Goal: Answer question/provide support: Share knowledge or assist other users

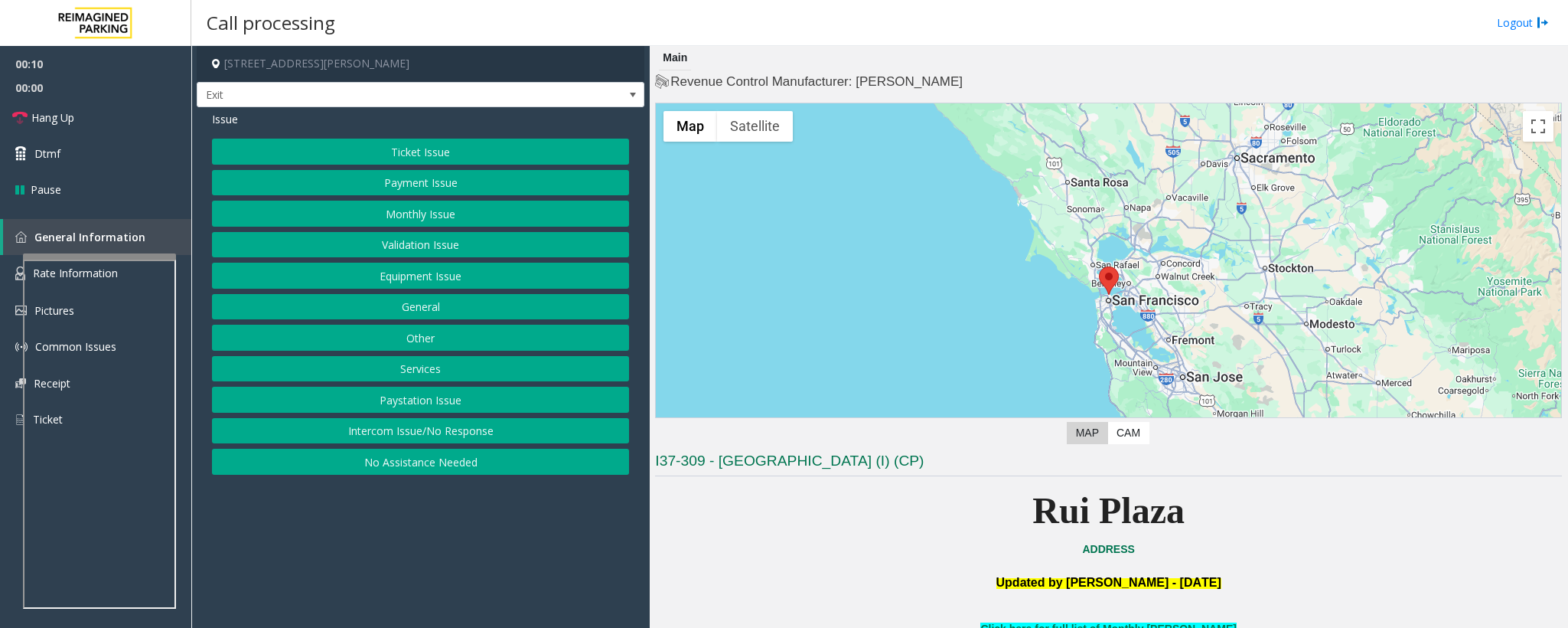
click at [451, 373] on button "Services" at bounding box center [420, 369] width 417 height 26
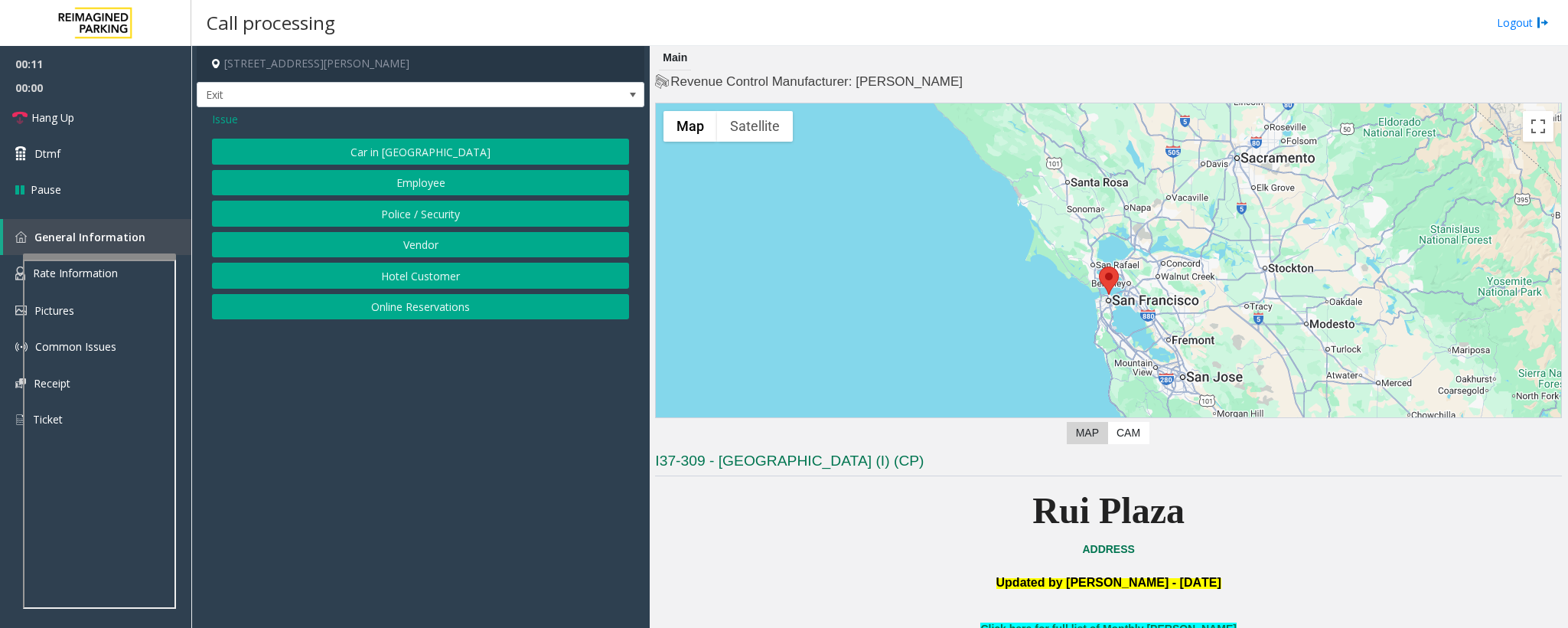
click at [428, 309] on button "Online Reservations" at bounding box center [420, 307] width 417 height 26
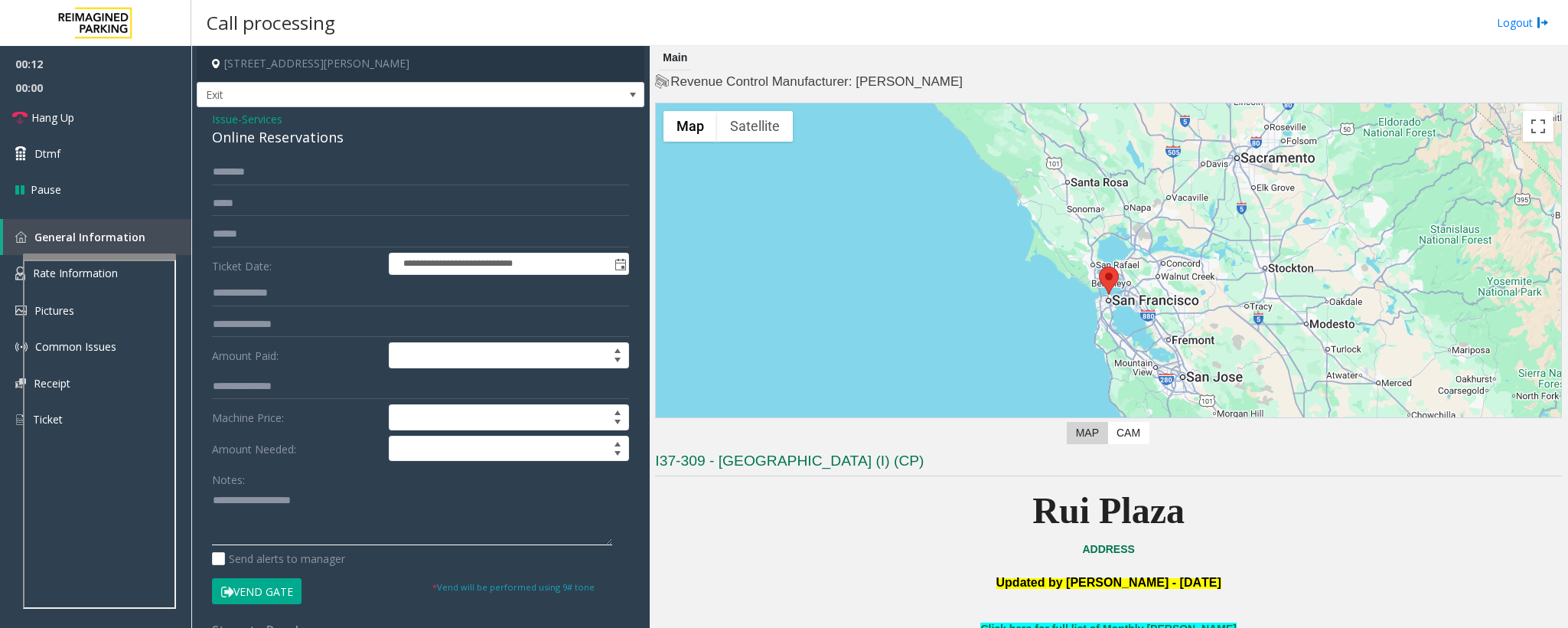
click at [260, 513] on textarea at bounding box center [411, 516] width 400 height 57
paste textarea "**********"
click at [263, 515] on textarea at bounding box center [411, 516] width 400 height 57
type textarea "**********"
click at [244, 166] on input "text" at bounding box center [420, 172] width 417 height 26
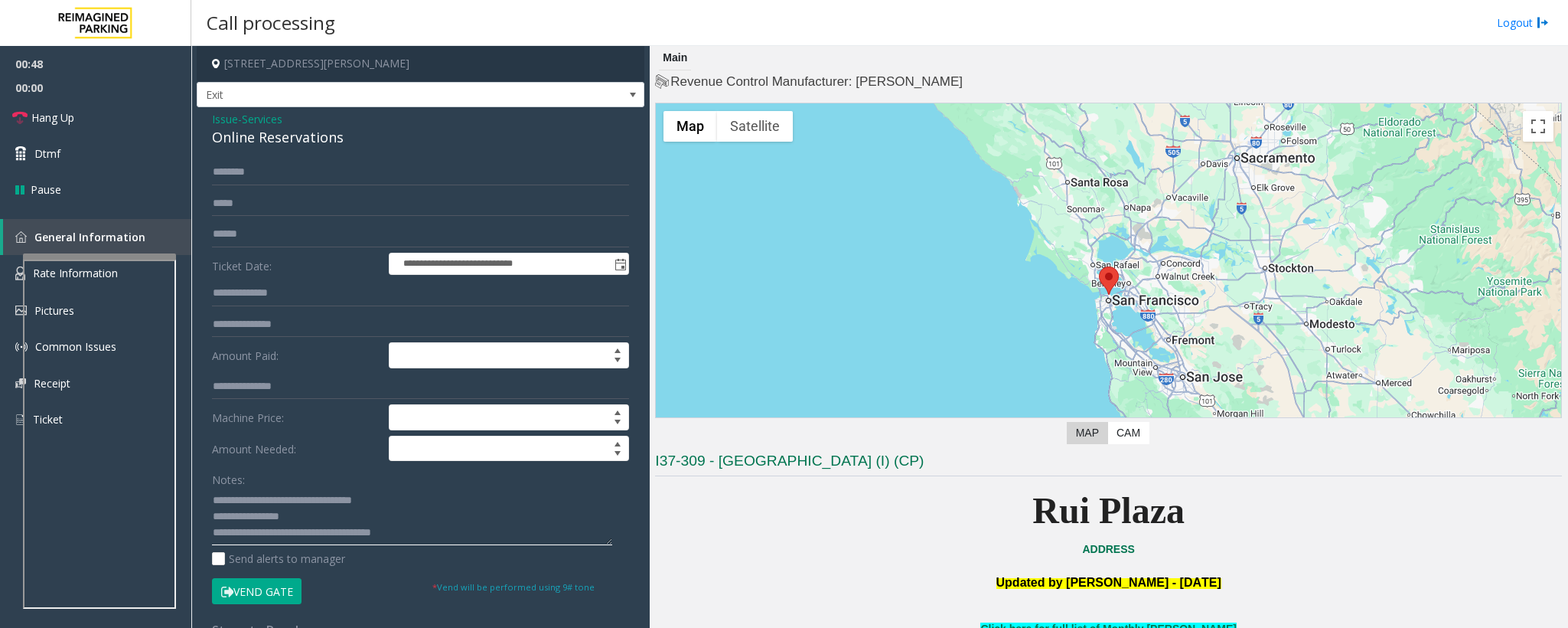
click at [280, 523] on textarea at bounding box center [411, 516] width 400 height 57
click at [289, 520] on textarea at bounding box center [411, 516] width 400 height 57
click at [299, 524] on textarea at bounding box center [411, 516] width 400 height 57
click at [301, 524] on textarea at bounding box center [411, 516] width 400 height 57
click at [306, 524] on textarea at bounding box center [411, 516] width 400 height 57
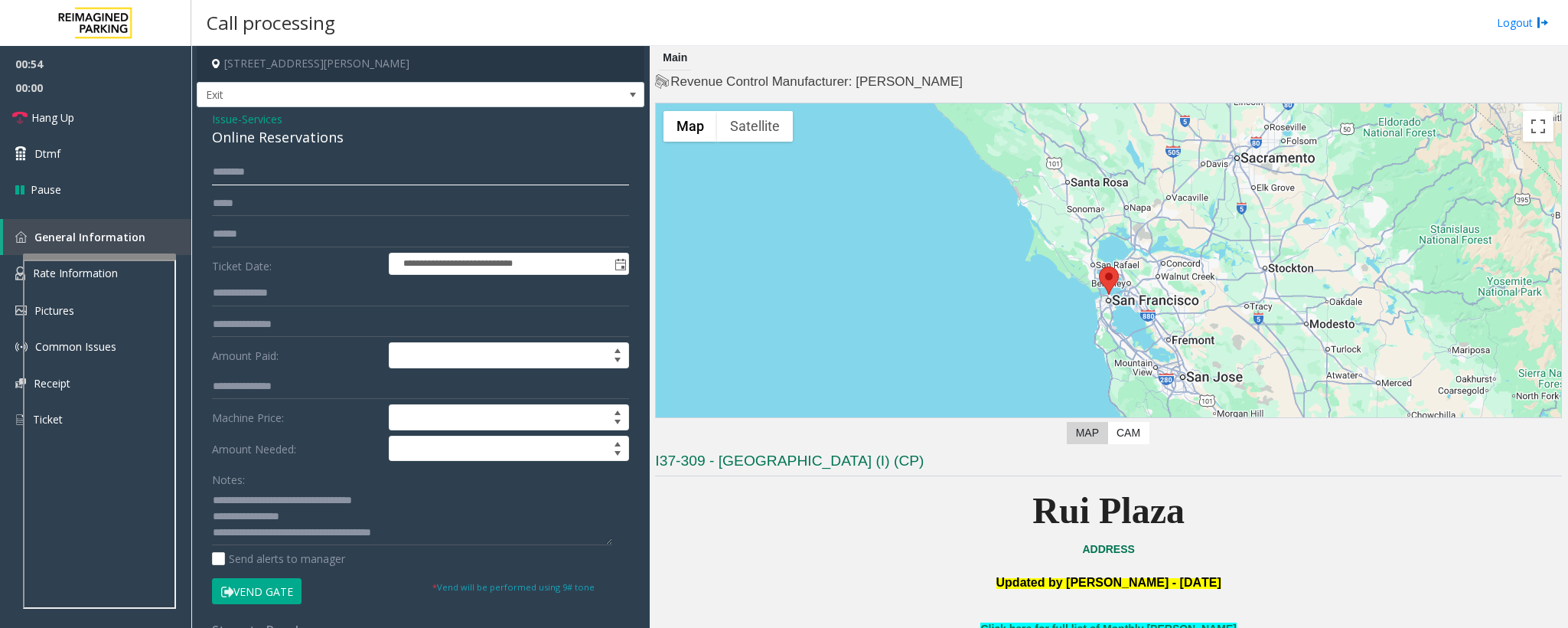
click at [271, 166] on input "text" at bounding box center [420, 172] width 417 height 26
type input "*"
type input "*****"
click at [242, 585] on button "Vend Gate" at bounding box center [256, 591] width 90 height 26
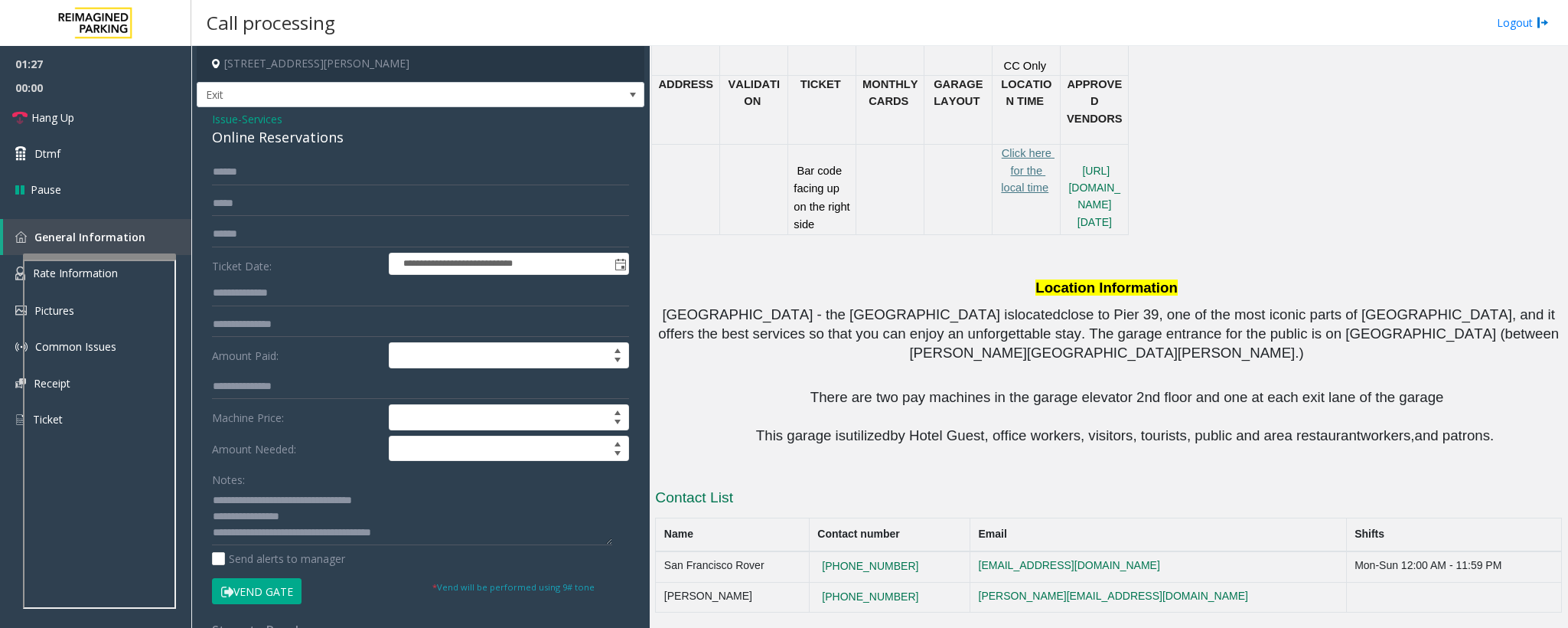
scroll to position [1302, 0]
click at [54, 105] on link "Hang Up" at bounding box center [95, 117] width 191 height 36
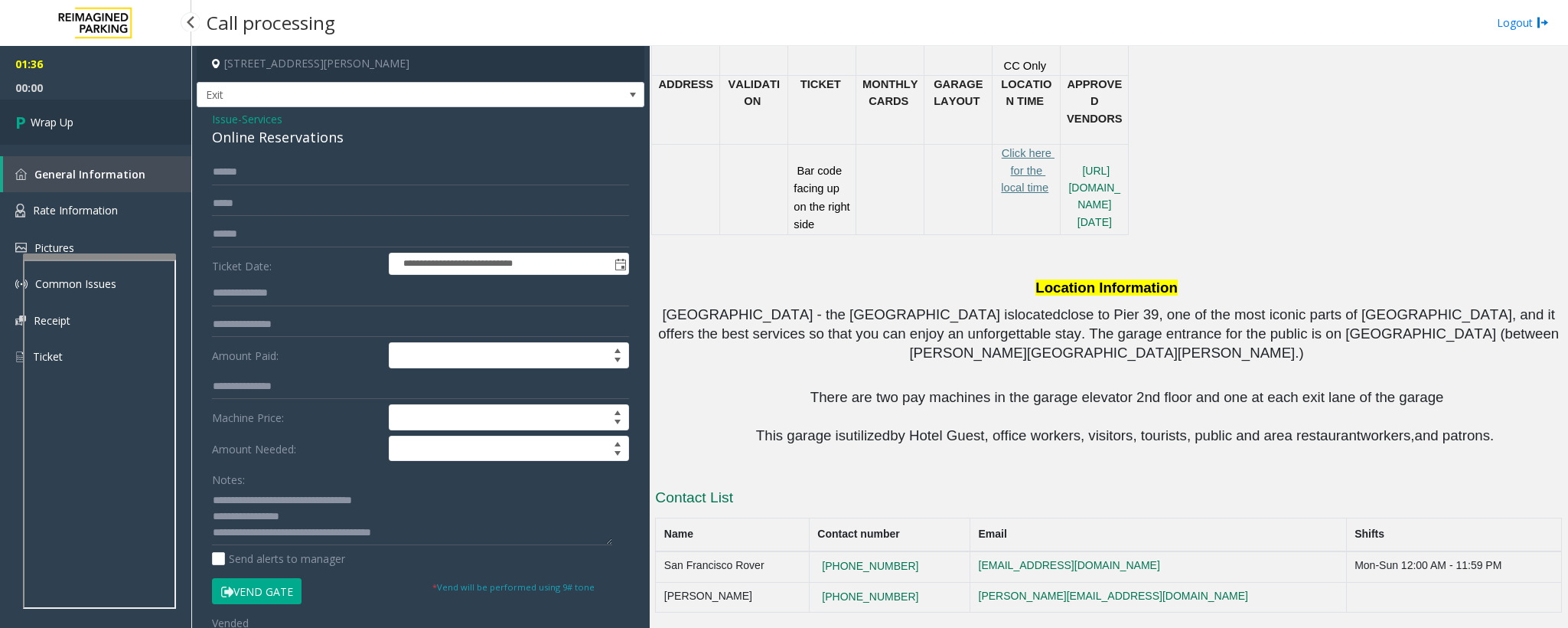
click at [67, 115] on span "Wrap Up" at bounding box center [52, 121] width 43 height 16
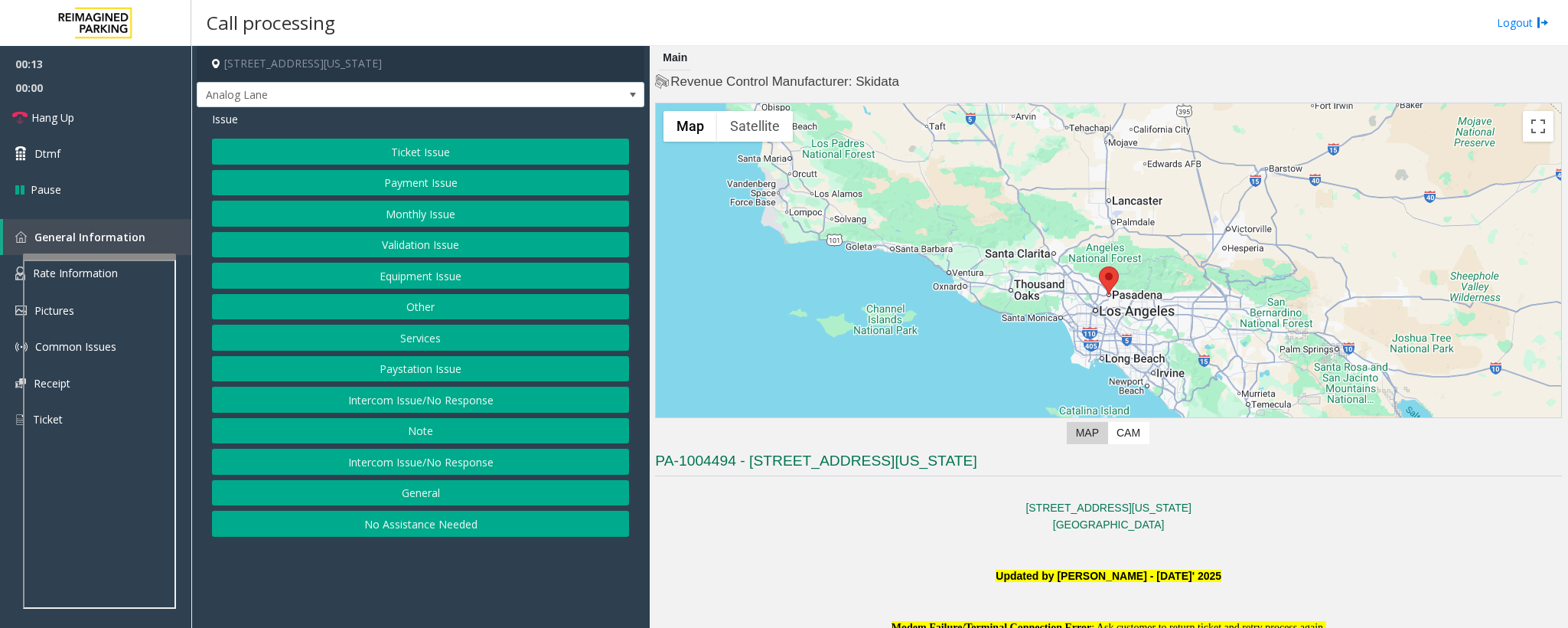
click at [380, 465] on button "Intercom Issue/No Response" at bounding box center [420, 462] width 417 height 26
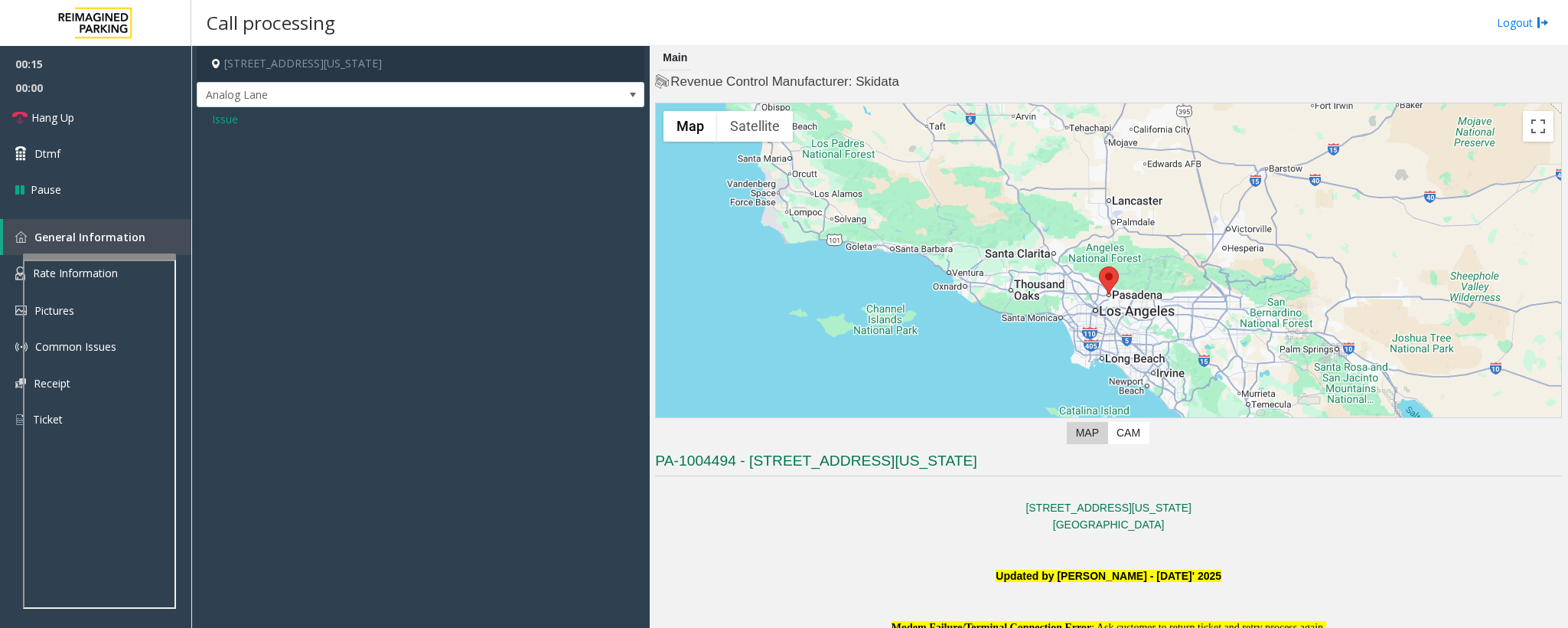
click at [234, 120] on span "Issue" at bounding box center [225, 118] width 26 height 16
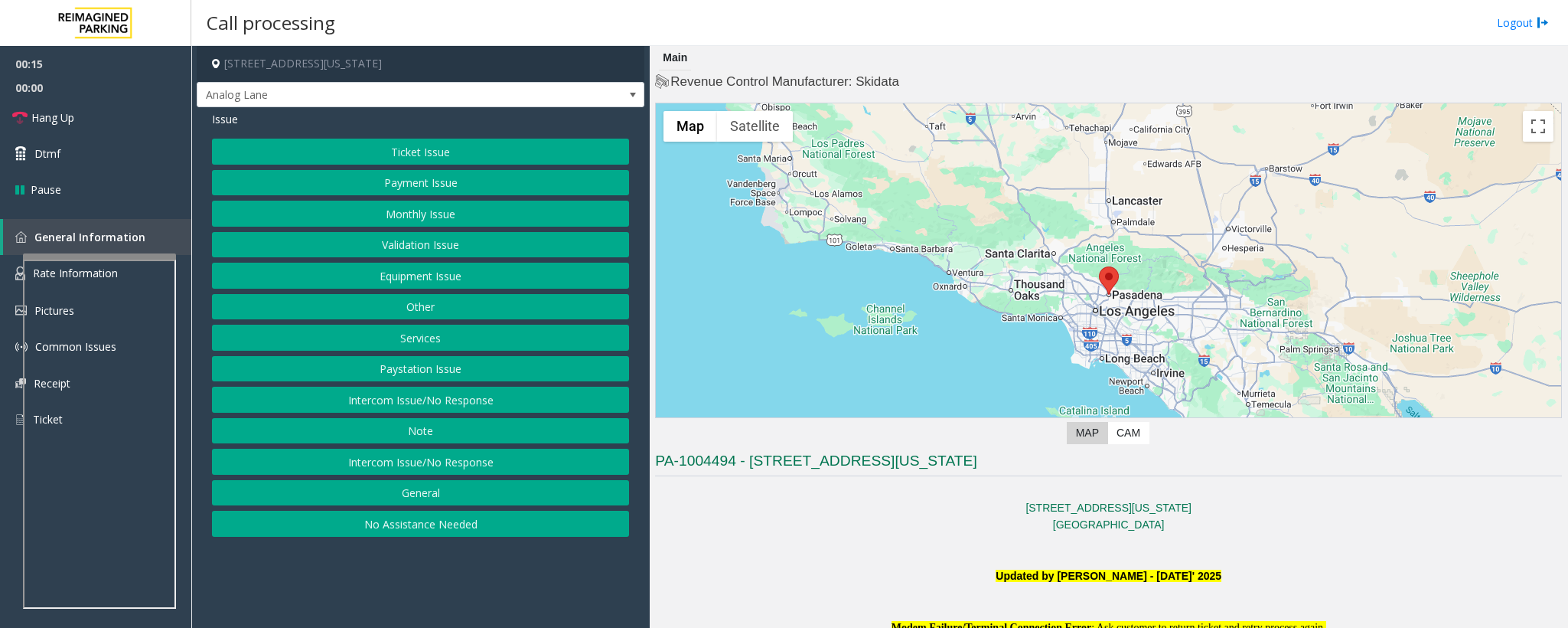
click at [402, 395] on button "Intercom Issue/No Response" at bounding box center [420, 400] width 417 height 26
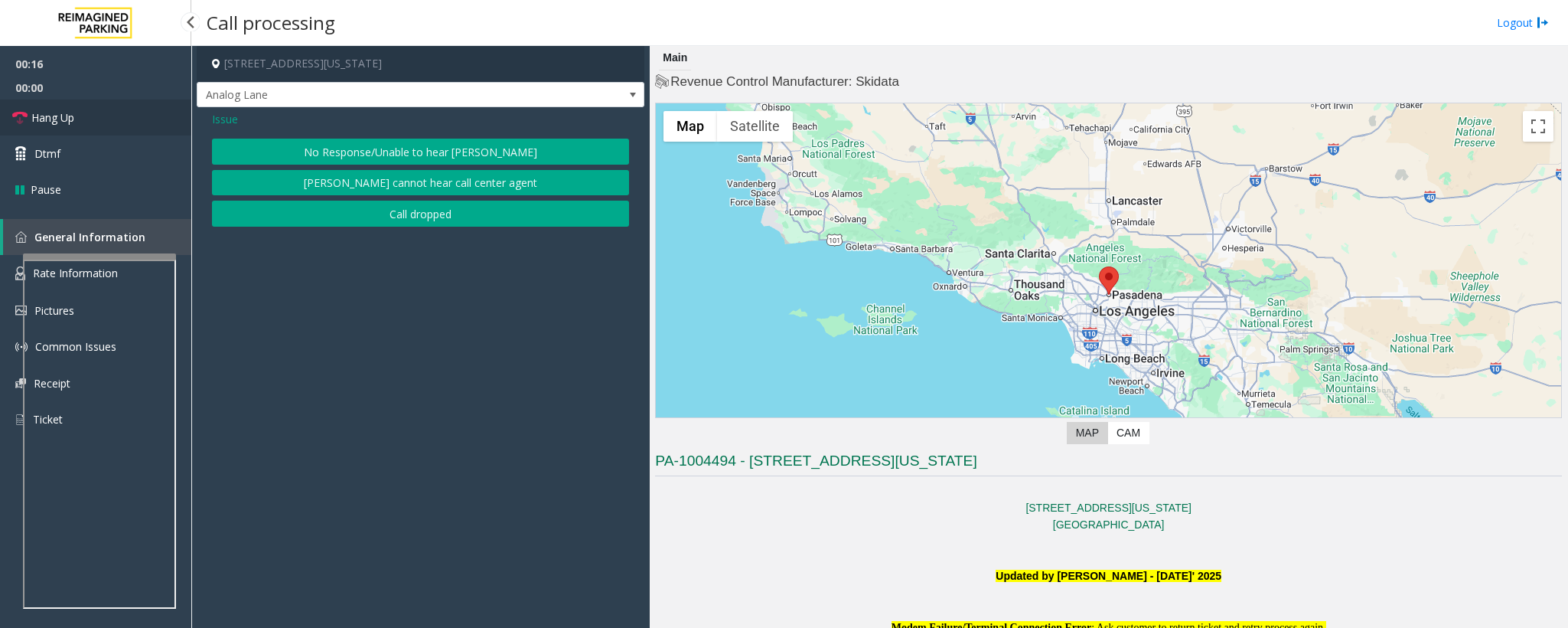
click at [65, 113] on span "Hang Up" at bounding box center [53, 117] width 43 height 16
click at [414, 154] on button "No Response/Unable to hear [PERSON_NAME]" at bounding box center [420, 152] width 417 height 26
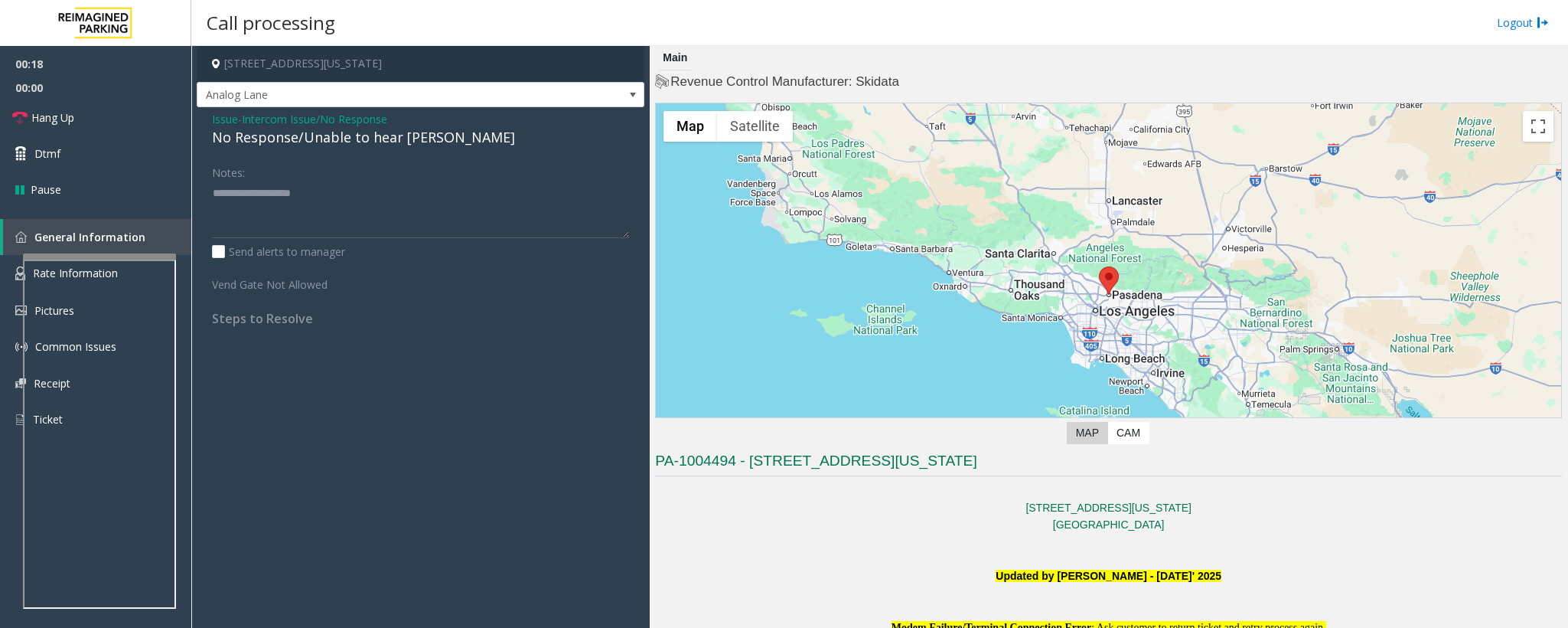
click at [400, 148] on div "No Response/Unable to hear [PERSON_NAME]" at bounding box center [420, 137] width 417 height 20
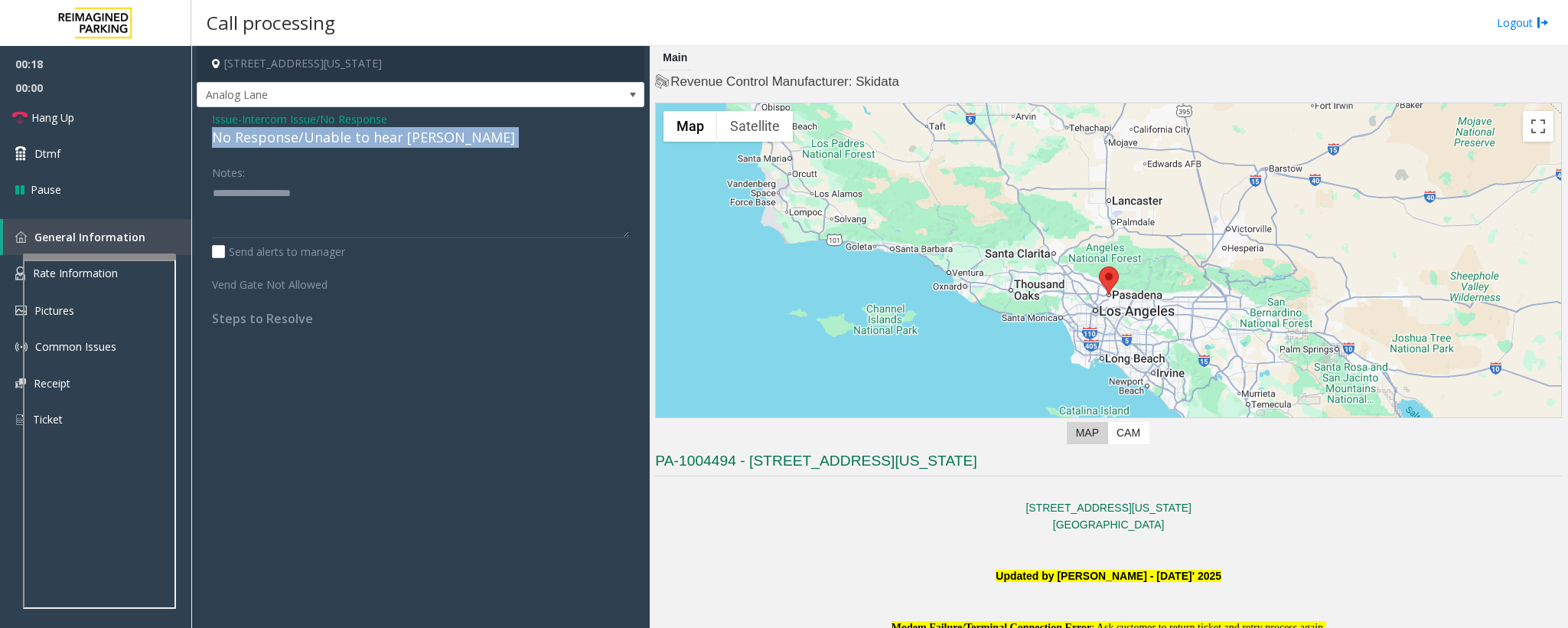
click at [400, 148] on div "No Response/Unable to hear [PERSON_NAME]" at bounding box center [420, 137] width 417 height 20
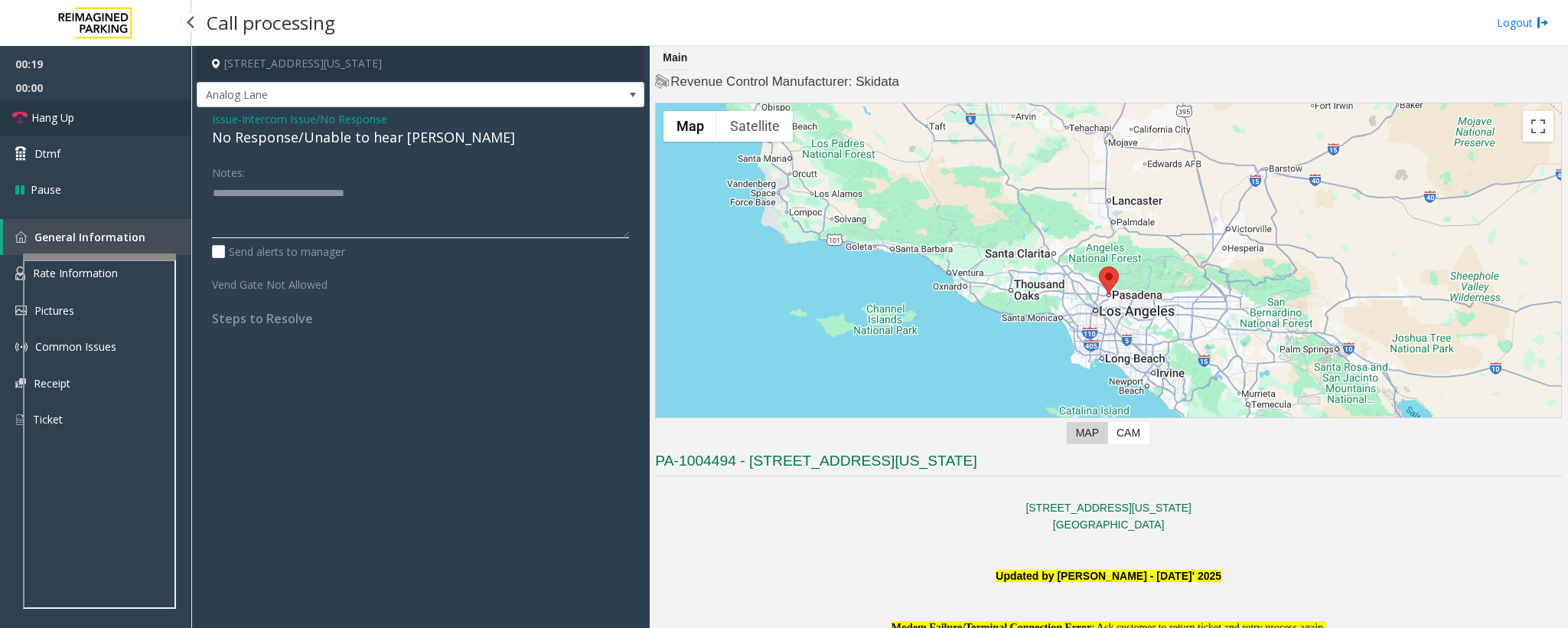
type textarea "**********"
click at [105, 119] on link "Hang Up" at bounding box center [95, 117] width 191 height 36
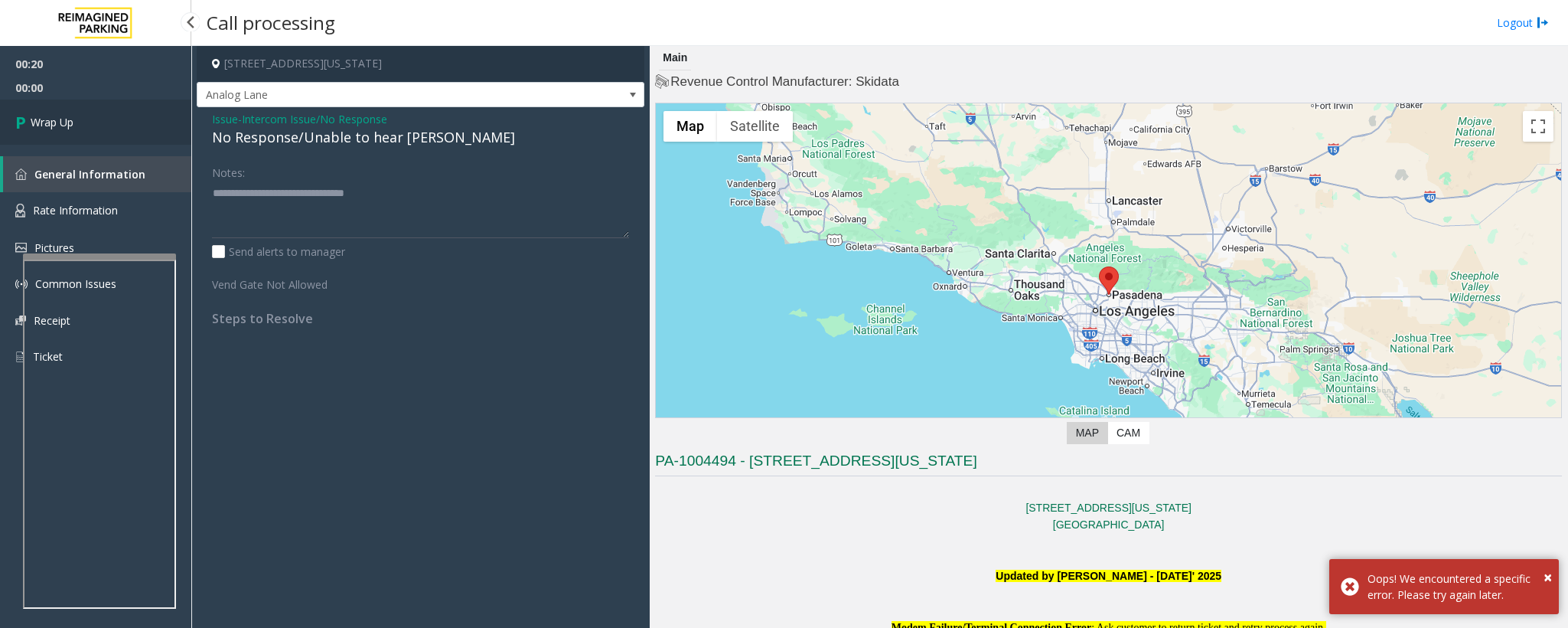
click at [100, 115] on link "Wrap Up" at bounding box center [95, 122] width 191 height 45
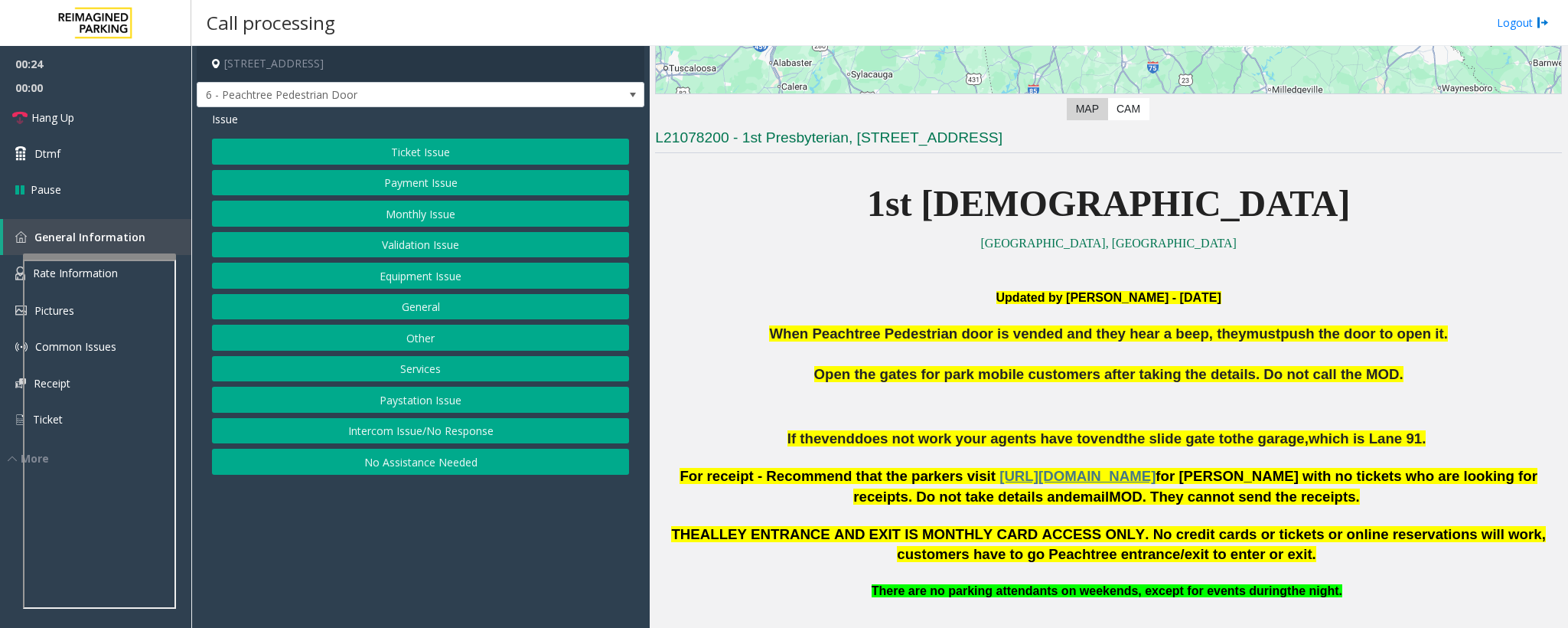
scroll to position [874, 0]
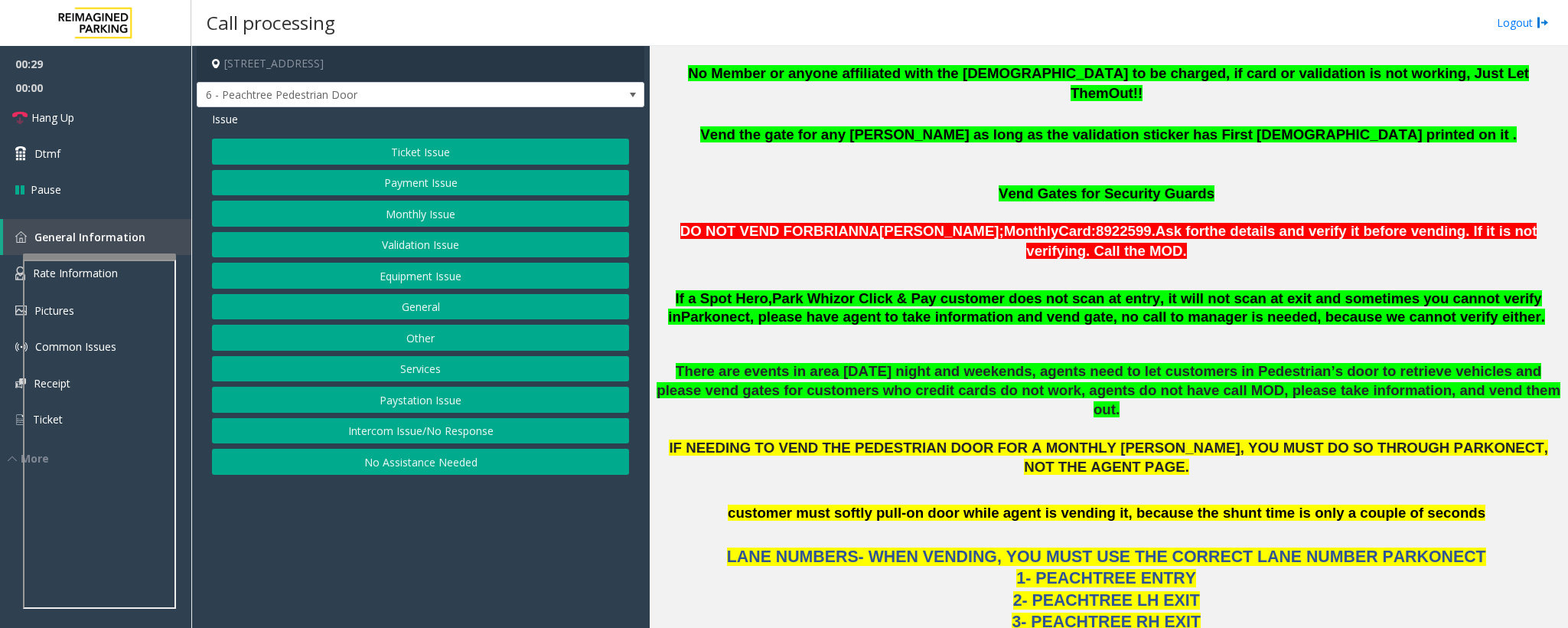
click at [398, 283] on button "Equipment Issue" at bounding box center [420, 276] width 417 height 26
click at [381, 280] on button "Gate / Door Won't Open" at bounding box center [420, 276] width 417 height 26
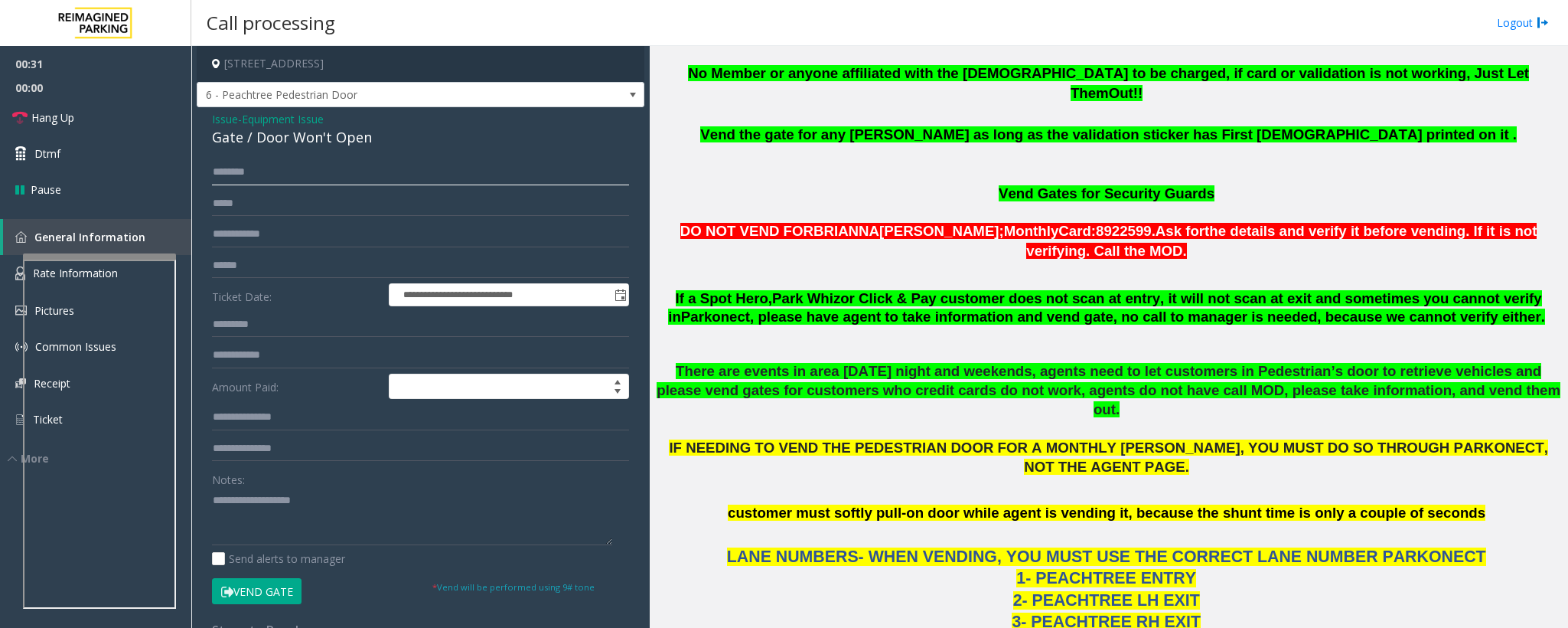
click at [322, 170] on input "text" at bounding box center [420, 172] width 417 height 26
type input "***"
click at [267, 589] on button "Vend Gate" at bounding box center [256, 591] width 90 height 26
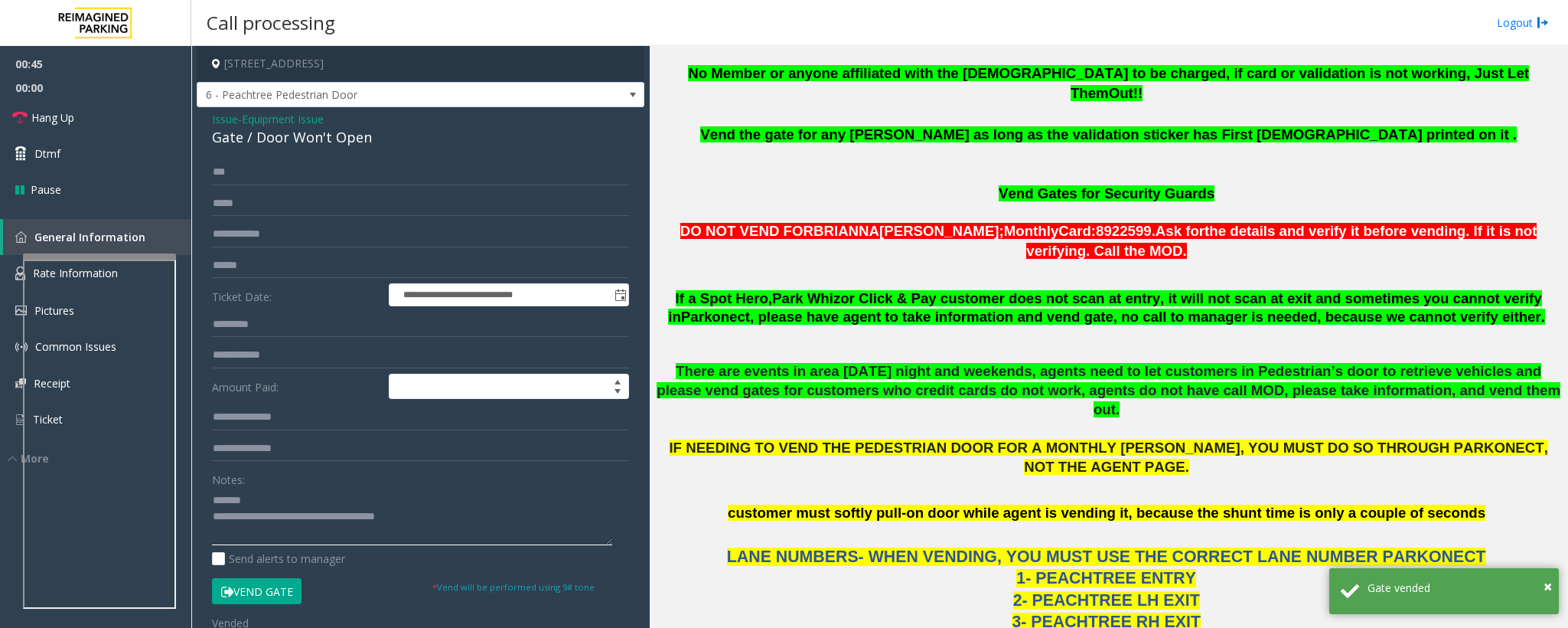
click at [263, 503] on textarea at bounding box center [411, 516] width 400 height 57
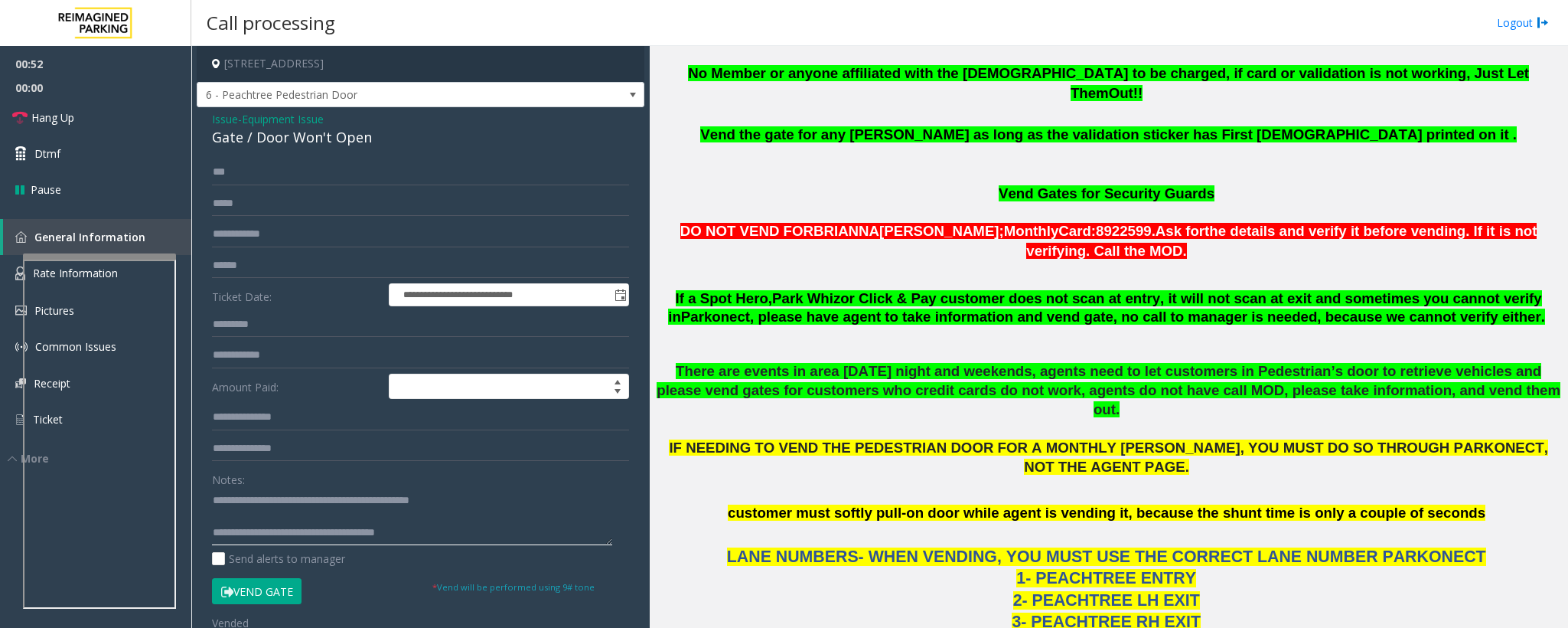
click at [280, 517] on textarea at bounding box center [411, 516] width 400 height 57
type textarea "**********"
click at [60, 122] on span "Hang Up" at bounding box center [53, 117] width 43 height 16
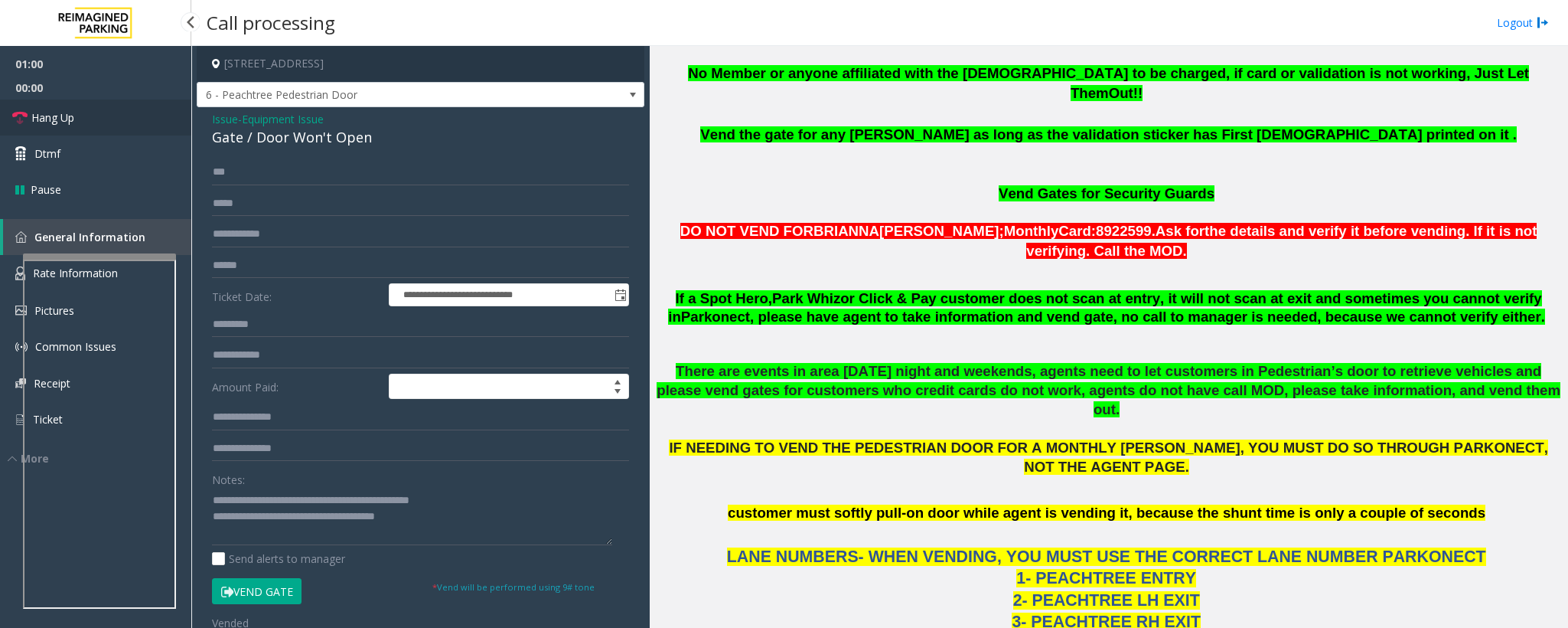
click at [60, 122] on span "Hang Up" at bounding box center [53, 117] width 43 height 16
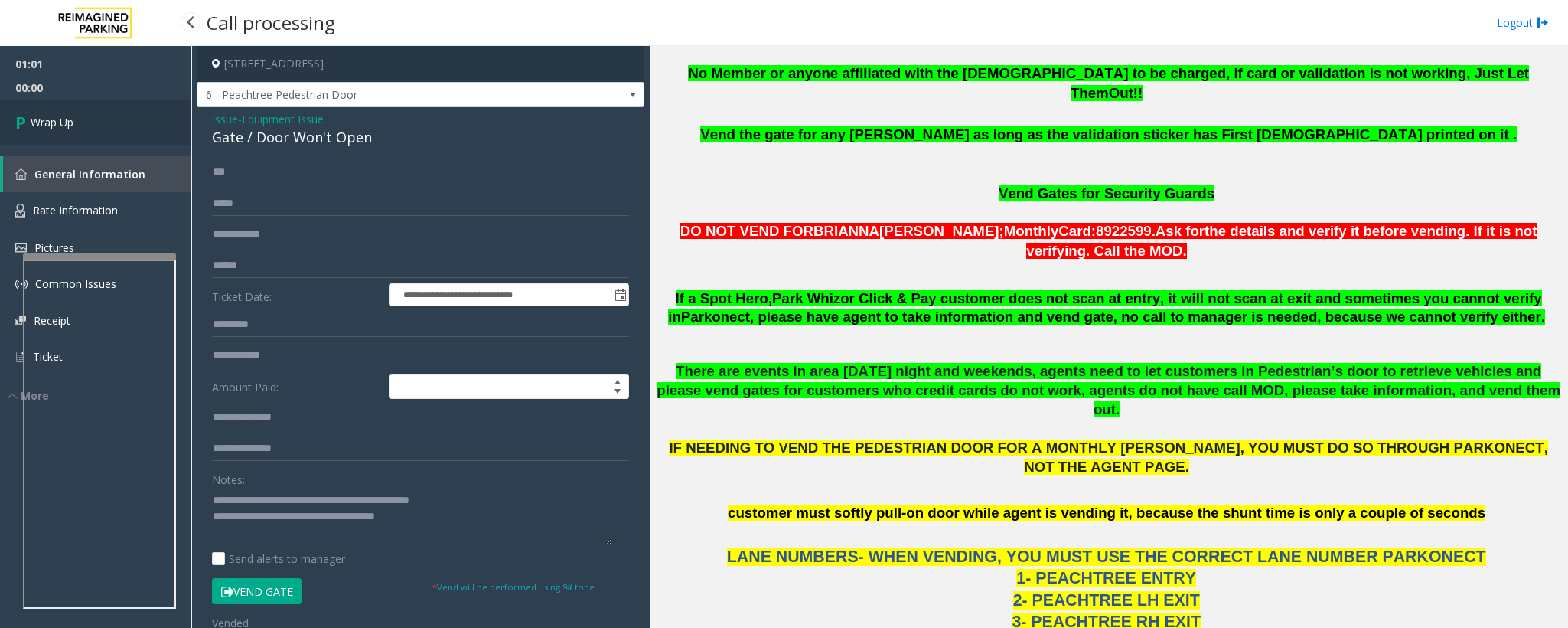
click at [60, 122] on span "Wrap Up" at bounding box center [52, 121] width 43 height 16
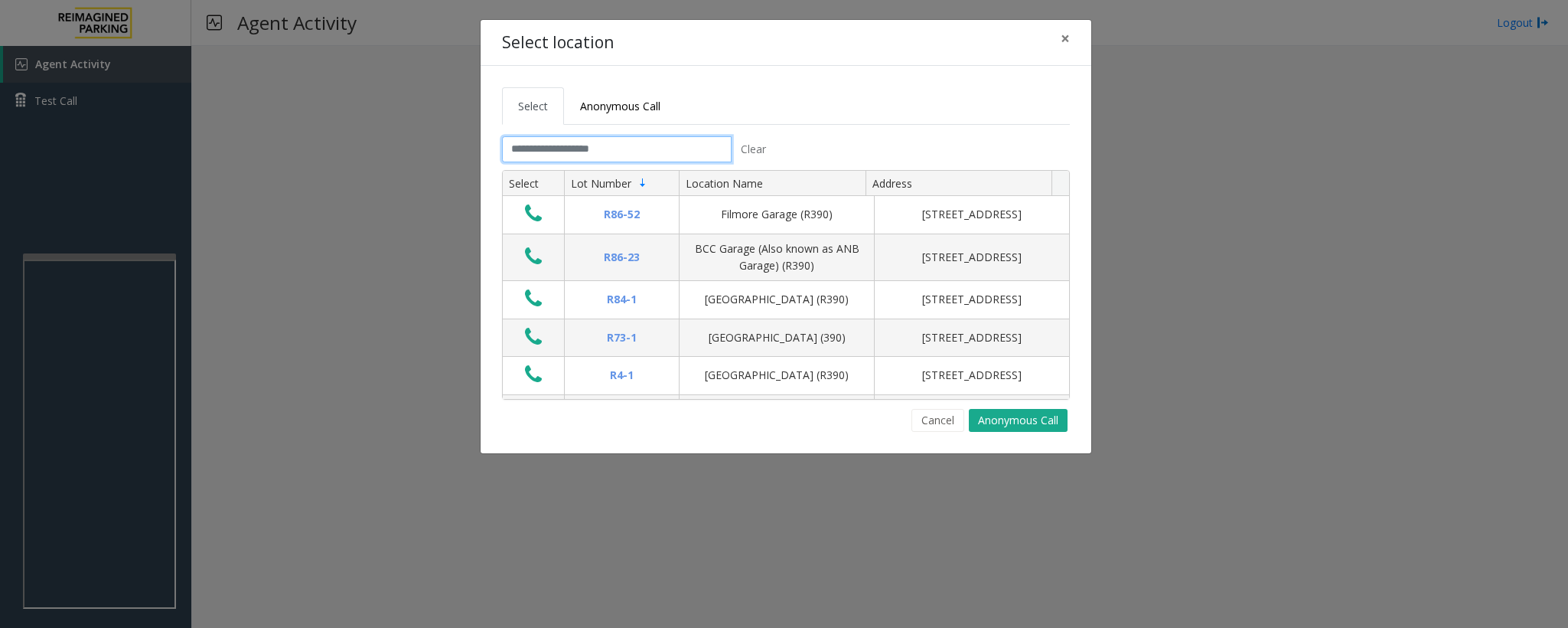
click at [593, 159] on input "text" at bounding box center [617, 149] width 229 height 26
click at [928, 418] on button "Cancel" at bounding box center [937, 420] width 53 height 23
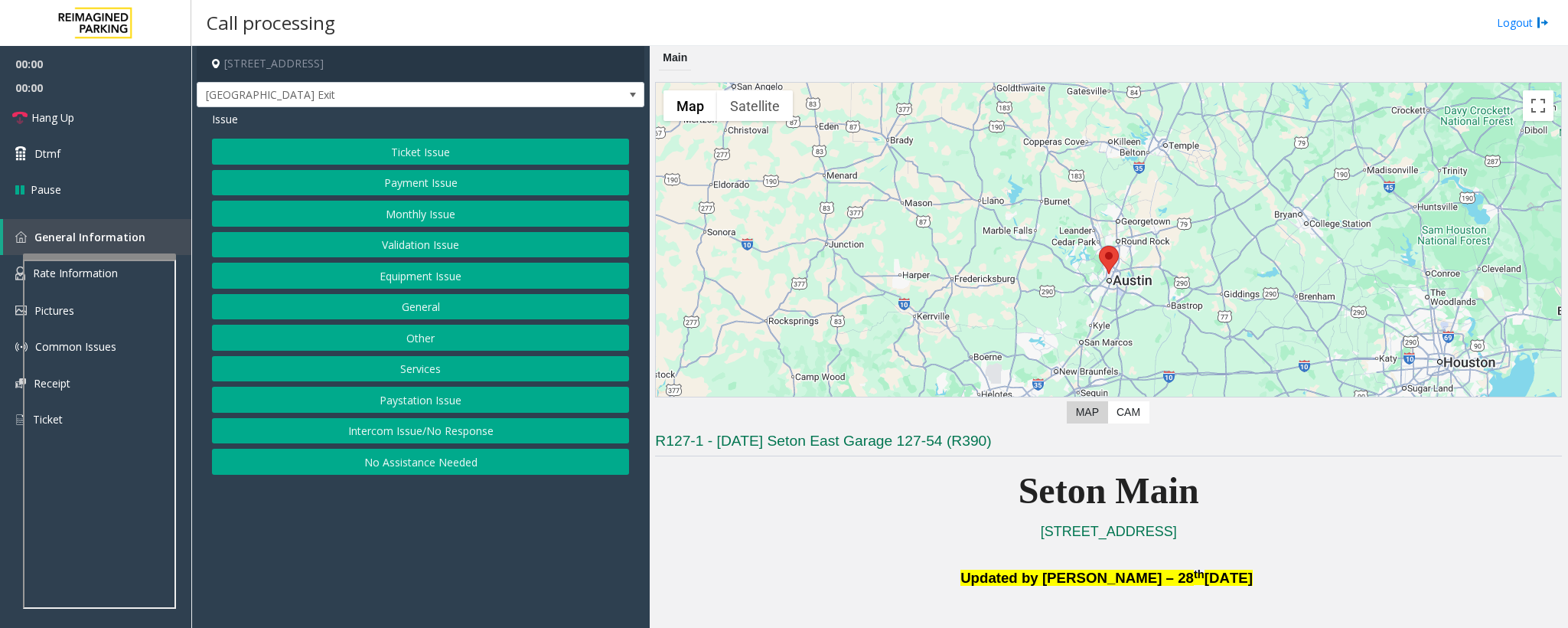
click at [446, 276] on button "Equipment Issue" at bounding box center [420, 276] width 417 height 26
click at [438, 277] on button "Gate / Door Won't Open" at bounding box center [420, 276] width 417 height 26
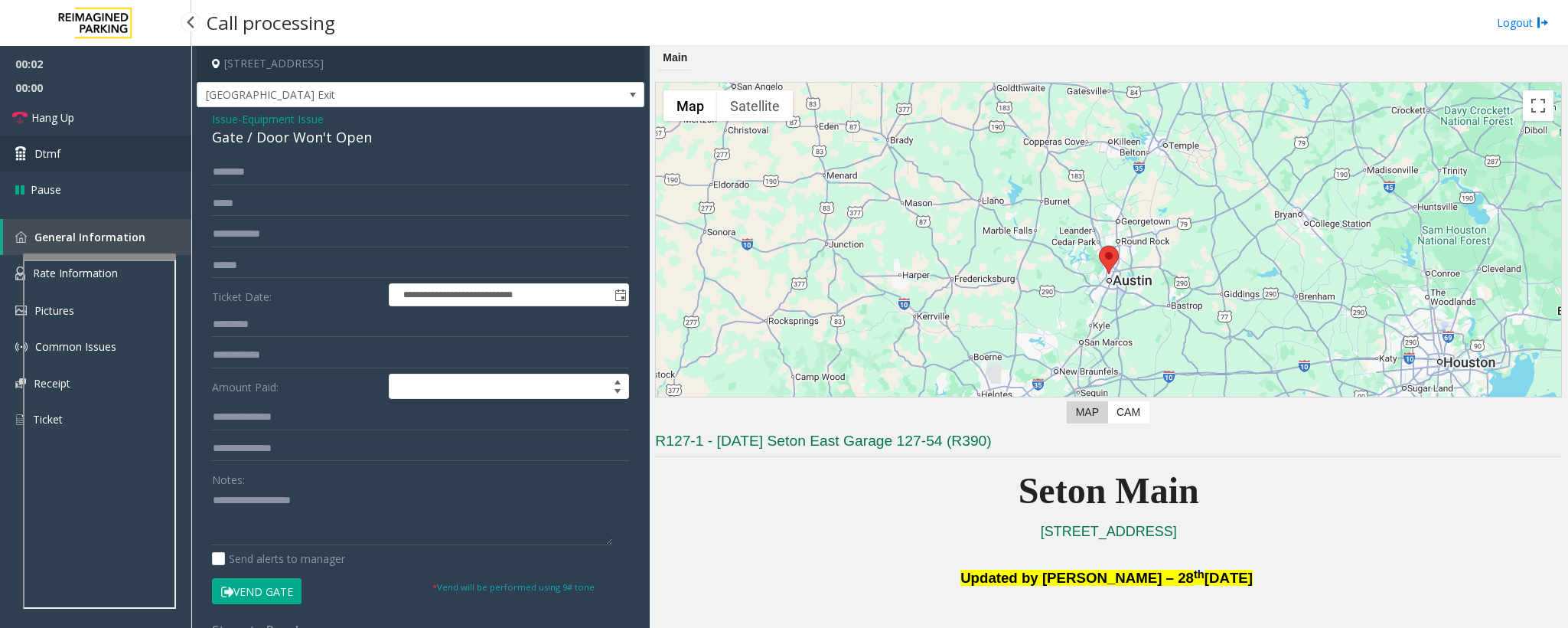
click at [60, 153] on link "Dtmf" at bounding box center [95, 154] width 191 height 36
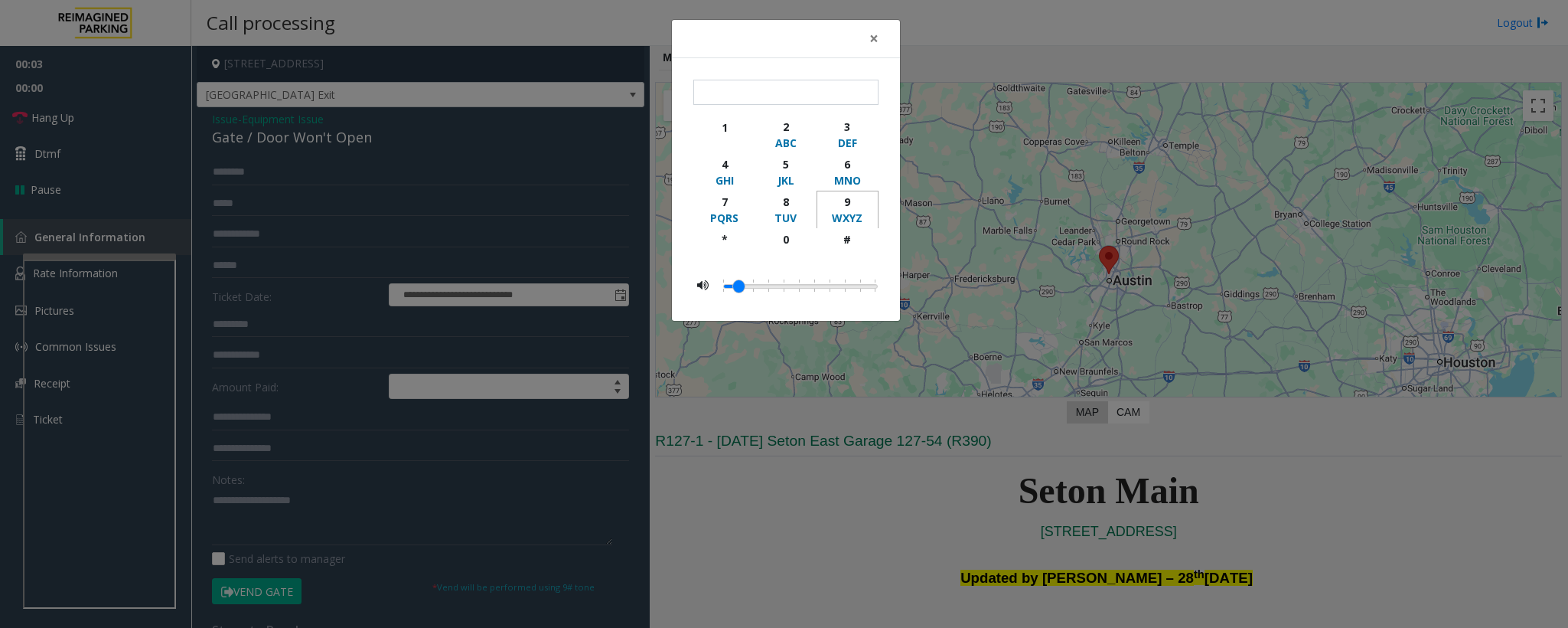
drag, startPoint x: 848, startPoint y: 203, endPoint x: 843, endPoint y: 249, distance: 46.3
click at [848, 214] on button "9 WXYZ" at bounding box center [847, 209] width 62 height 38
click at [843, 251] on div "button" at bounding box center [848, 253] width 43 height 14
type input "**"
click at [827, 455] on div "× ** 1 2 ABC 3 DEF 4 GHI 5 JKL 6 MNO 7 PQRS 8 TUV 9 WXYZ * 0 #" at bounding box center [784, 314] width 1568 height 628
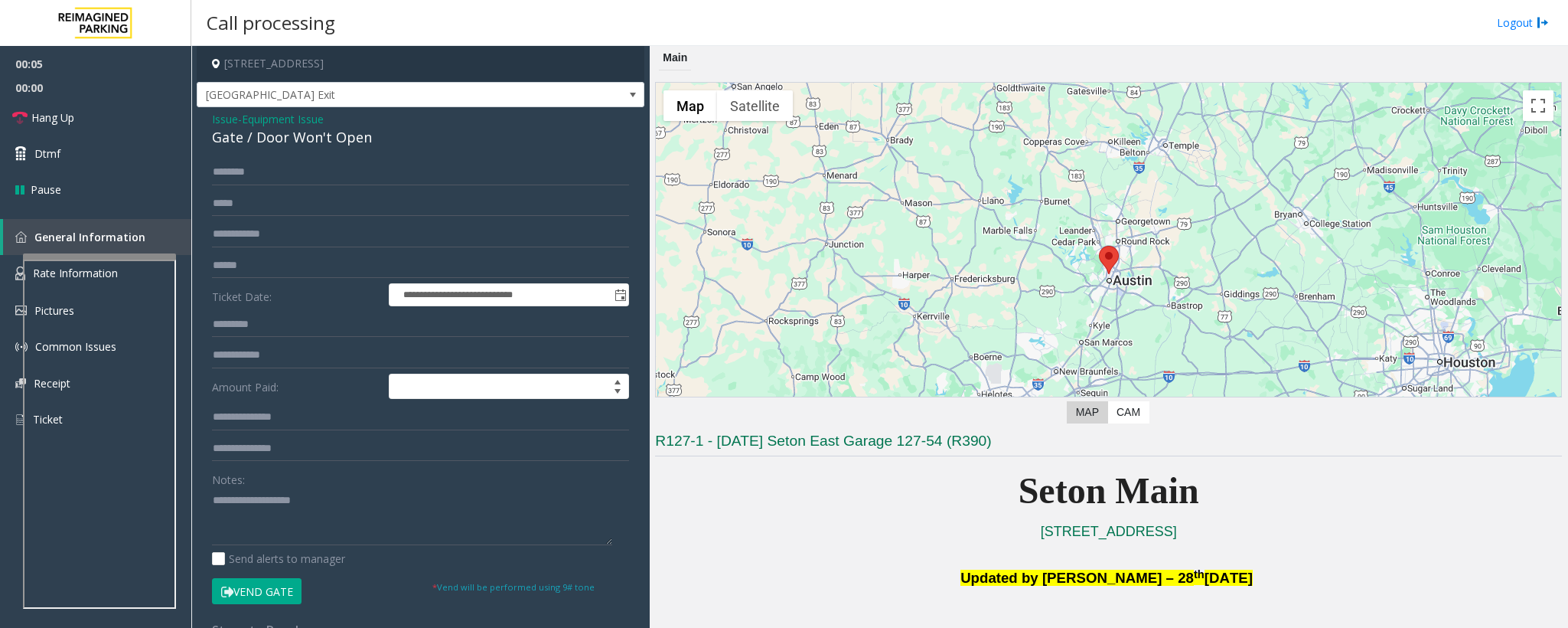
click at [276, 585] on button "Vend Gate" at bounding box center [256, 591] width 90 height 26
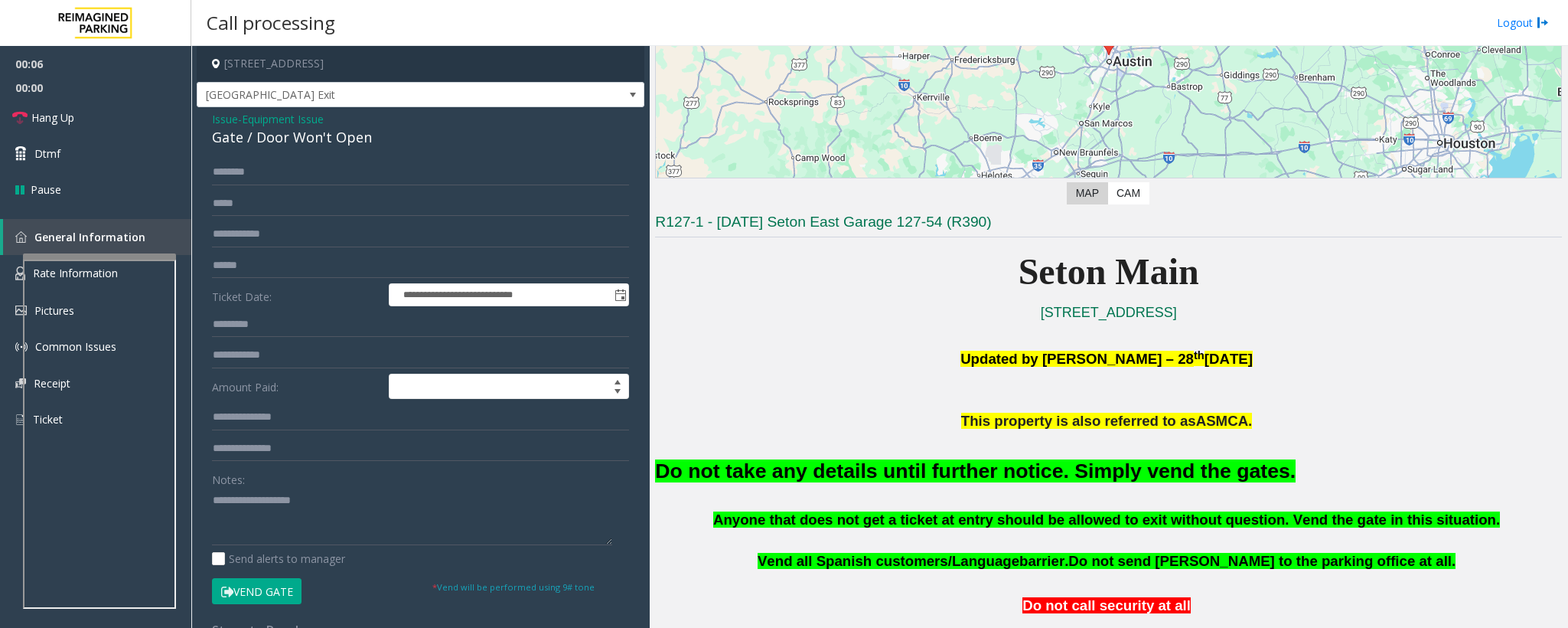
scroll to position [229, 0]
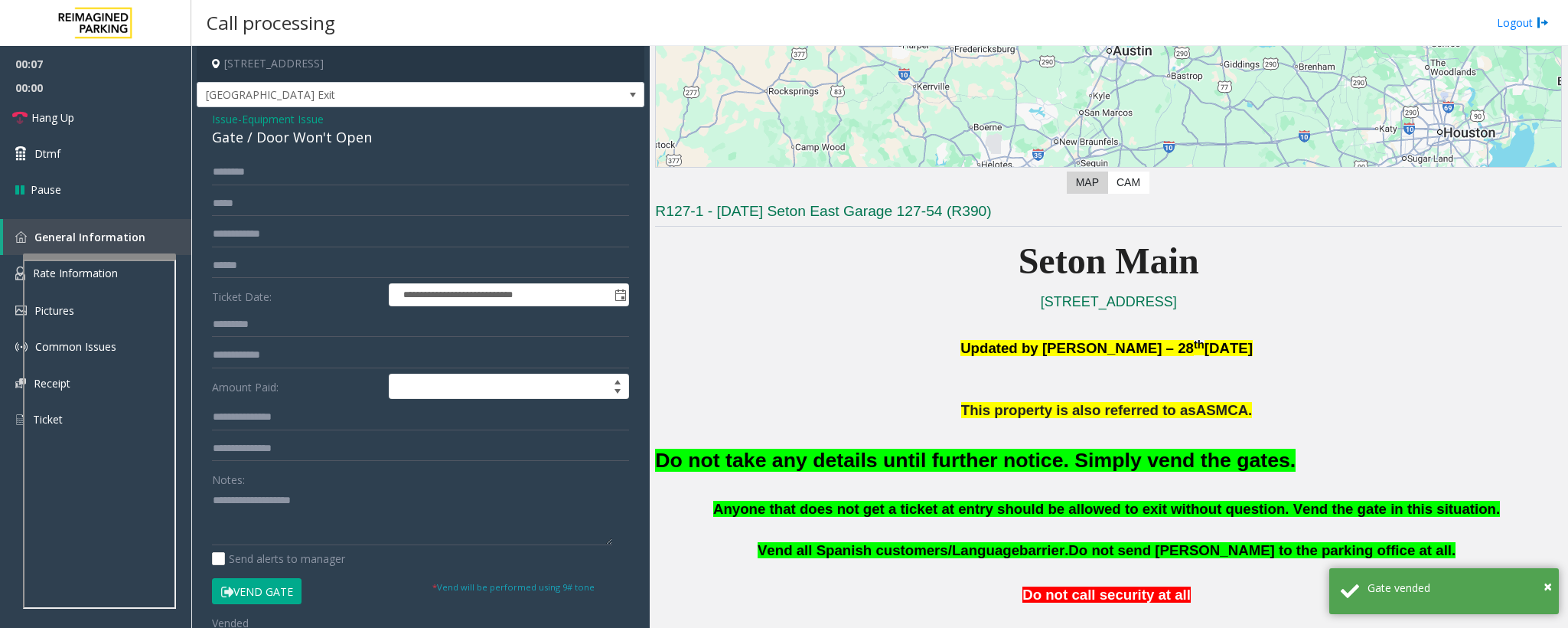
click at [953, 465] on font "Do not take any details until further notice. Simply vend the gates." at bounding box center [975, 460] width 641 height 23
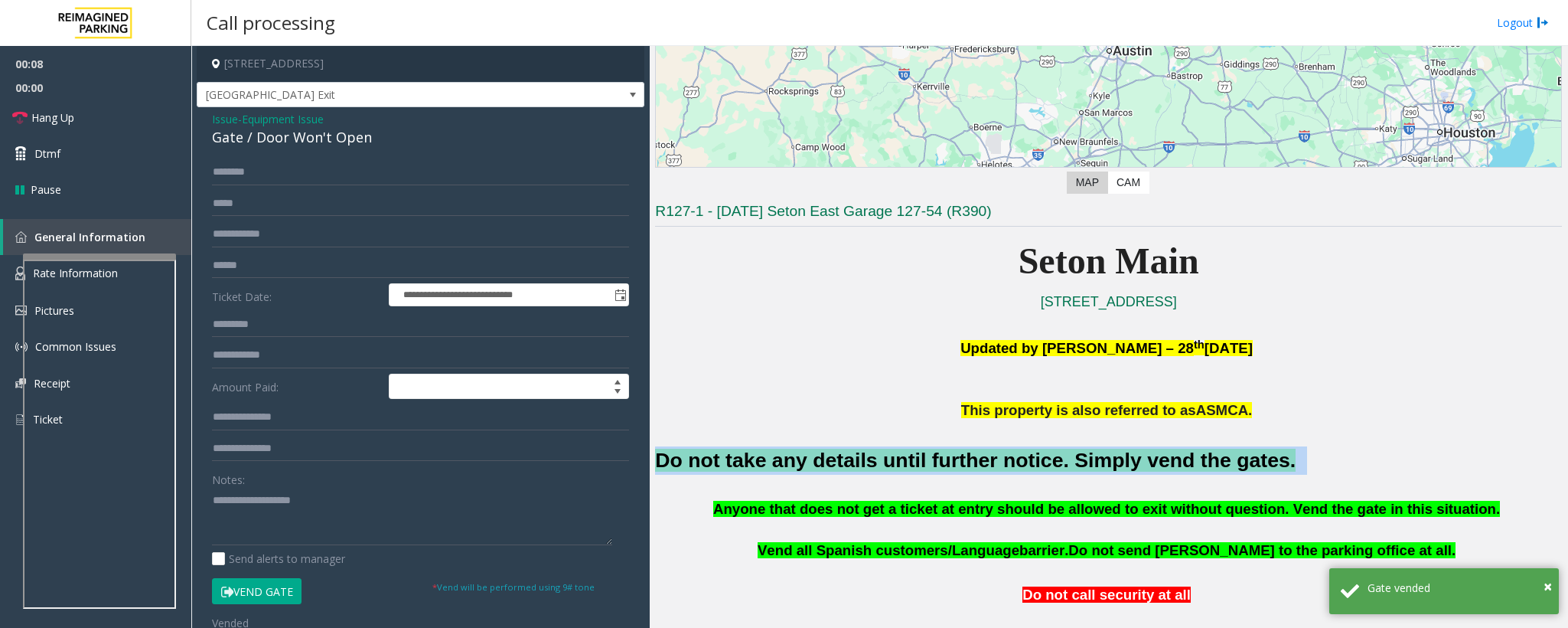
click at [953, 465] on font "Do not take any details until further notice. Simply vend the gates." at bounding box center [975, 460] width 641 height 23
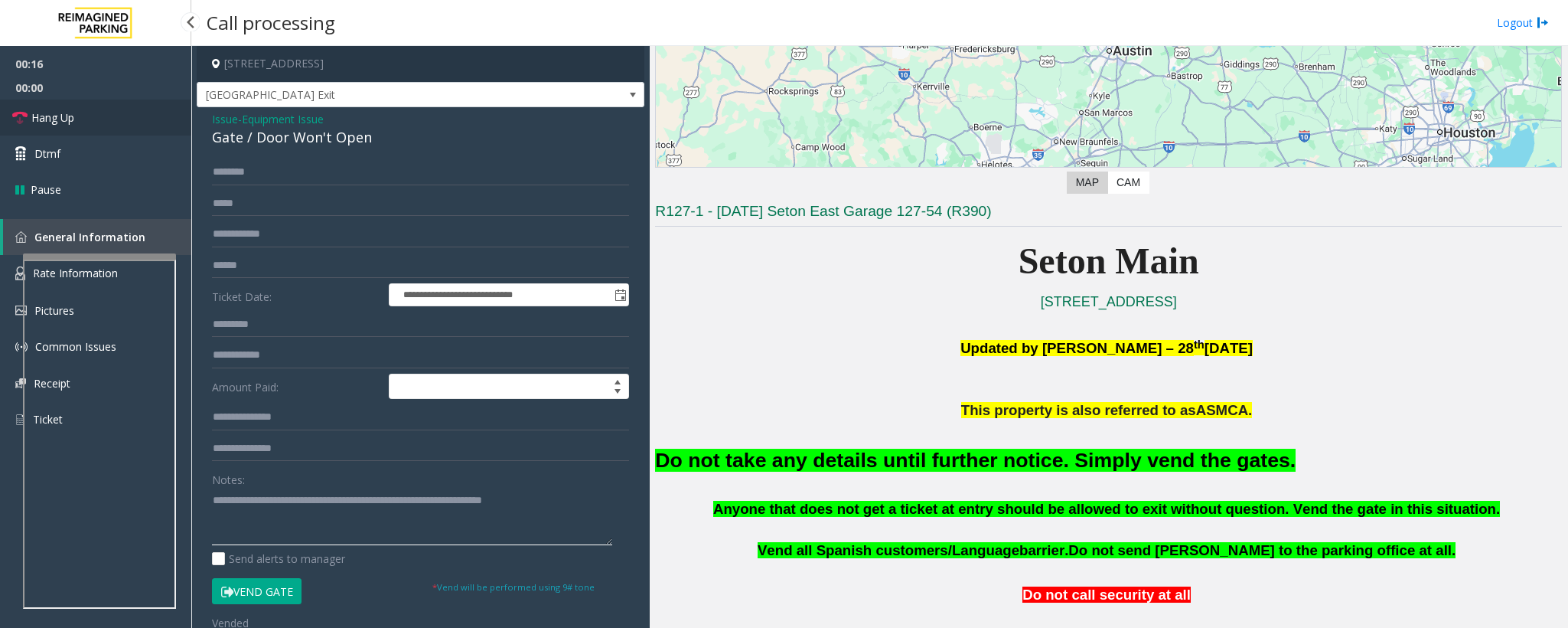
type textarea "**********"
click at [71, 119] on span "Hang Up" at bounding box center [53, 117] width 43 height 16
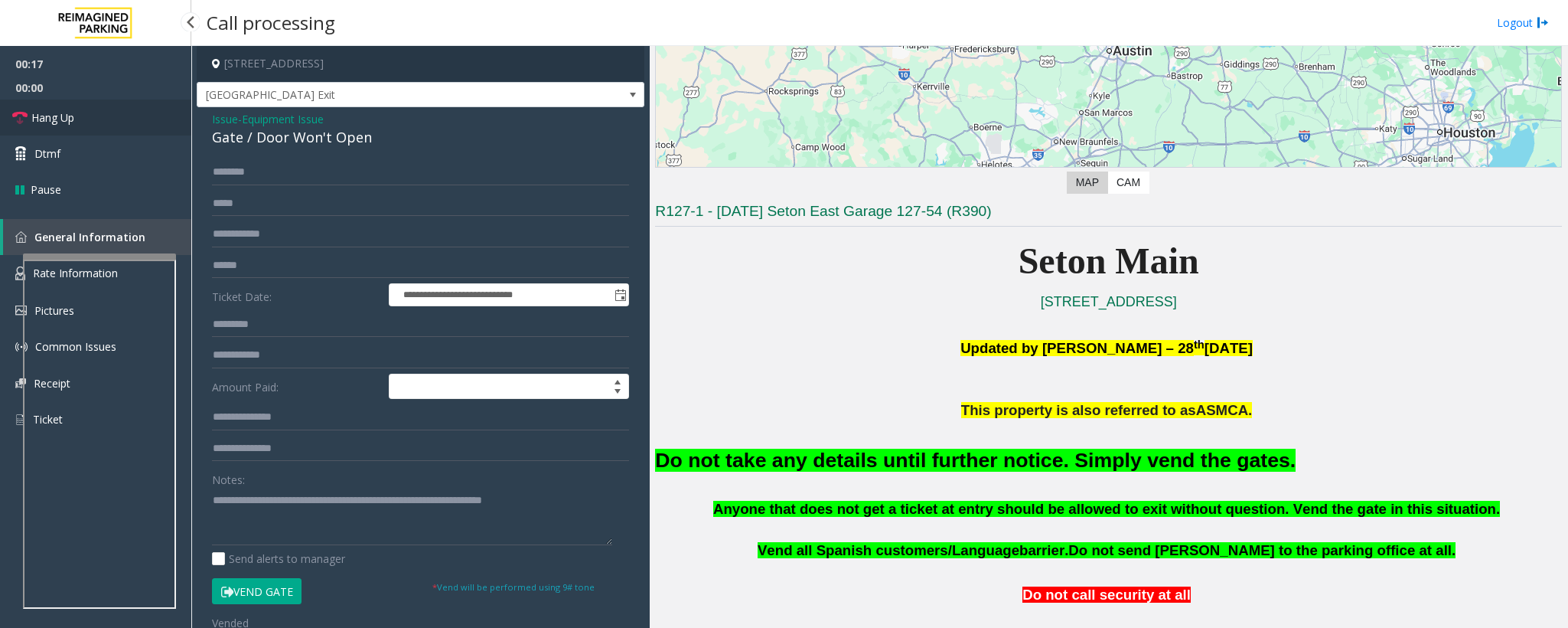
click at [71, 119] on span "Hang Up" at bounding box center [53, 117] width 43 height 16
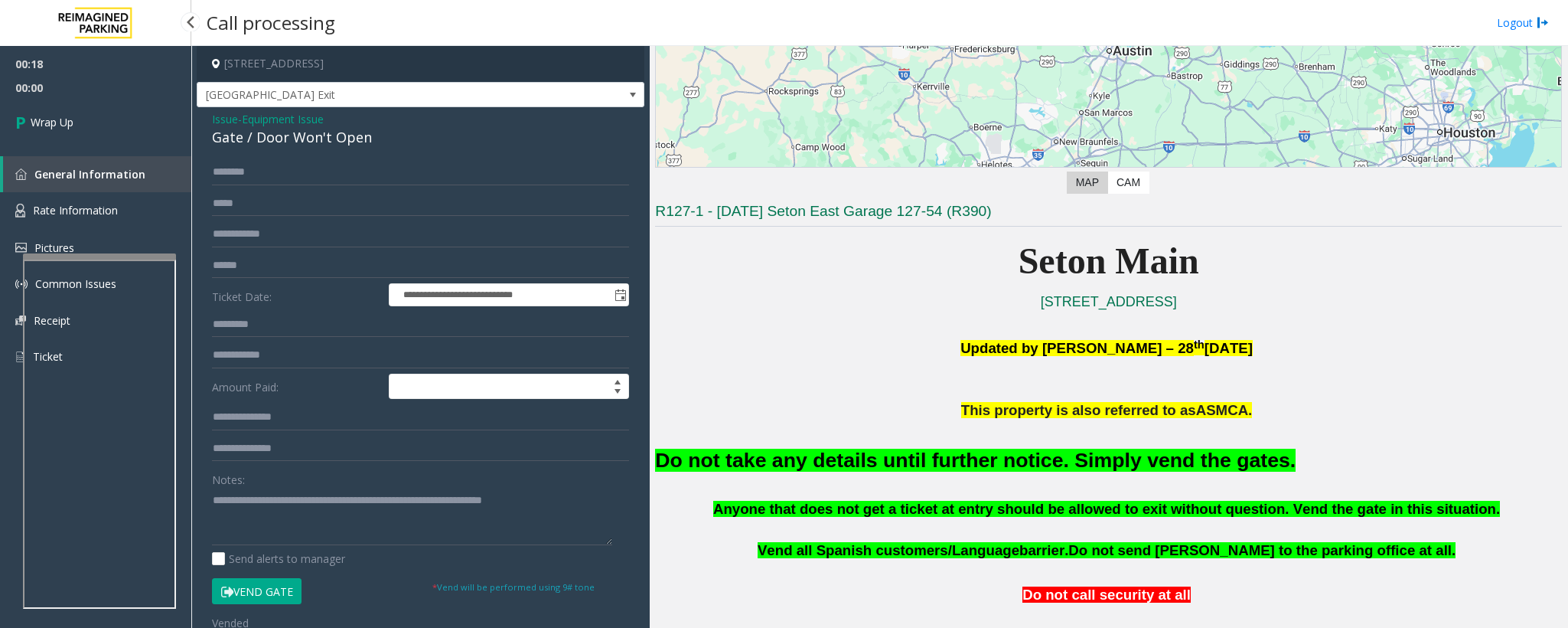
click at [71, 119] on span "Wrap Up" at bounding box center [52, 121] width 43 height 16
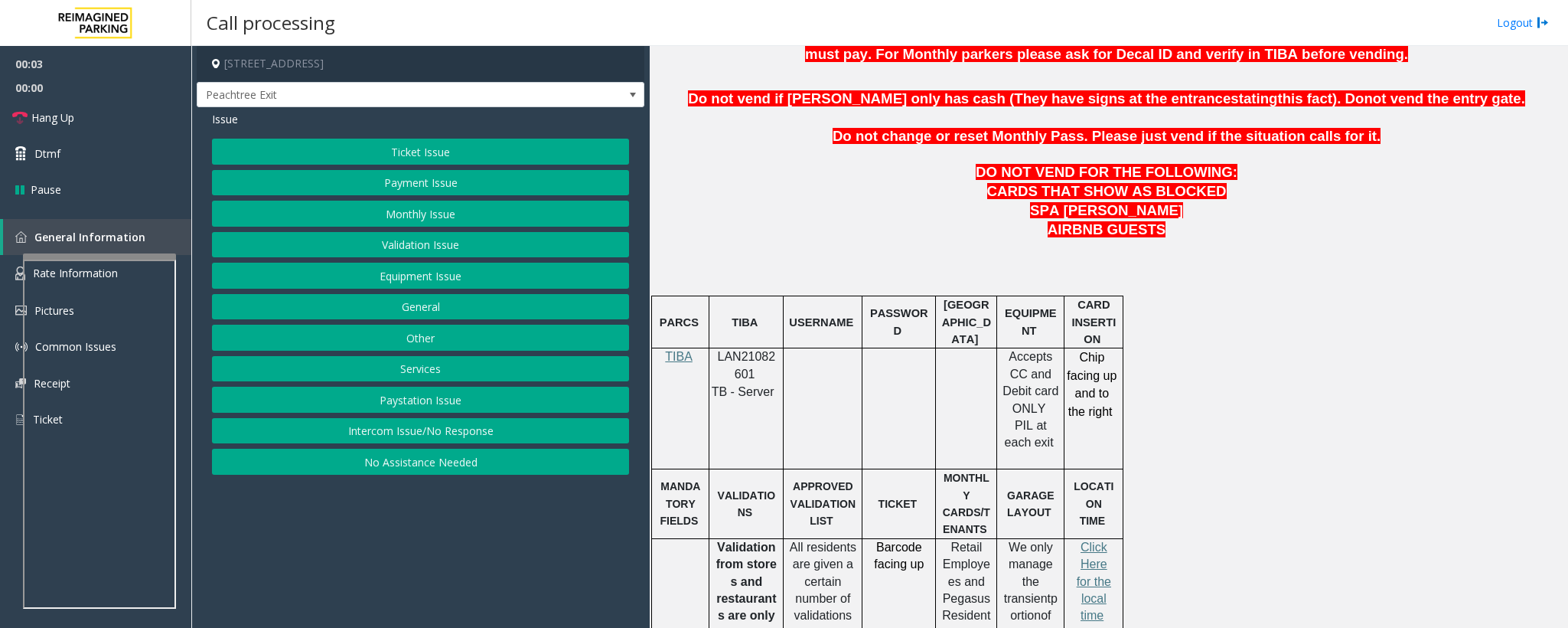
scroll to position [689, 0]
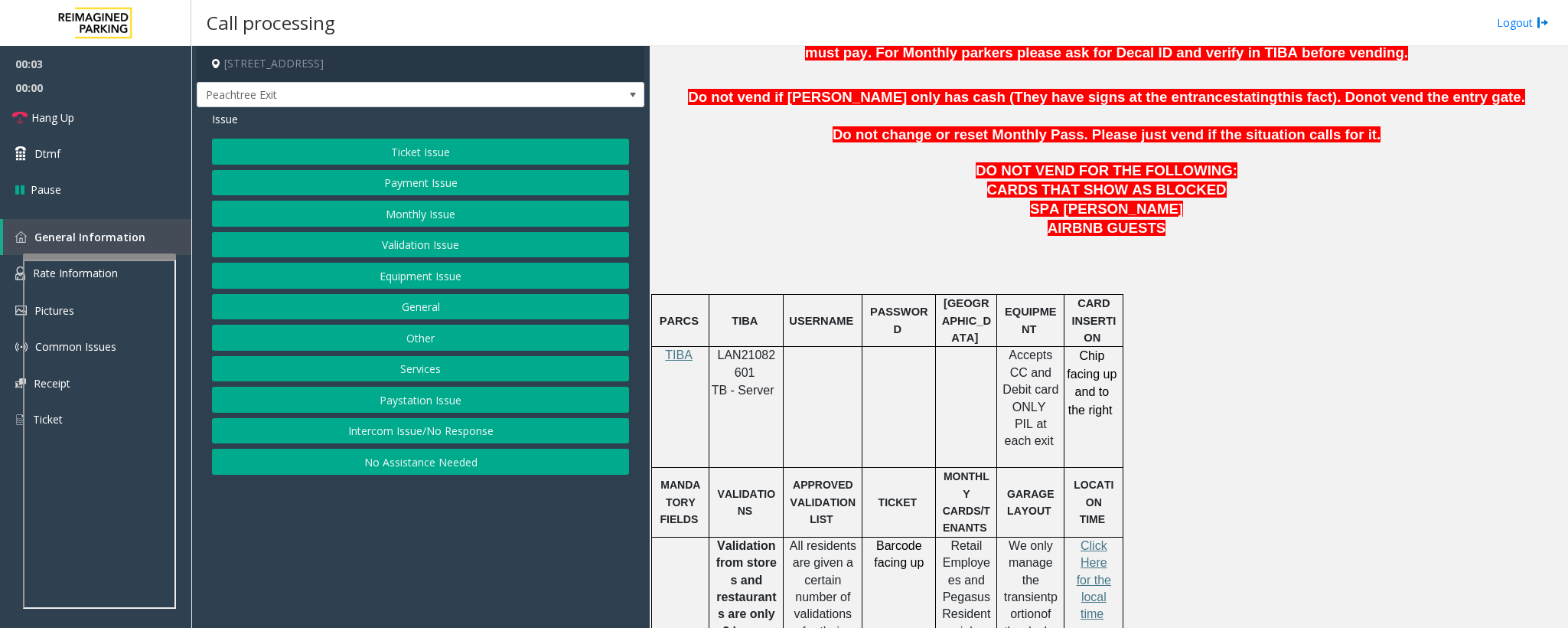
click at [741, 367] on span "LAN21082601" at bounding box center [747, 363] width 58 height 30
copy p "LAN21082601"
click at [345, 139] on button "Ticket Issue" at bounding box center [420, 152] width 417 height 26
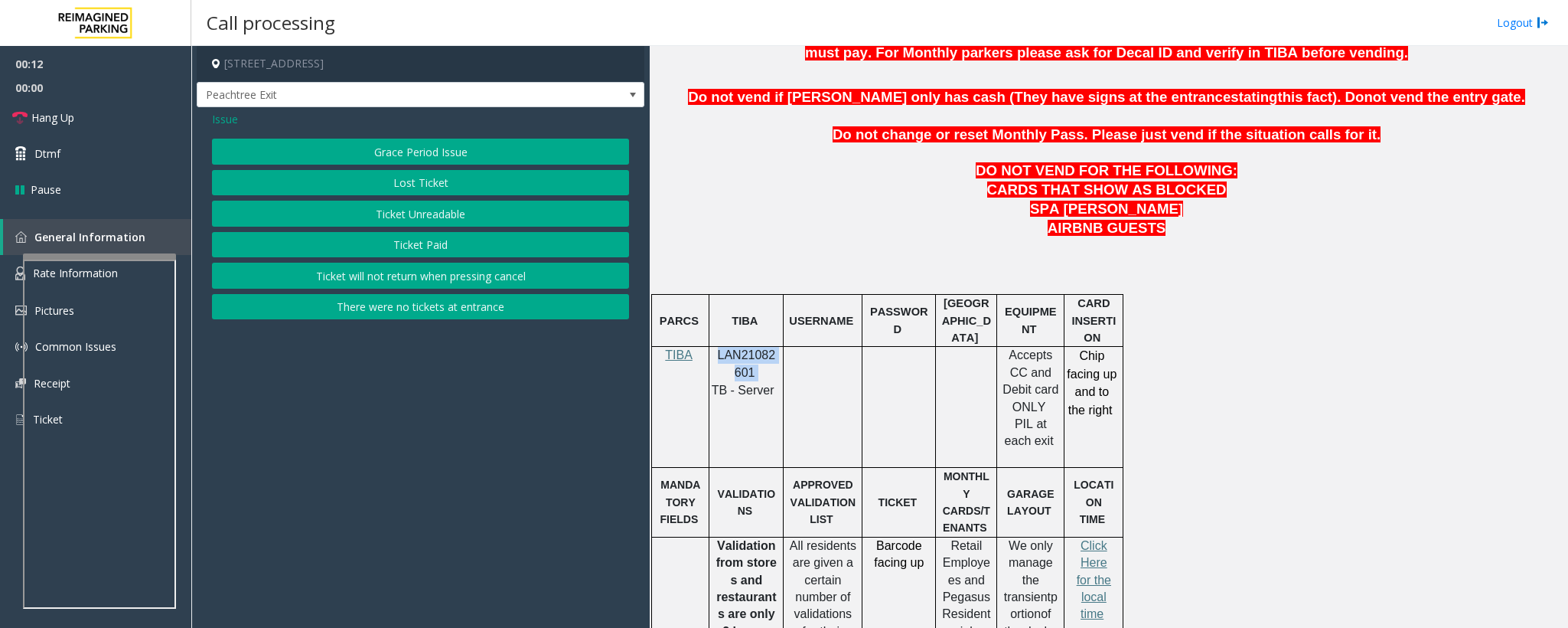
click at [381, 191] on button "Lost Ticket" at bounding box center [420, 183] width 417 height 26
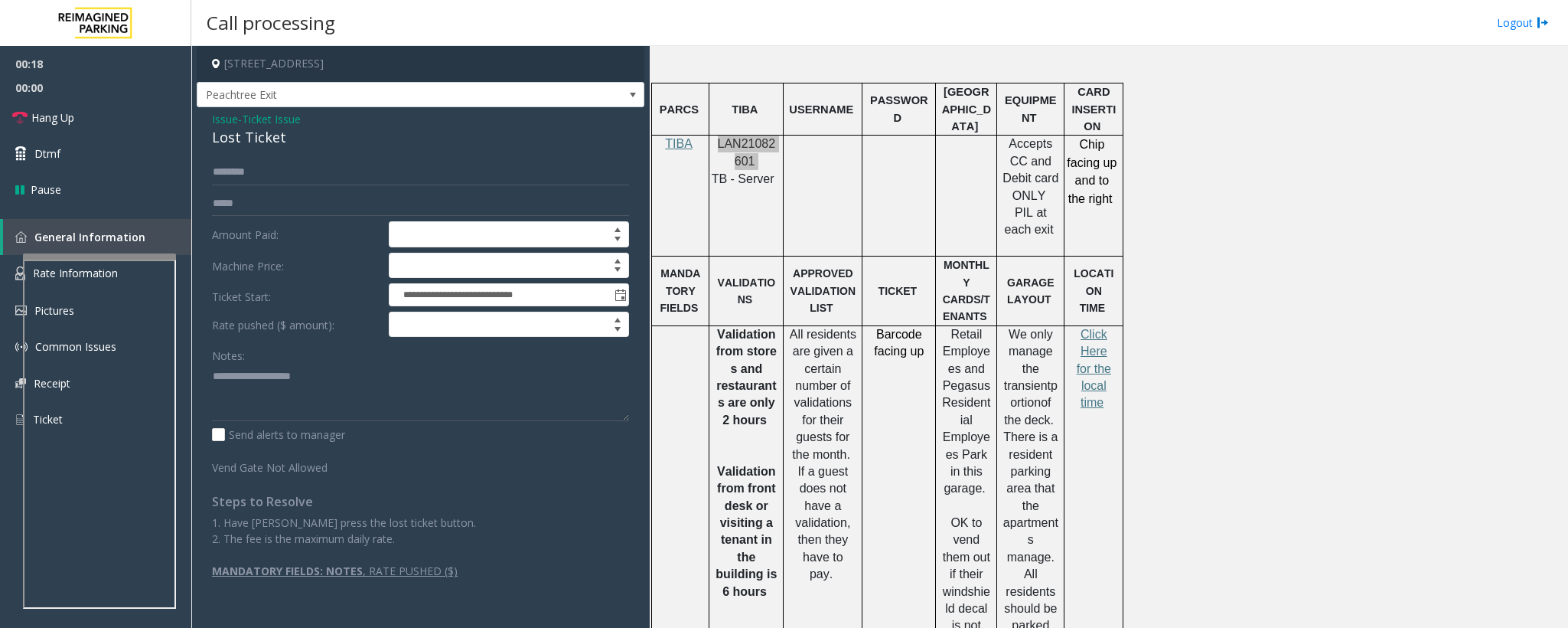
scroll to position [804, 0]
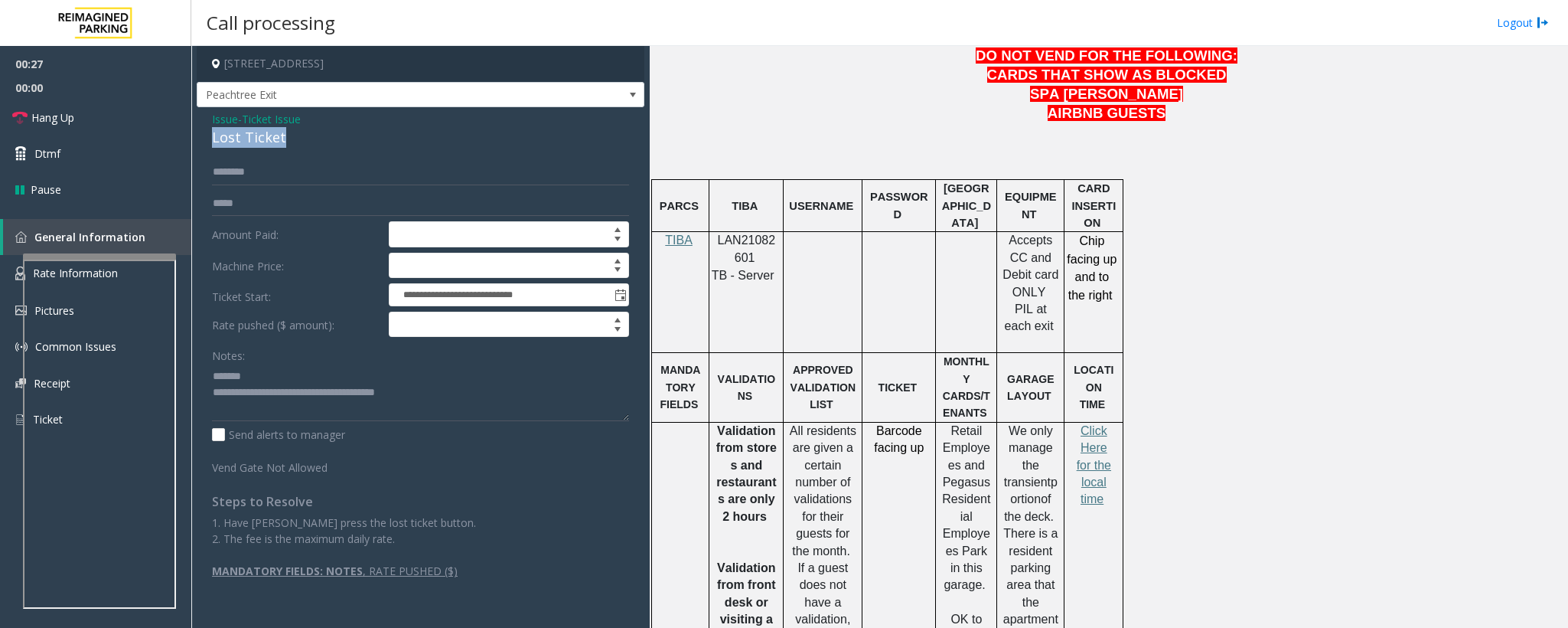
drag, startPoint x: 281, startPoint y: 142, endPoint x: 201, endPoint y: 144, distance: 80.0
click at [201, 144] on div "**********" at bounding box center [421, 351] width 447 height 487
click at [11, 267] on link "Rate Information" at bounding box center [95, 274] width 191 height 38
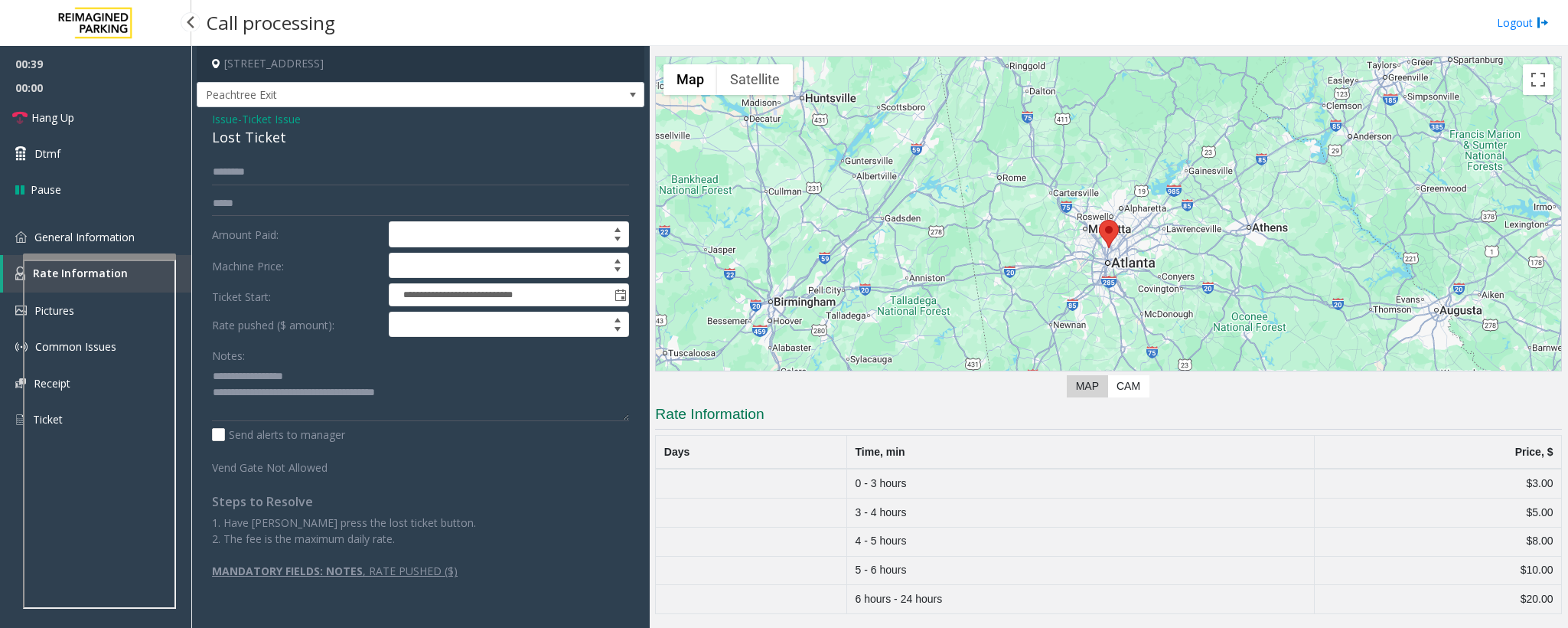
scroll to position [49, 0]
click at [92, 240] on span "General Information" at bounding box center [84, 237] width 100 height 15
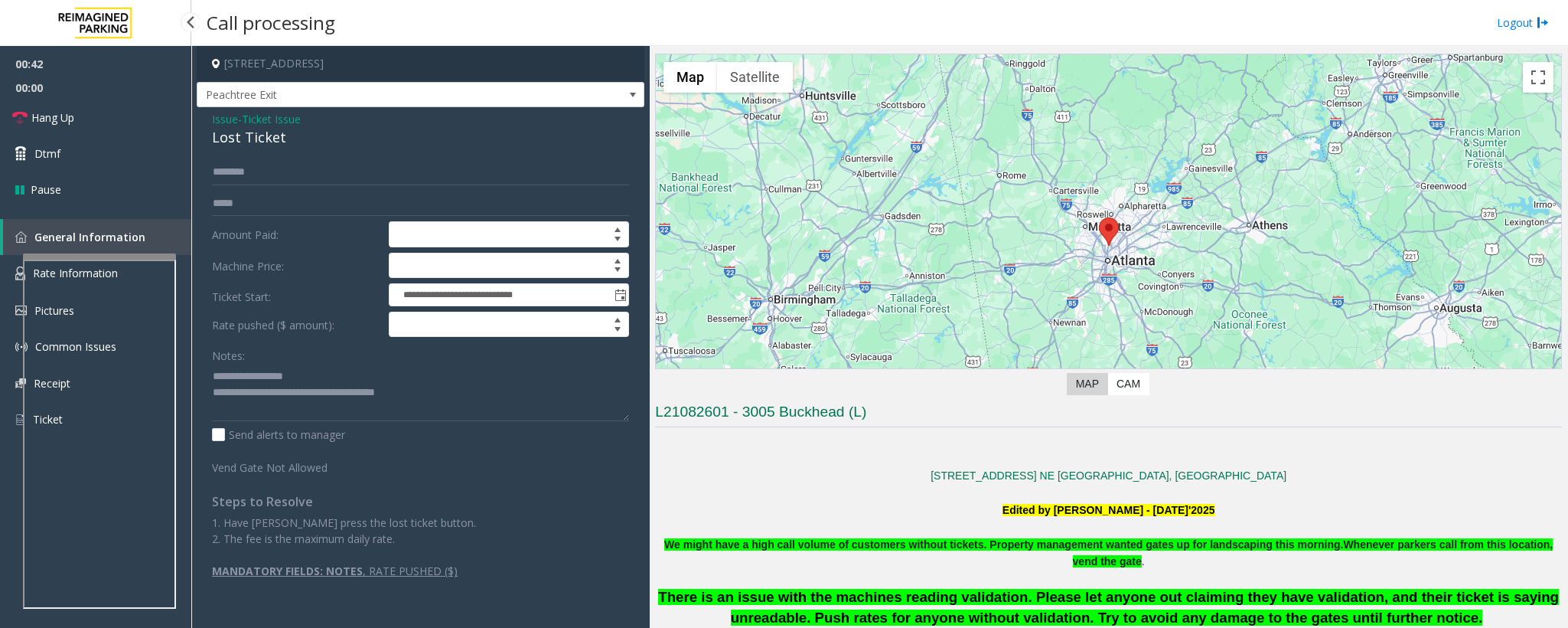
scroll to position [804, 0]
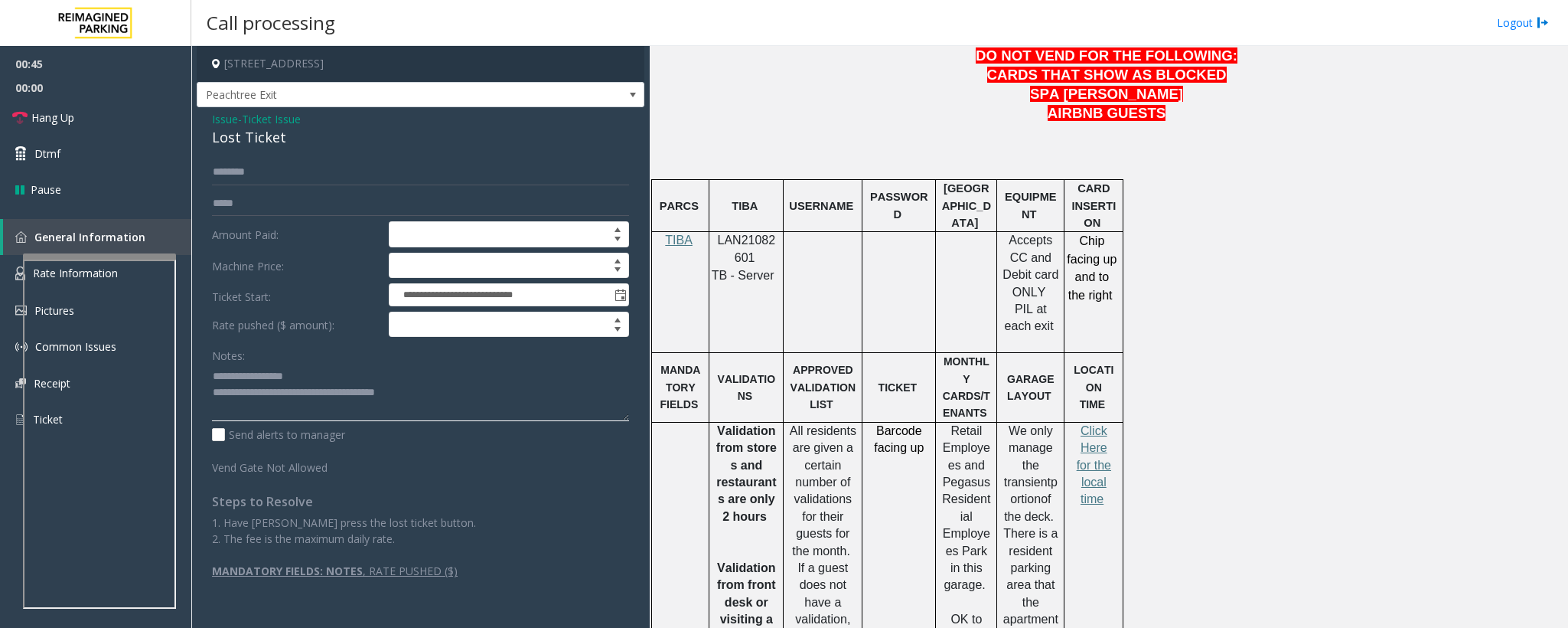
drag, startPoint x: 430, startPoint y: 400, endPoint x: 276, endPoint y: 389, distance: 154.4
click at [276, 389] on textarea at bounding box center [420, 392] width 417 height 57
drag, startPoint x: 297, startPoint y: 148, endPoint x: 207, endPoint y: 131, distance: 91.6
click at [207, 131] on div "**********" at bounding box center [421, 351] width 447 height 487
click at [402, 395] on textarea at bounding box center [420, 392] width 417 height 57
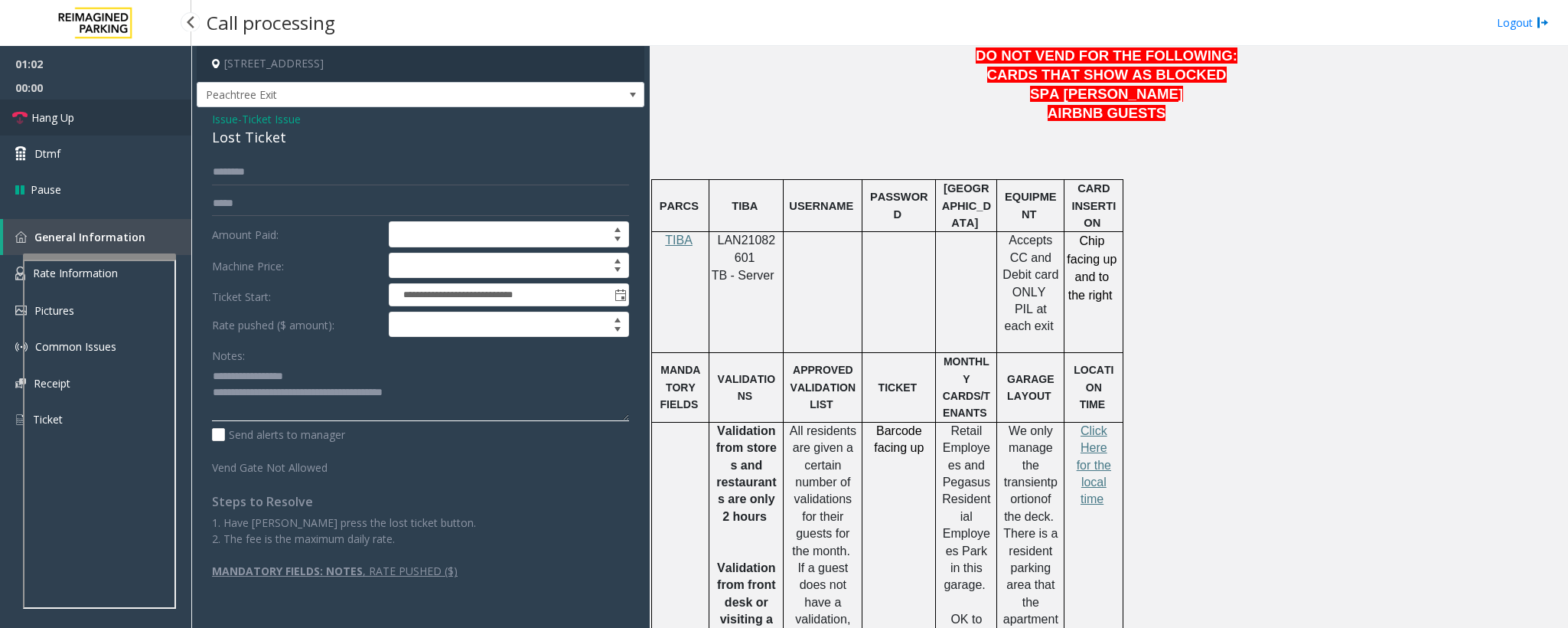
type textarea "**********"
click at [69, 122] on span "Hang Up" at bounding box center [53, 117] width 43 height 16
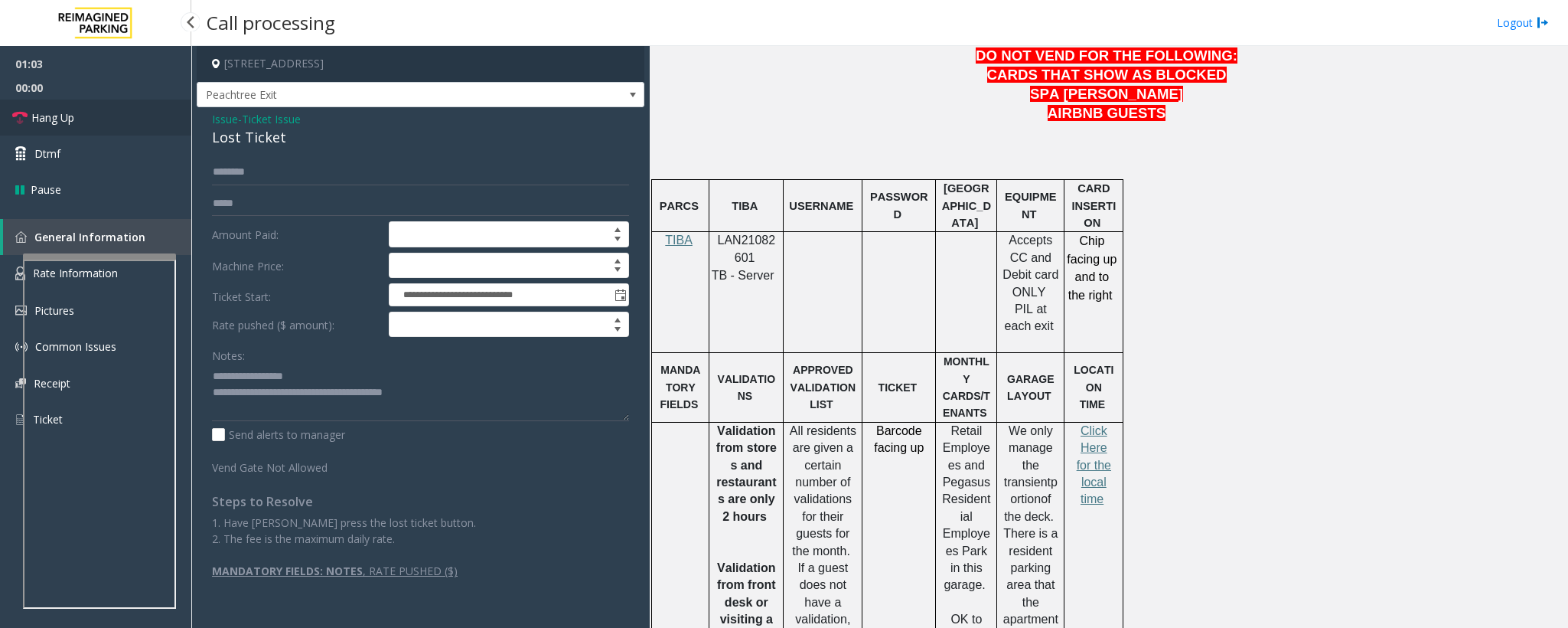
click at [69, 122] on span "Hang Up" at bounding box center [53, 117] width 43 height 16
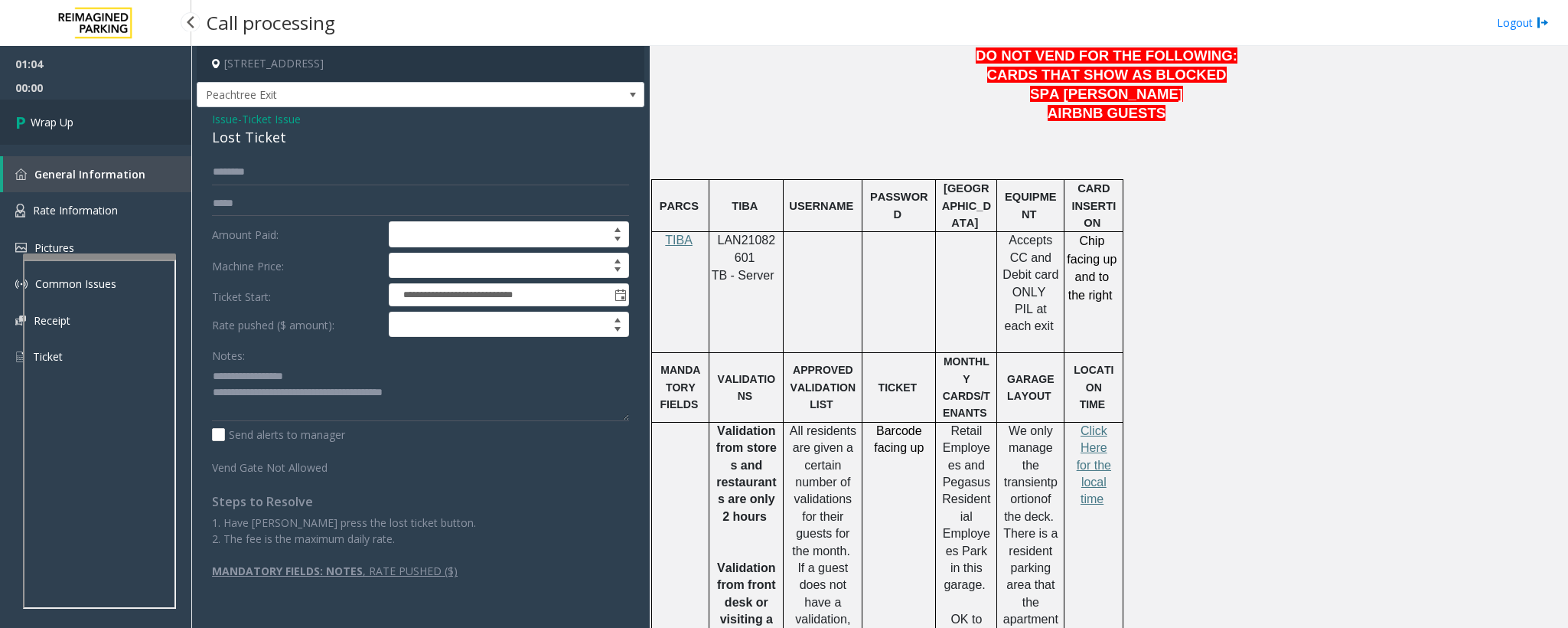
click at [153, 131] on link "Wrap Up" at bounding box center [95, 122] width 191 height 45
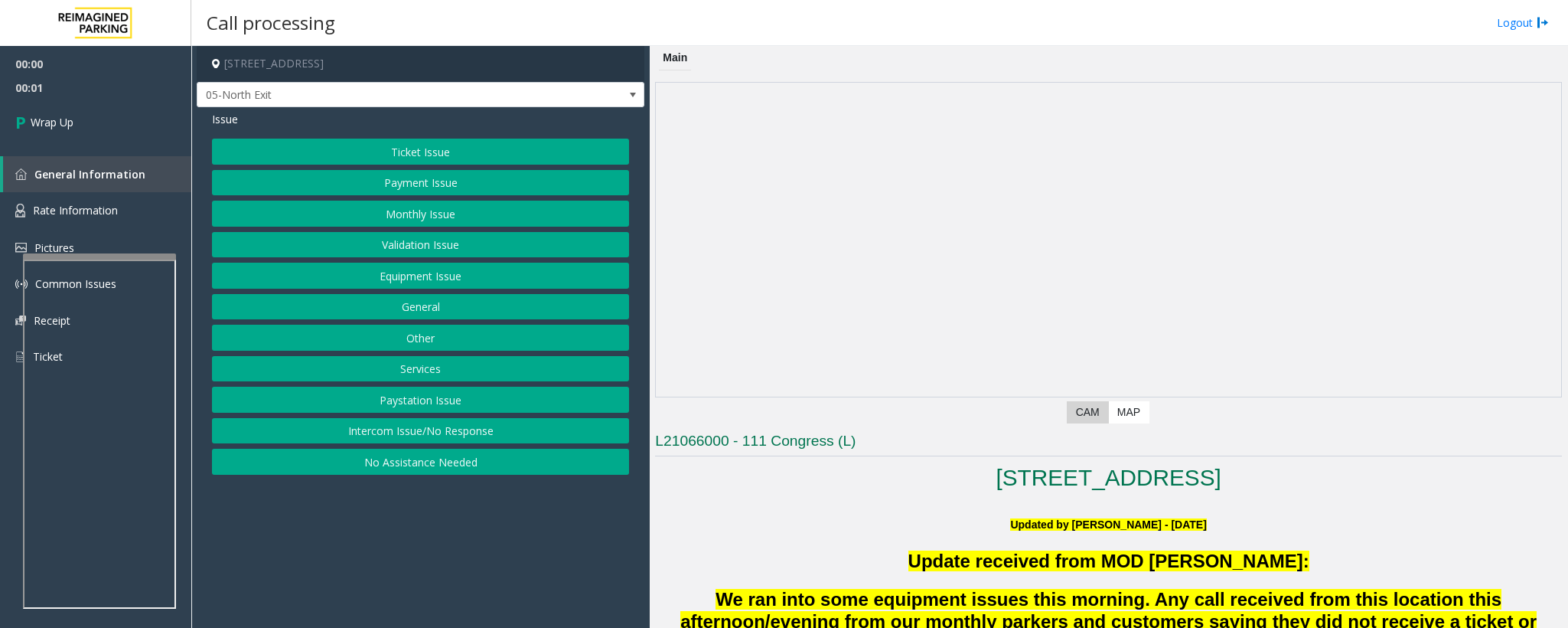
click at [416, 425] on div "Ticket Issue Payment Issue Monthly Issue Validation Issue Equipment Issue Gener…" at bounding box center [420, 306] width 417 height 336
click at [416, 428] on button "Intercom Issue/No Response" at bounding box center [420, 431] width 417 height 26
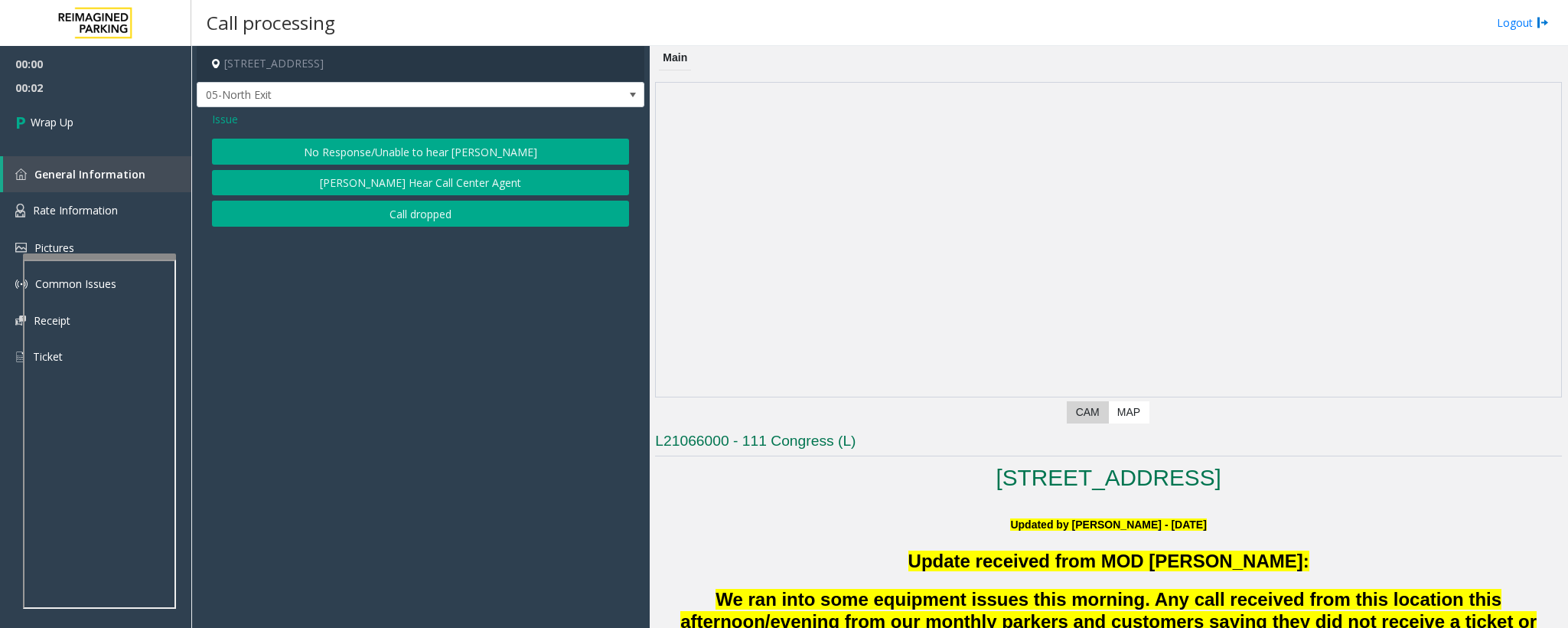
click at [398, 225] on button "Call dropped" at bounding box center [420, 214] width 417 height 26
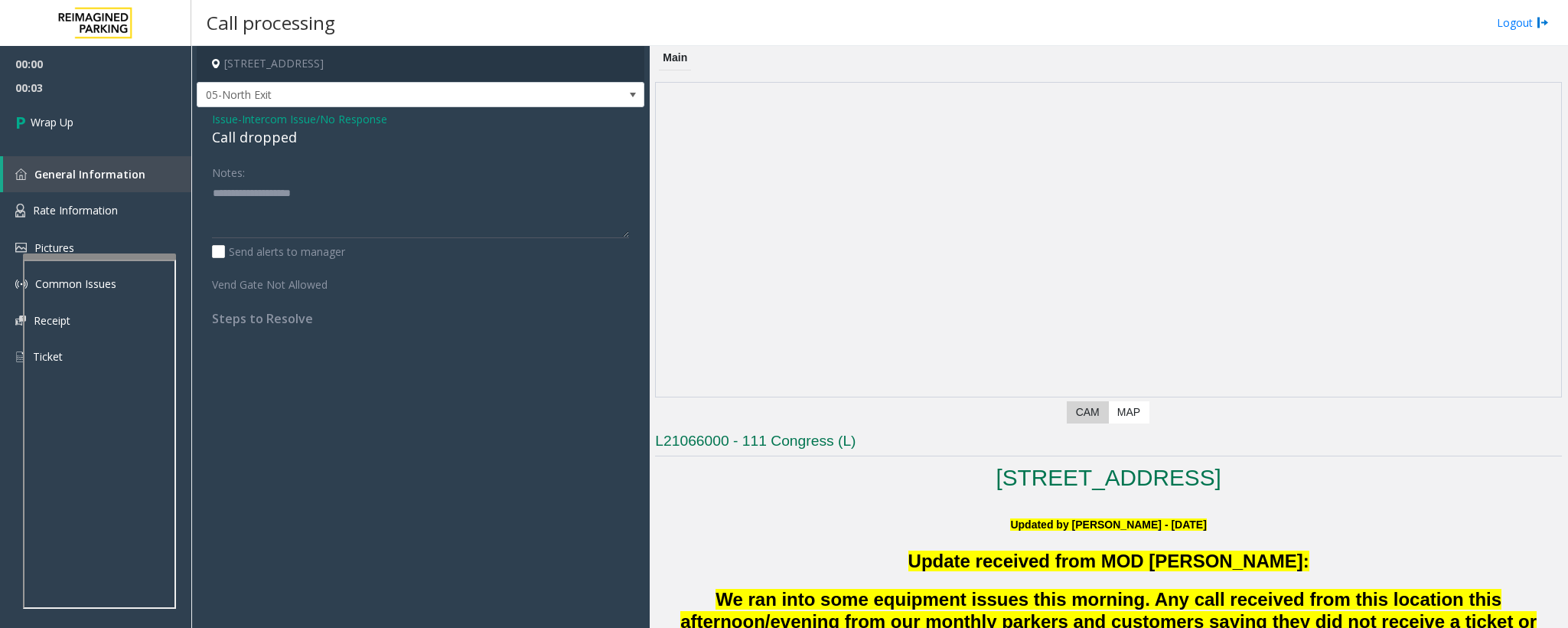
click at [262, 141] on div "Call dropped" at bounding box center [420, 137] width 417 height 20
type textarea "**********"
click at [69, 115] on span "Wrap Up" at bounding box center [52, 121] width 43 height 16
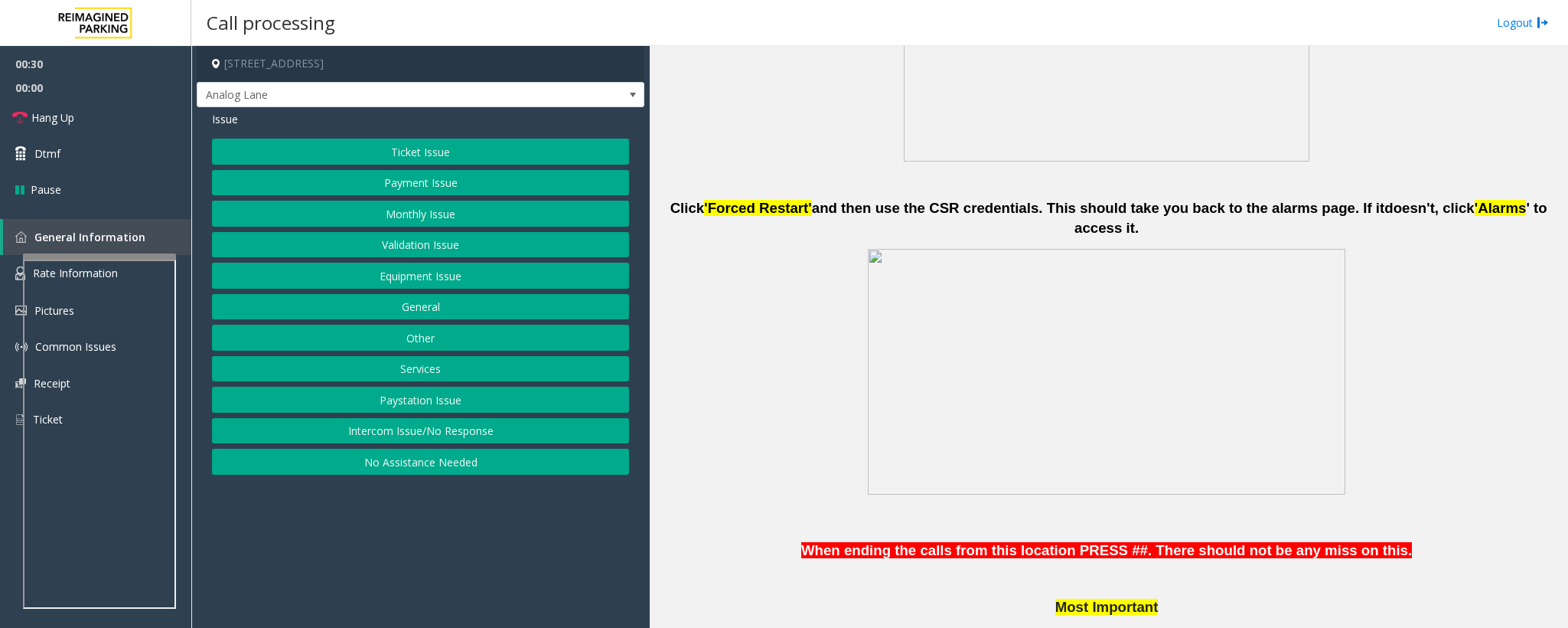
scroll to position [1263, 0]
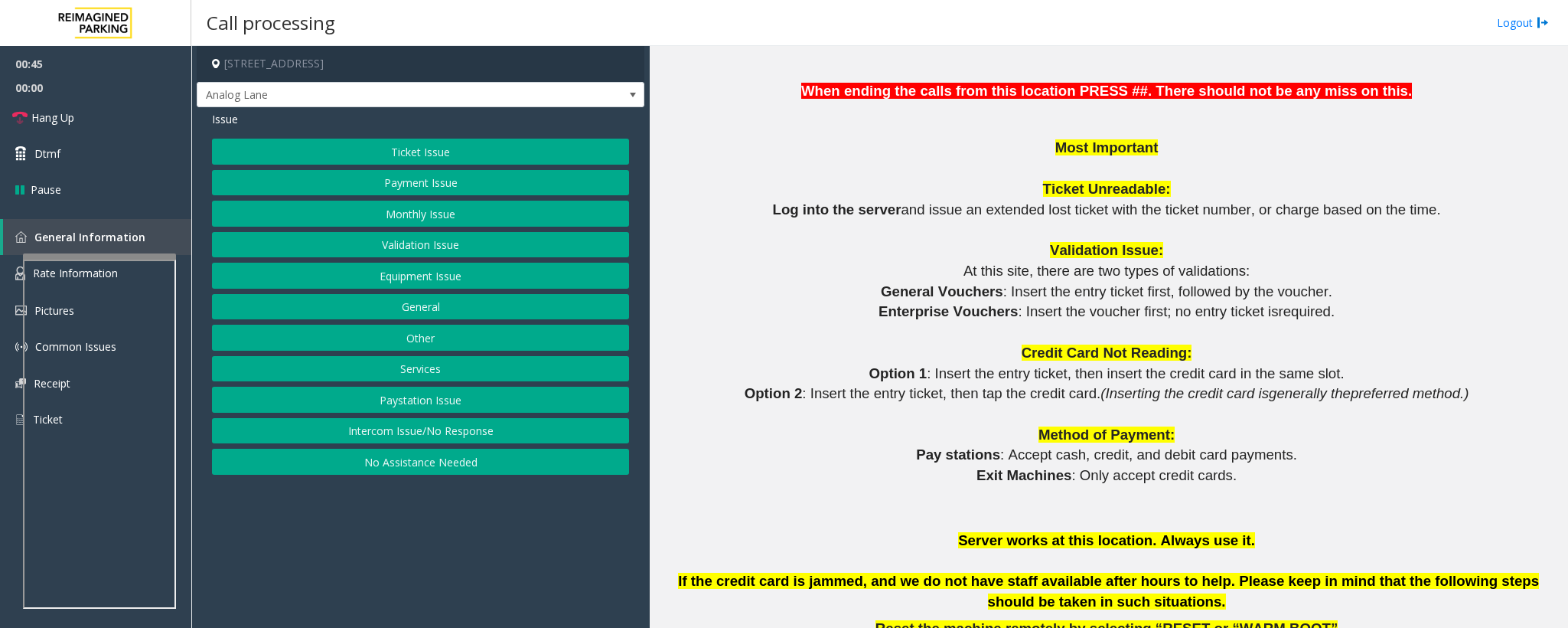
click at [389, 283] on button "Equipment Issue" at bounding box center [420, 276] width 417 height 26
drag, startPoint x: 235, startPoint y: 120, endPoint x: 288, endPoint y: 215, distance: 108.8
click at [235, 141] on div "Issue Pay Station Down/Out of Order Ticket Jam Out of Tickets [GEOGRAPHIC_DATA]…" at bounding box center [421, 295] width 447 height 376
click at [216, 127] on span "Issue" at bounding box center [225, 118] width 26 height 16
click at [384, 229] on div "Ticket Issue Payment Issue Monthly Issue Validation Issue Equipment Issue Gener…" at bounding box center [420, 306] width 417 height 336
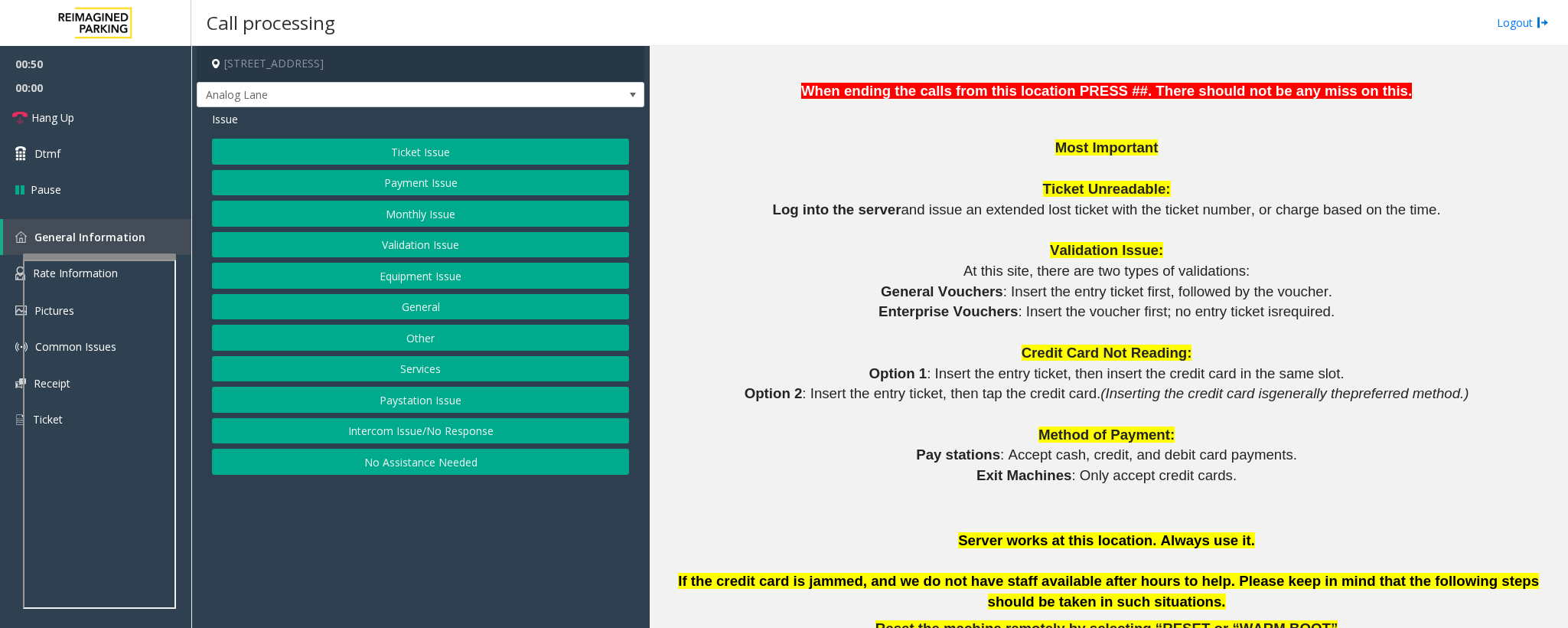
click at [386, 224] on button "Monthly Issue" at bounding box center [420, 214] width 417 height 26
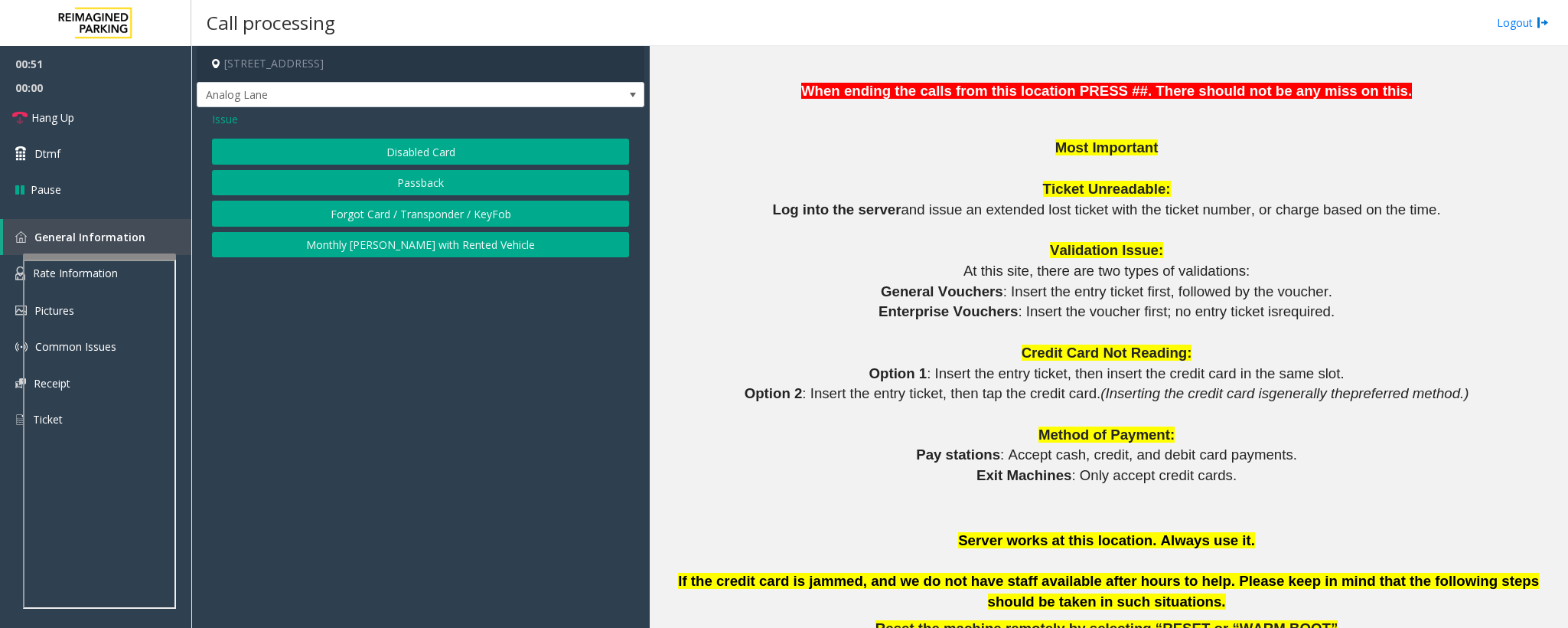
click at [386, 162] on button "Disabled Card" at bounding box center [420, 152] width 417 height 26
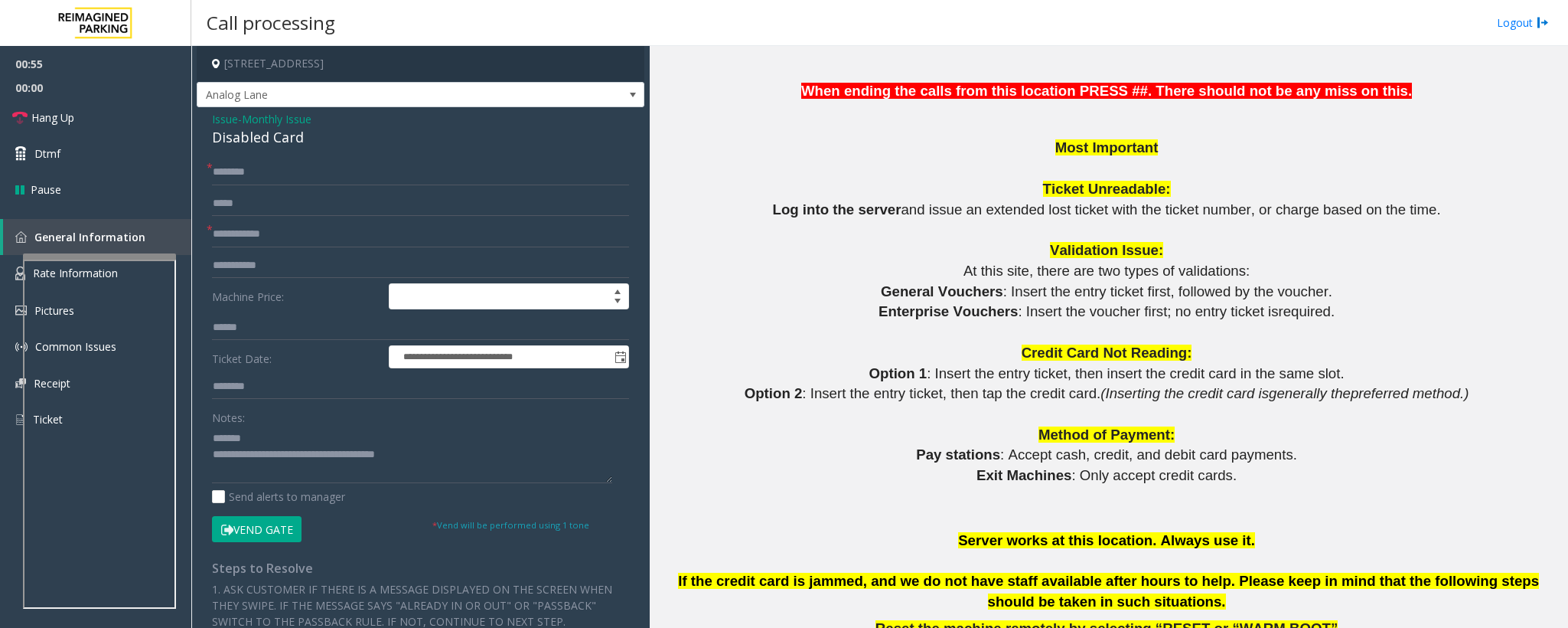
drag, startPoint x: 342, startPoint y: 154, endPoint x: 297, endPoint y: 143, distance: 46.3
click at [297, 143] on div "**********" at bounding box center [421, 497] width 447 height 779
click at [337, 153] on div "**********" at bounding box center [421, 497] width 447 height 779
drag, startPoint x: 325, startPoint y: 138, endPoint x: 191, endPoint y: 133, distance: 134.1
click at [191, 133] on app-call-processing-form "**********" at bounding box center [421, 337] width 459 height 582
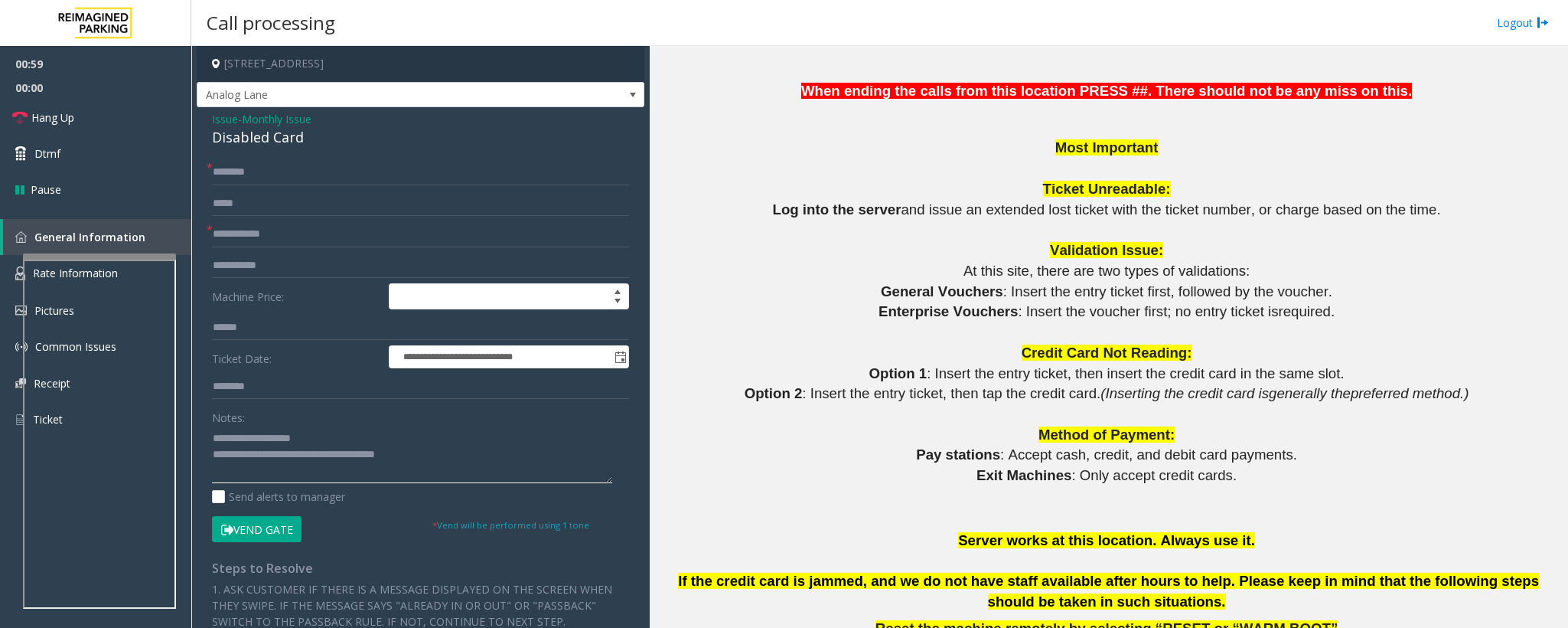
type textarea "**********"
click at [226, 239] on input "text" at bounding box center [420, 234] width 417 height 26
click at [296, 238] on input "**********" at bounding box center [420, 234] width 417 height 26
type input "**********"
click at [215, 163] on input "text" at bounding box center [420, 172] width 417 height 26
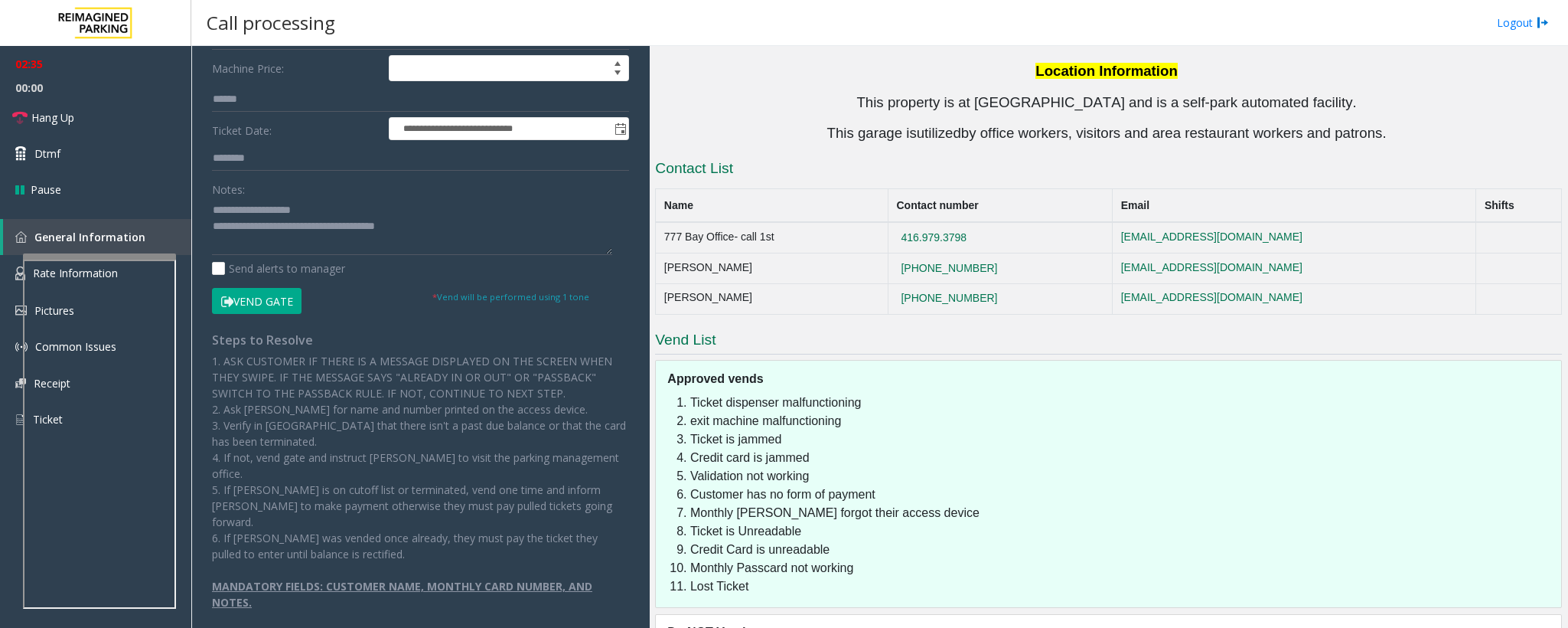
scroll to position [0, 0]
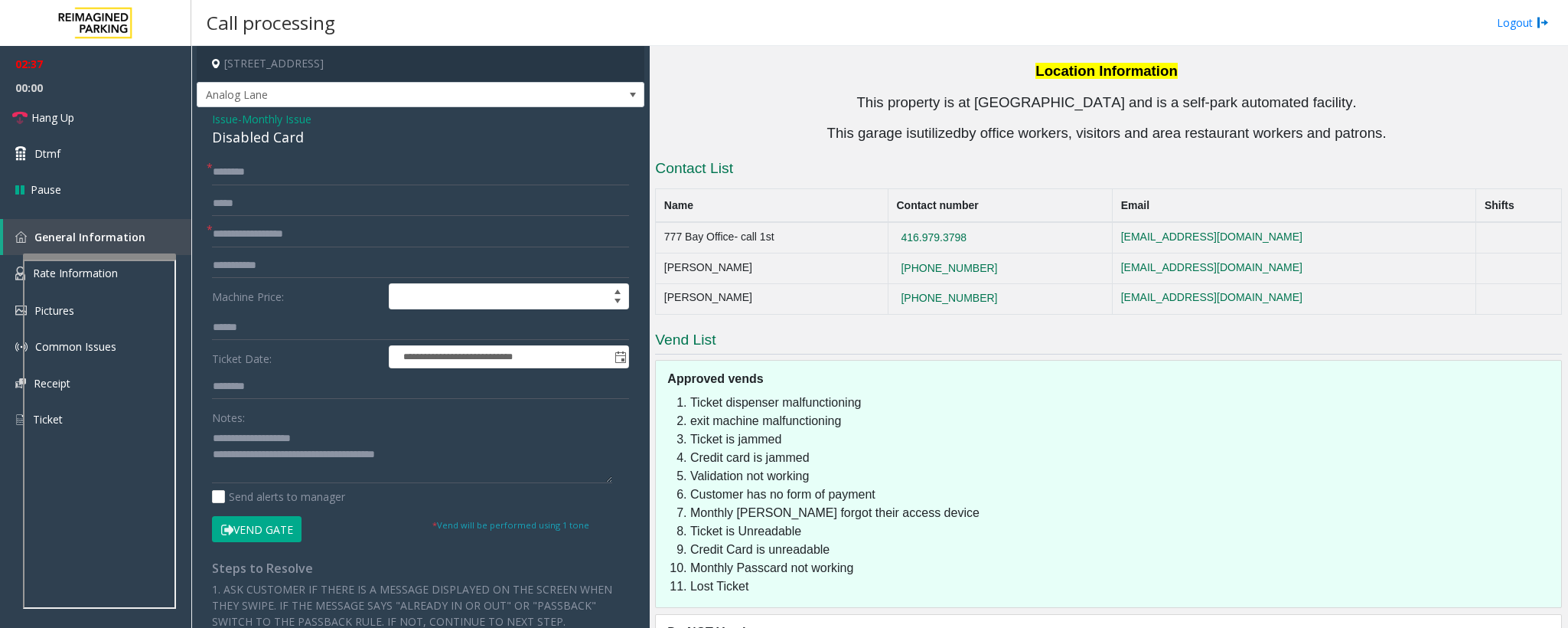
click at [271, 533] on button "Vend Gate" at bounding box center [256, 529] width 90 height 26
click at [274, 177] on input "text" at bounding box center [420, 172] width 417 height 26
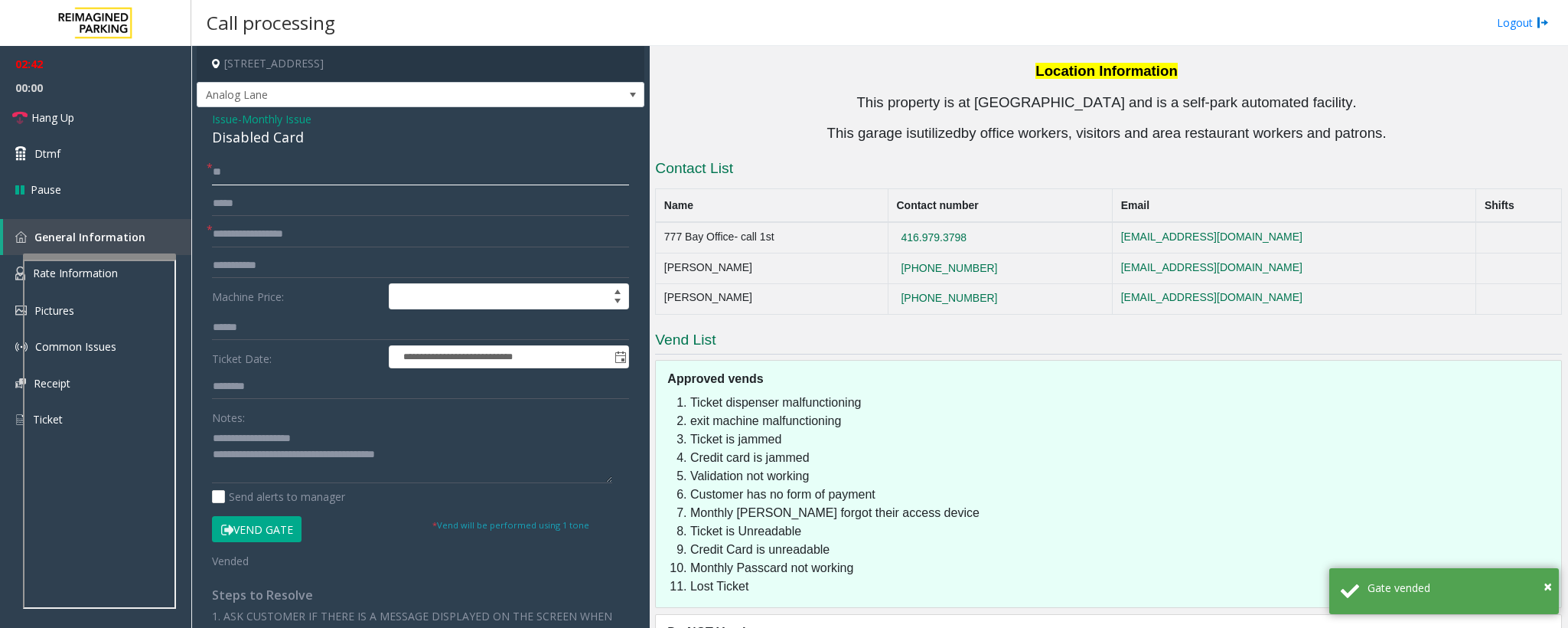
type input "**"
drag, startPoint x: 871, startPoint y: 462, endPoint x: 690, endPoint y: 456, distance: 181.1
click at [691, 559] on li "Monthly Passcard not working" at bounding box center [1122, 568] width 864 height 18
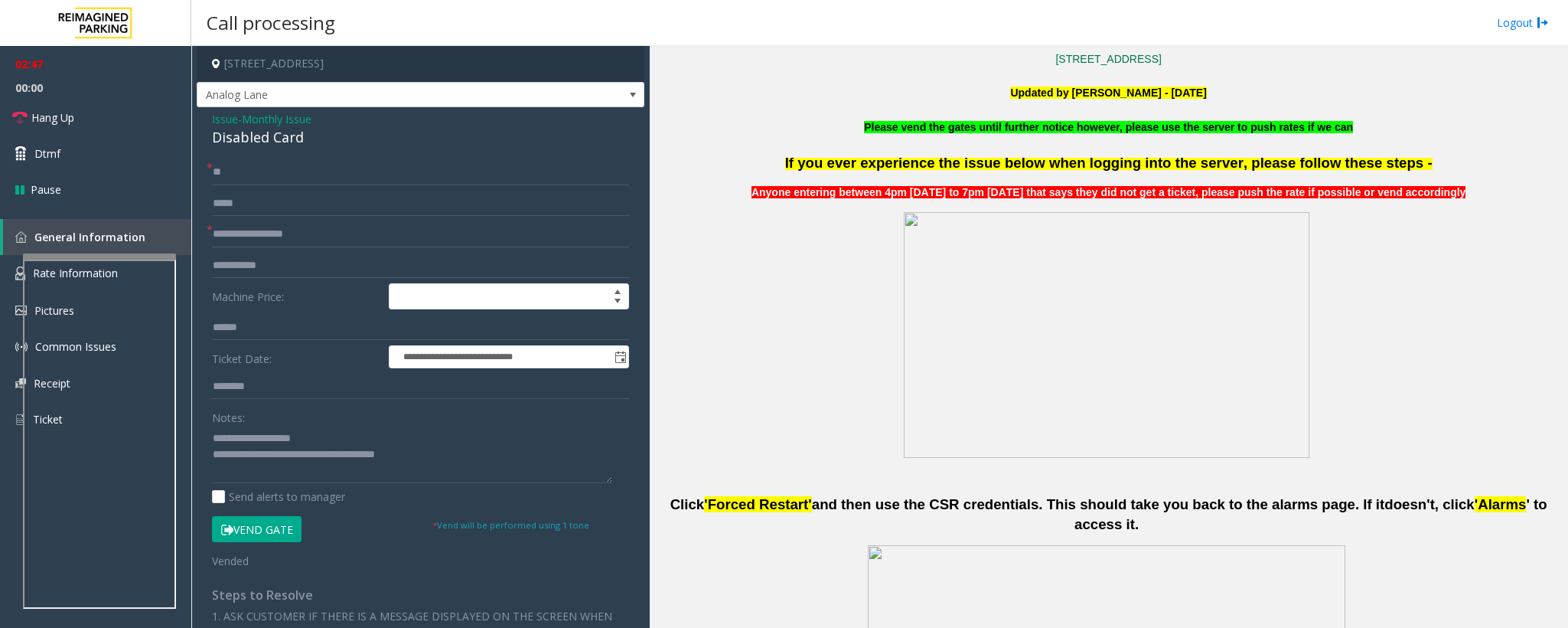
scroll to position [465, 0]
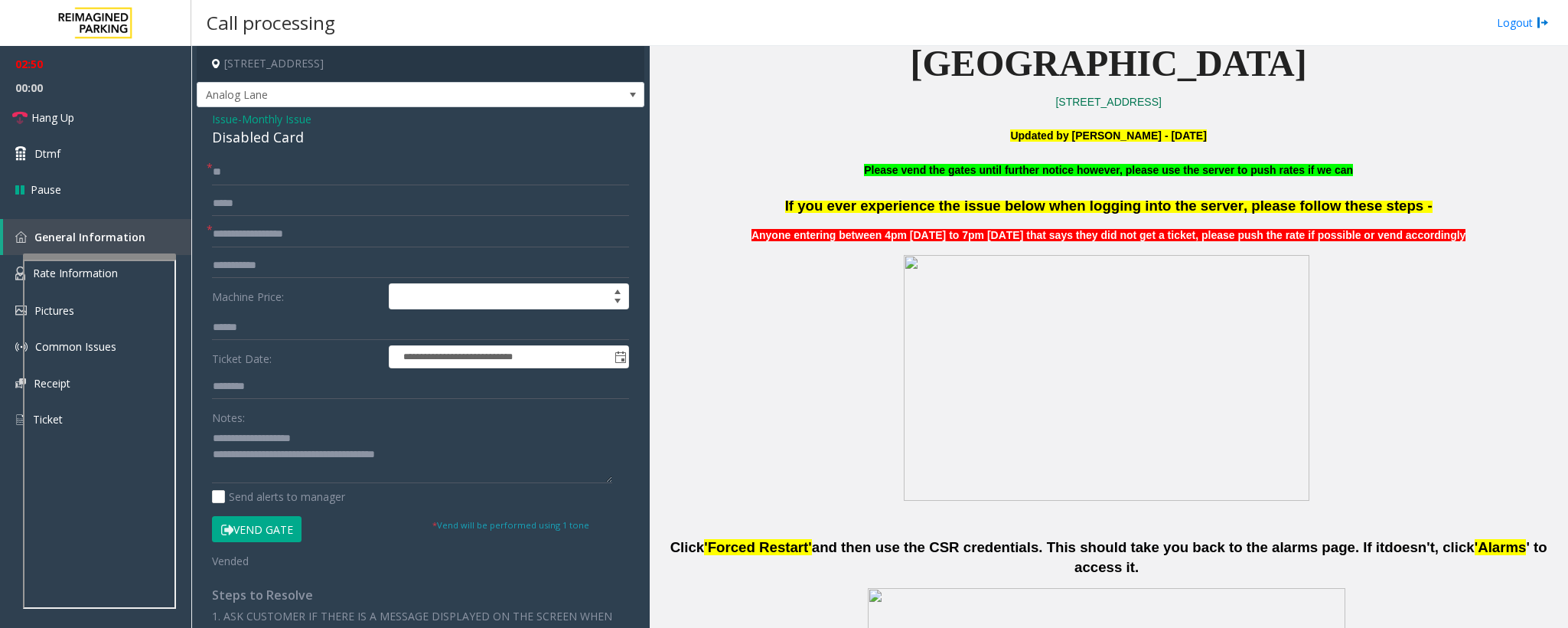
click at [290, 534] on button "Vend Gate" at bounding box center [256, 529] width 90 height 26
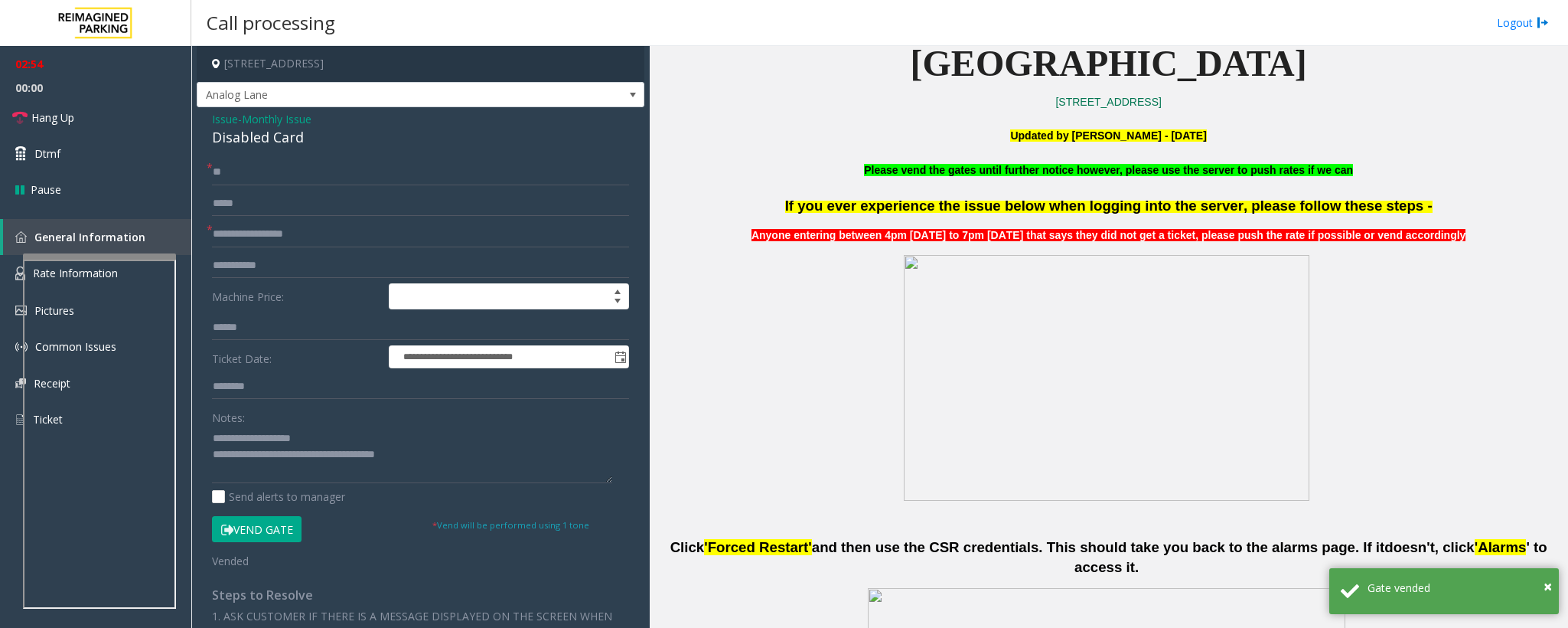
click at [267, 533] on button "Vend Gate" at bounding box center [256, 529] width 90 height 26
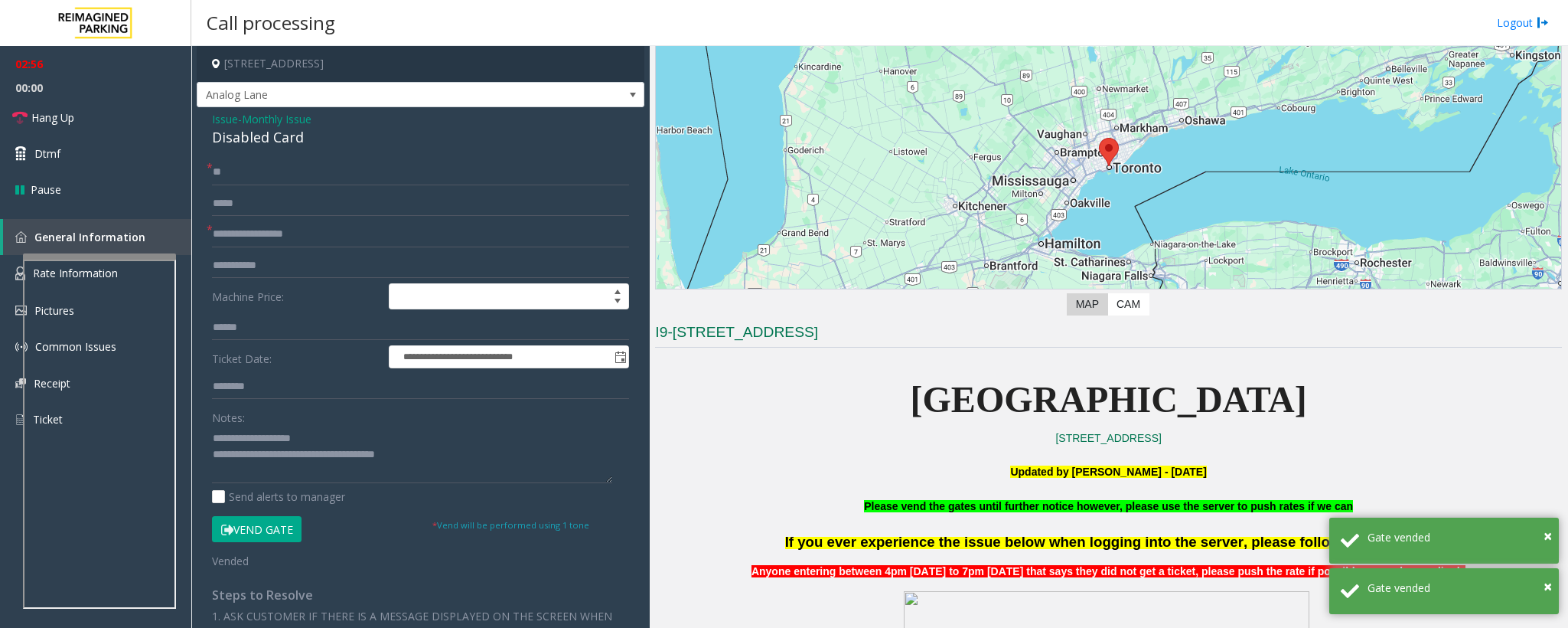
scroll to position [120, 0]
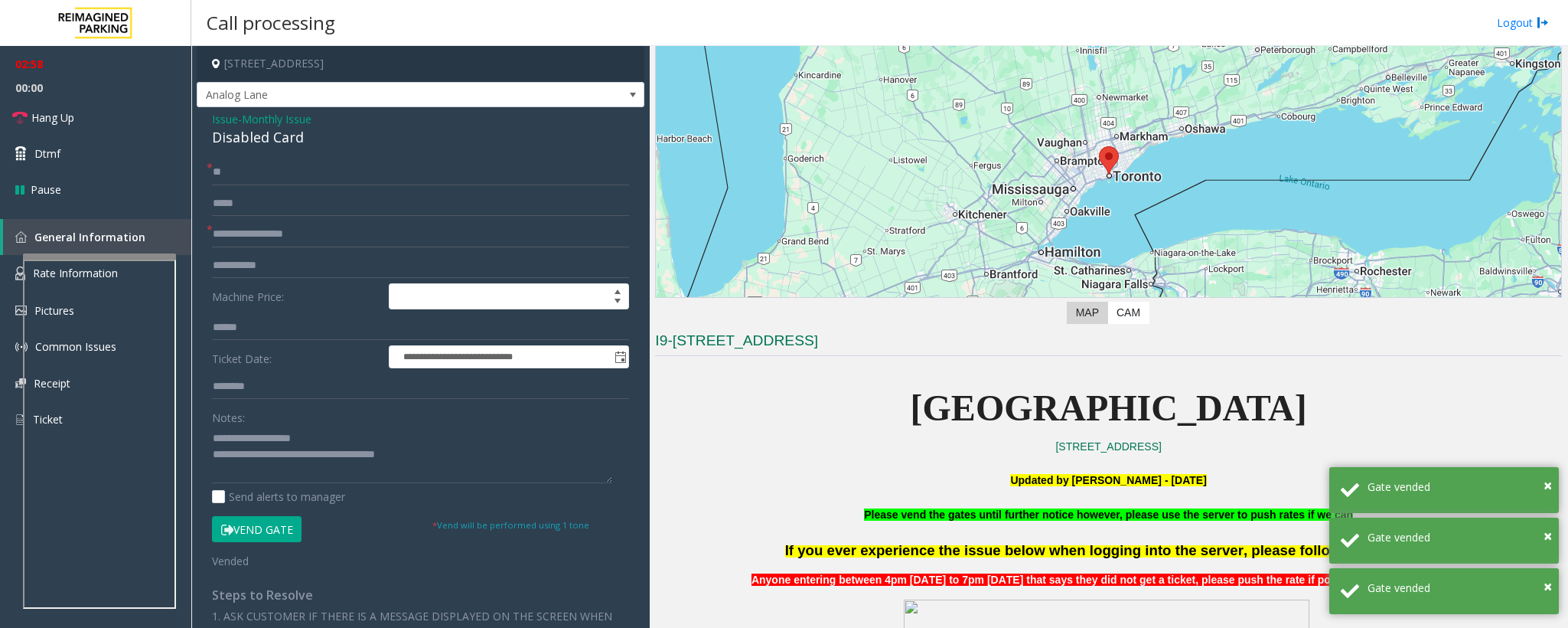
drag, startPoint x: 808, startPoint y: 340, endPoint x: 651, endPoint y: 333, distance: 157.2
click at [651, 333] on div "Main Revenue Control Manufacturer: ZEAG ← Move left → Move right ↑ Move up ↓ Mo…" at bounding box center [1109, 337] width 918 height 582
click at [701, 421] on p "[GEOGRAPHIC_DATA]" at bounding box center [1109, 409] width 907 height 59
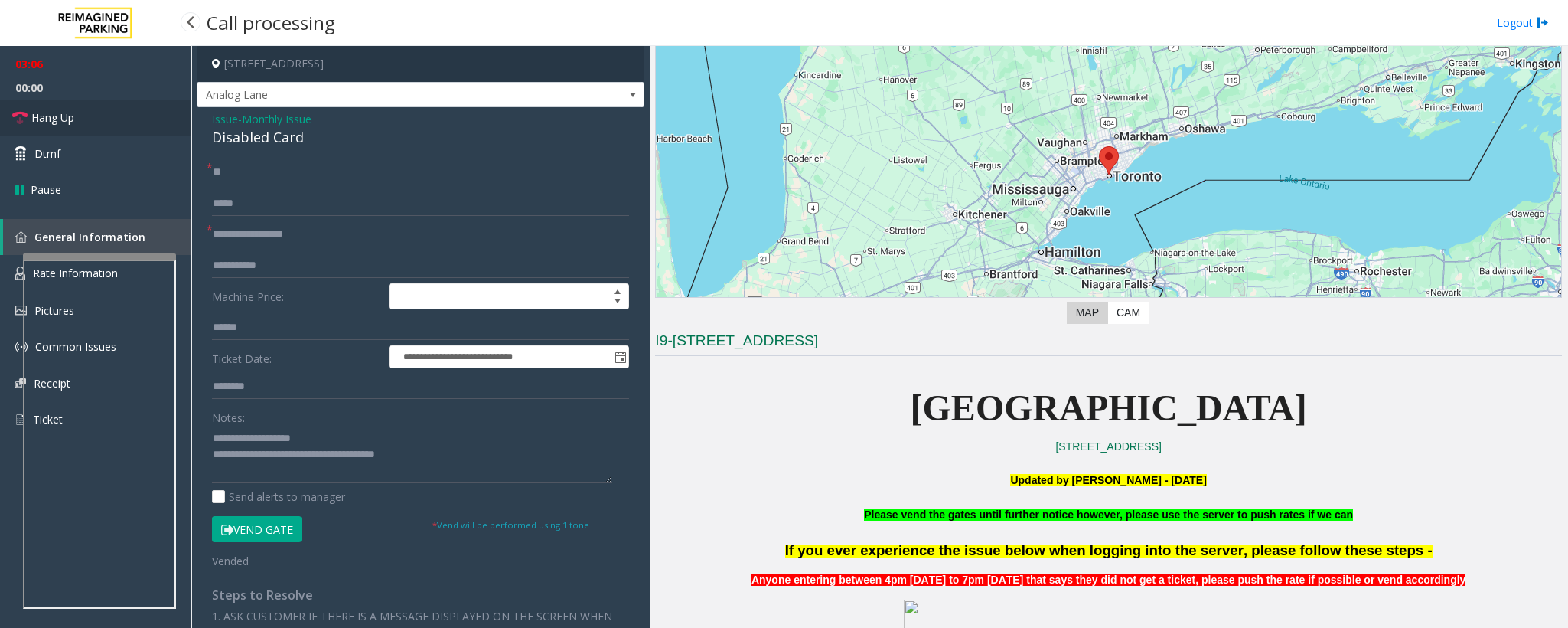
click at [60, 122] on span "Hang Up" at bounding box center [53, 117] width 43 height 16
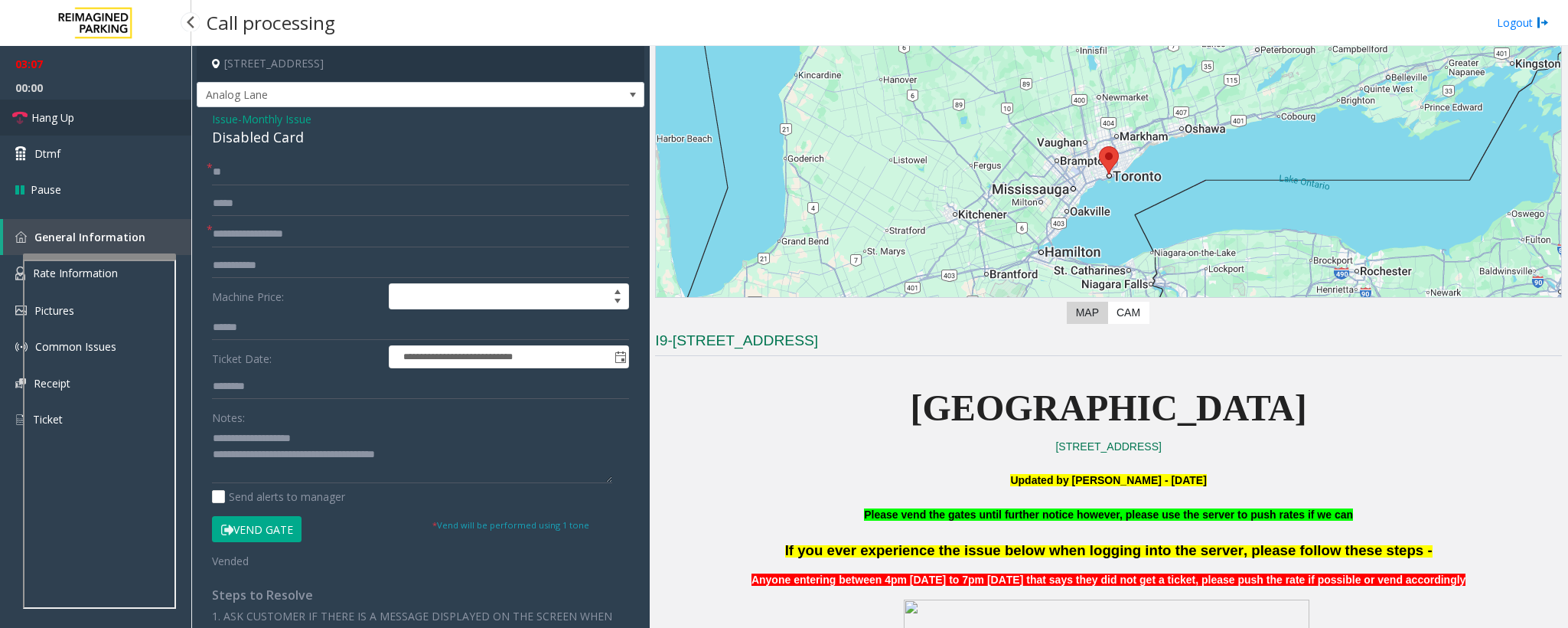
click at [60, 122] on span "Hang Up" at bounding box center [53, 117] width 43 height 16
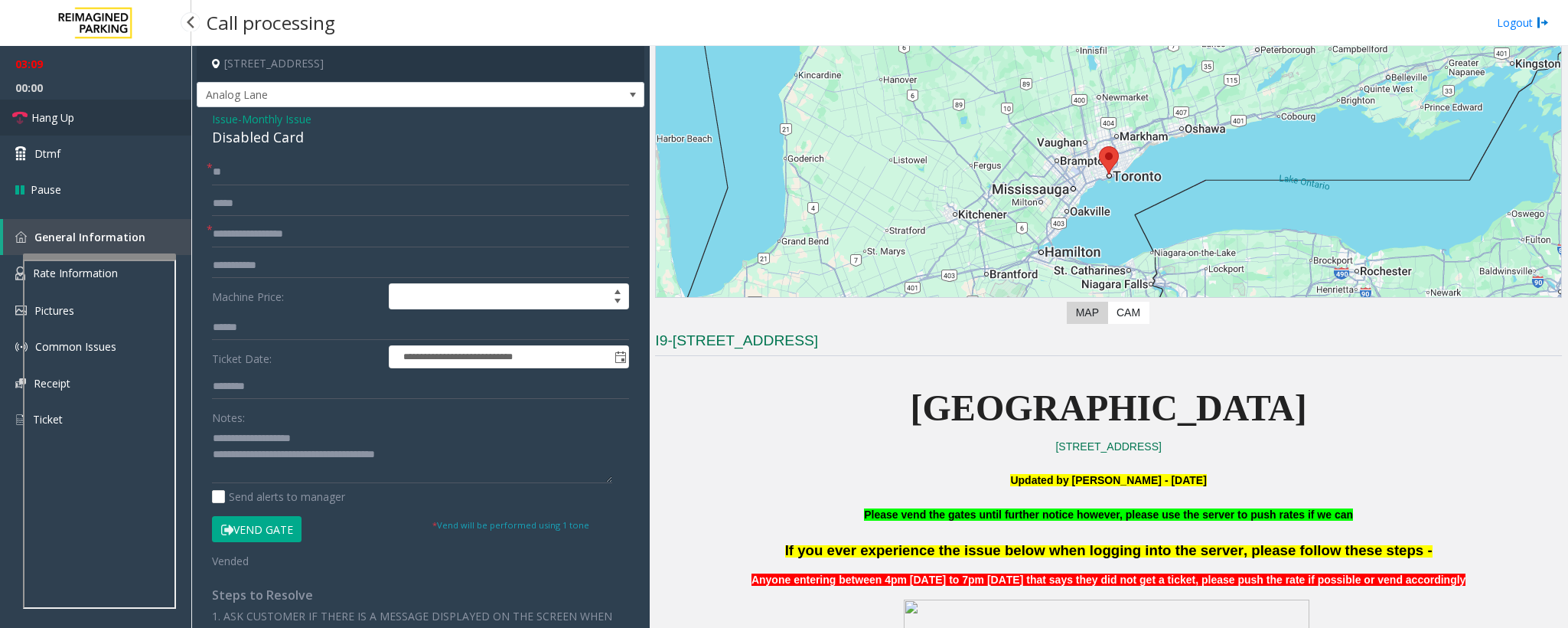
click at [60, 122] on span "Hang Up" at bounding box center [53, 117] width 43 height 16
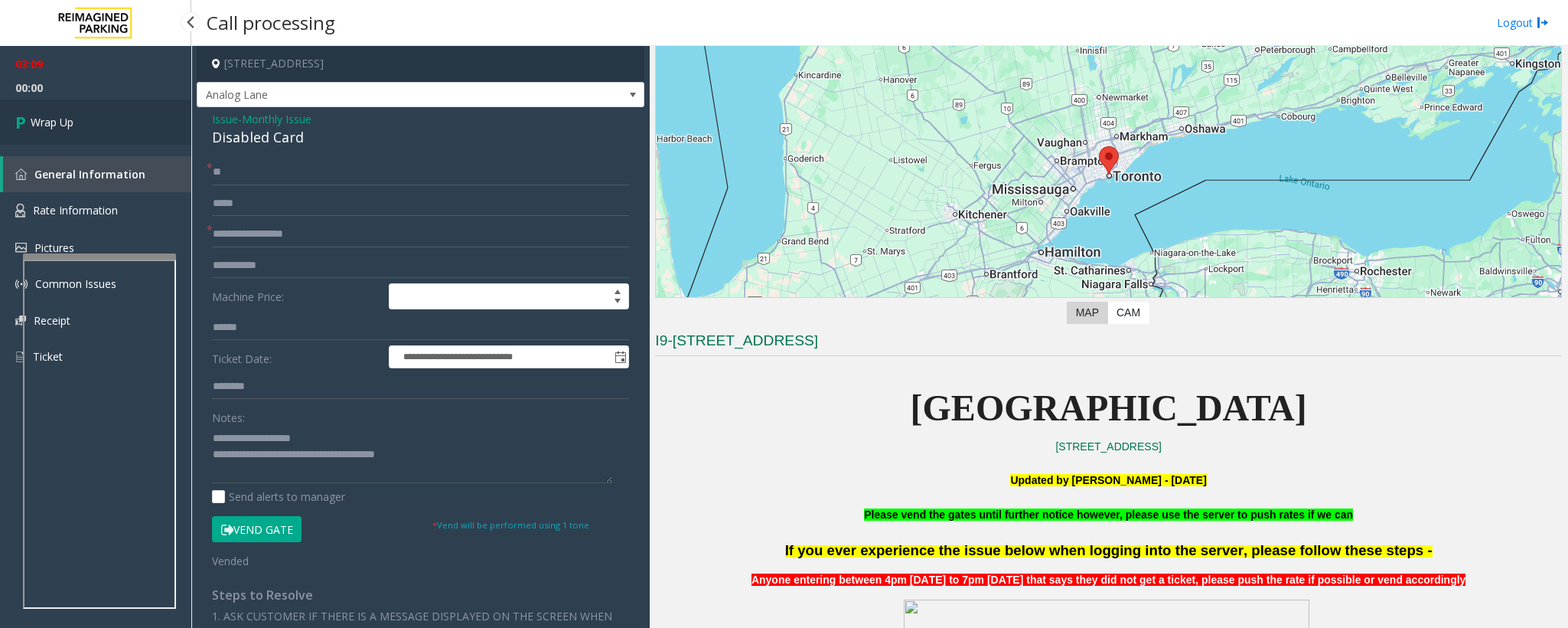
click at [60, 122] on span "Wrap Up" at bounding box center [52, 121] width 43 height 16
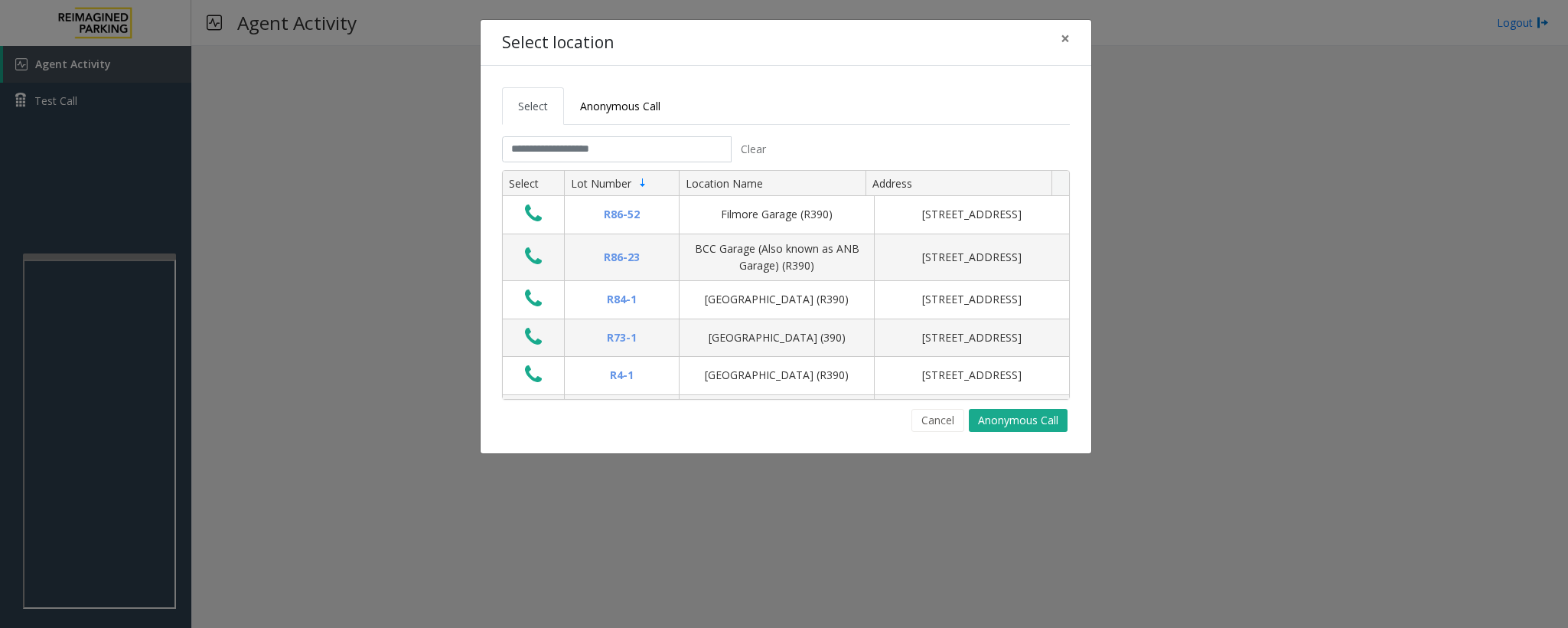
click at [724, 437] on div "Select Anonymous Call Clear Select Lot Number Location Name Address R86-52 Film…" at bounding box center [786, 259] width 611 height 388
click at [942, 421] on button "Cancel" at bounding box center [937, 420] width 53 height 23
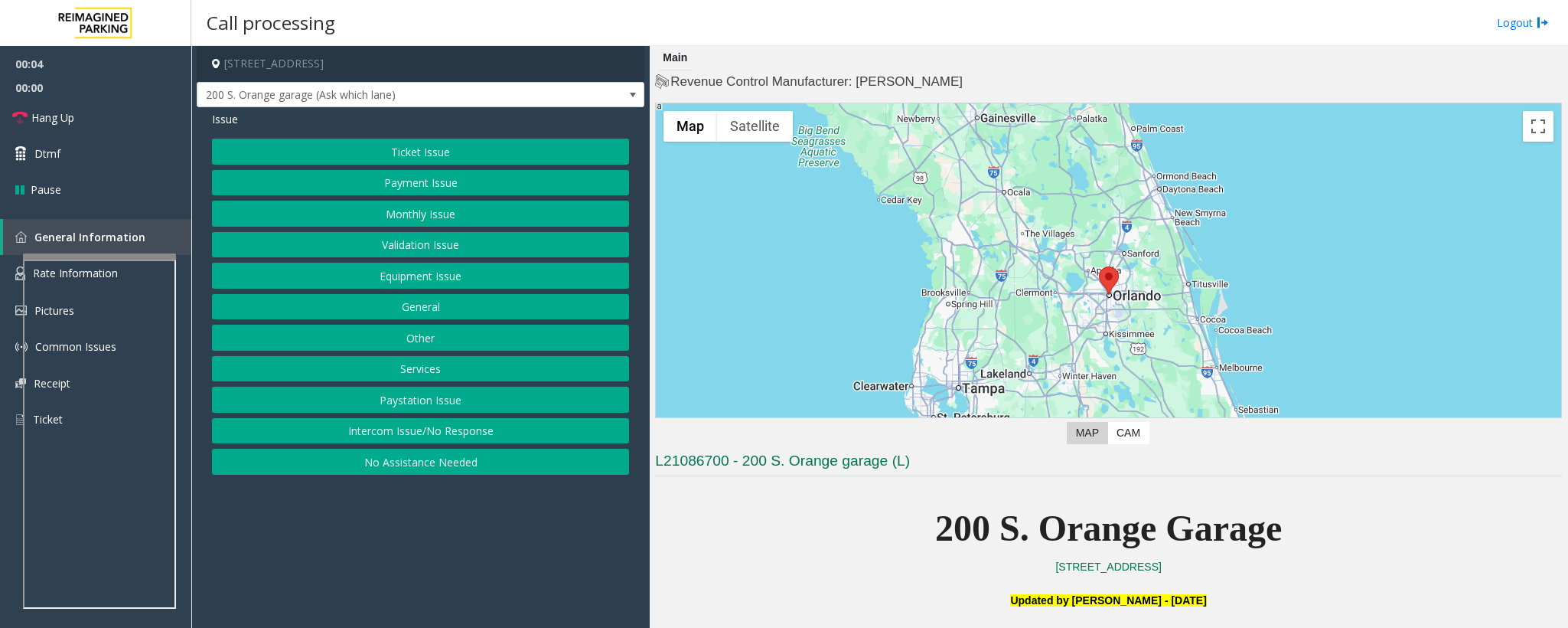
click at [473, 287] on button "Equipment Issue" at bounding box center [420, 276] width 417 height 26
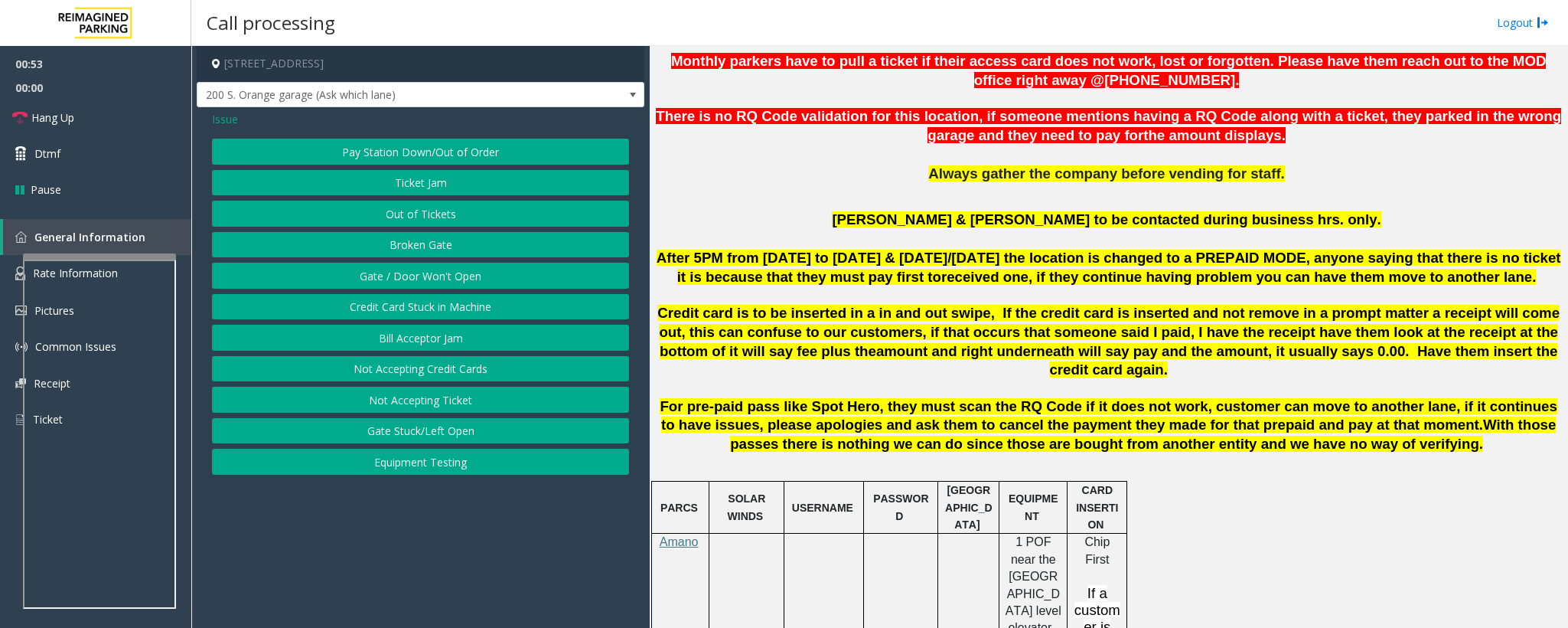
scroll to position [689, 0]
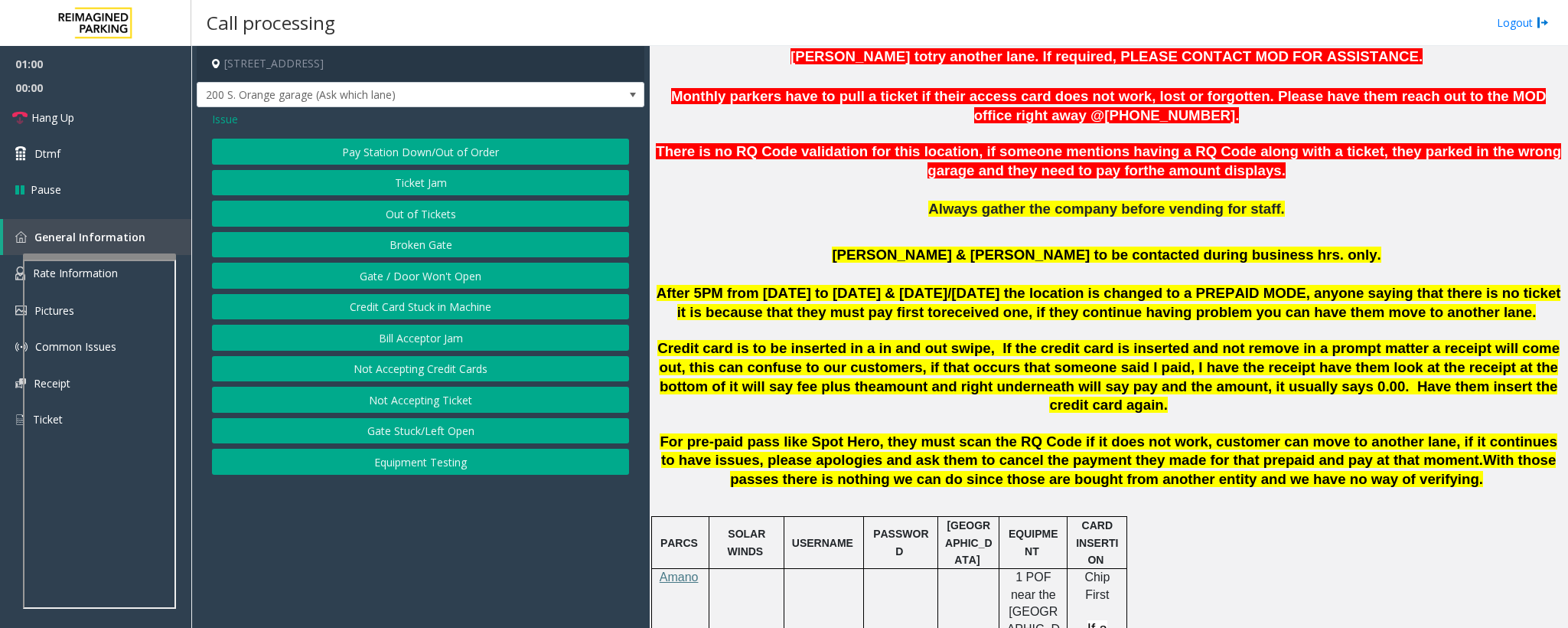
click at [446, 280] on button "Gate / Door Won't Open" at bounding box center [420, 276] width 417 height 26
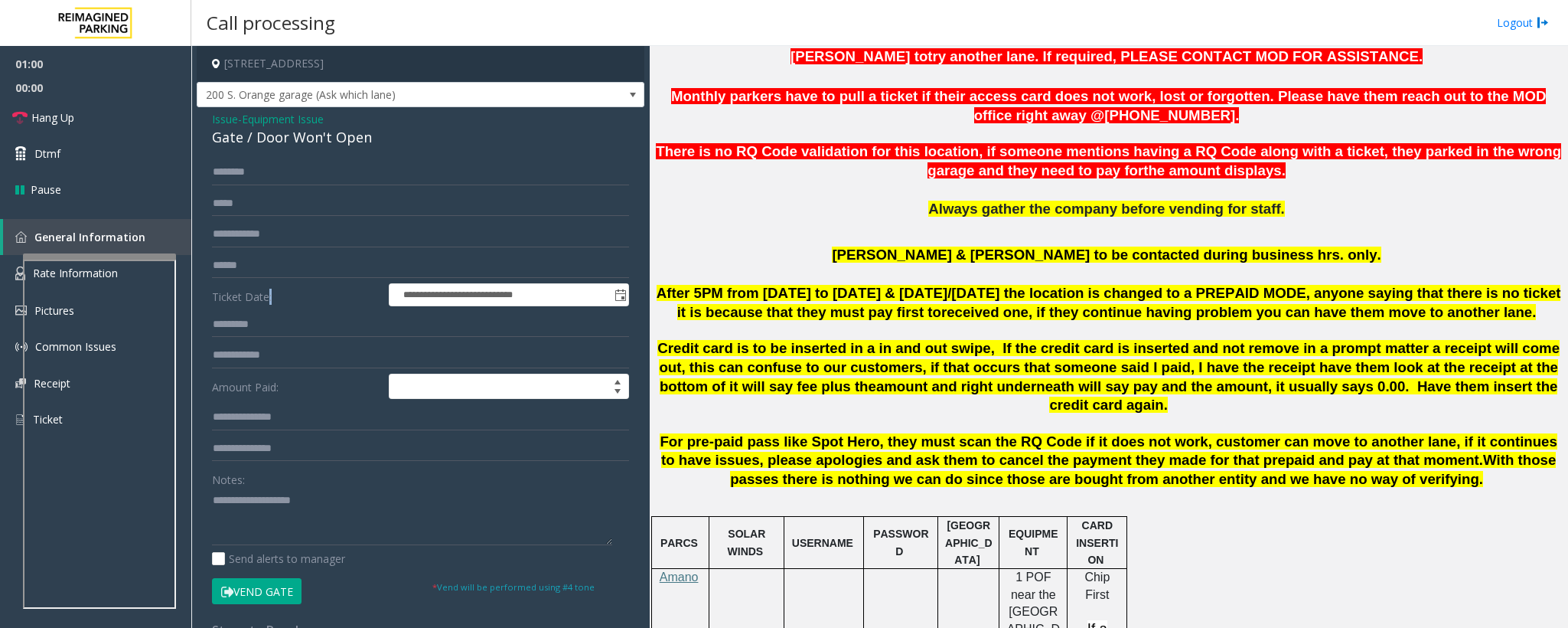
click at [446, 280] on form "**********" at bounding box center [420, 381] width 417 height 444
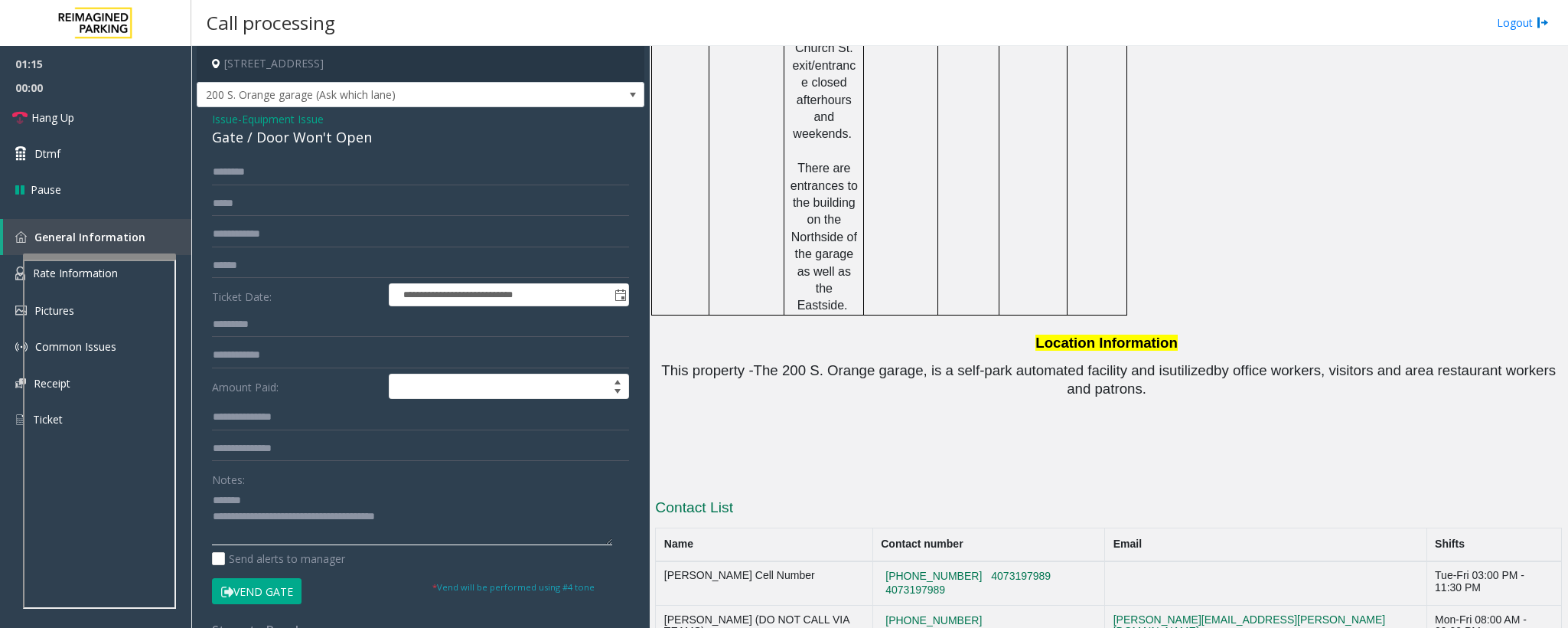
scroll to position [2242, 0]
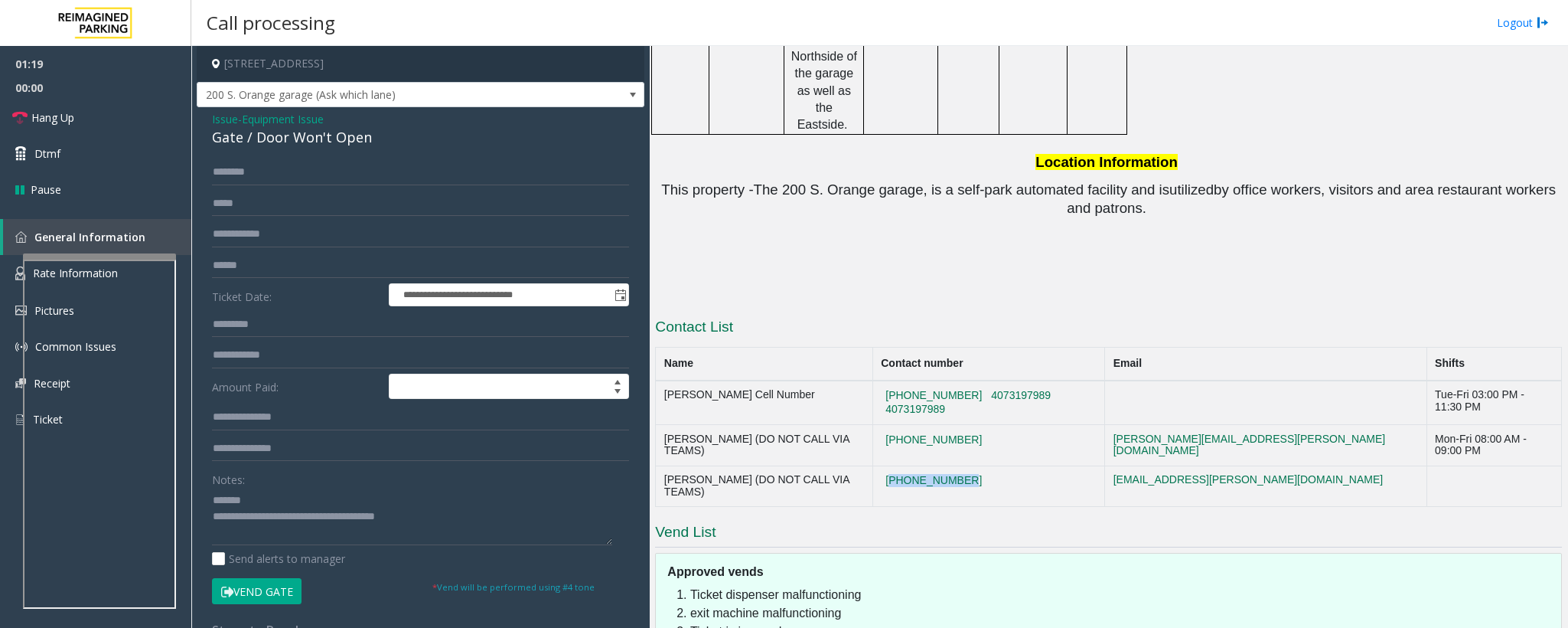
drag, startPoint x: 993, startPoint y: 303, endPoint x: 910, endPoint y: 304, distance: 83.0
click at [910, 465] on td "[PHONE_NUMBER]" at bounding box center [988, 486] width 232 height 42
drag, startPoint x: 956, startPoint y: 313, endPoint x: 883, endPoint y: 339, distance: 77.5
click at [883, 523] on h3 "Vend List" at bounding box center [1109, 535] width 907 height 25
drag, startPoint x: 1022, startPoint y: 303, endPoint x: 899, endPoint y: 304, distance: 123.0
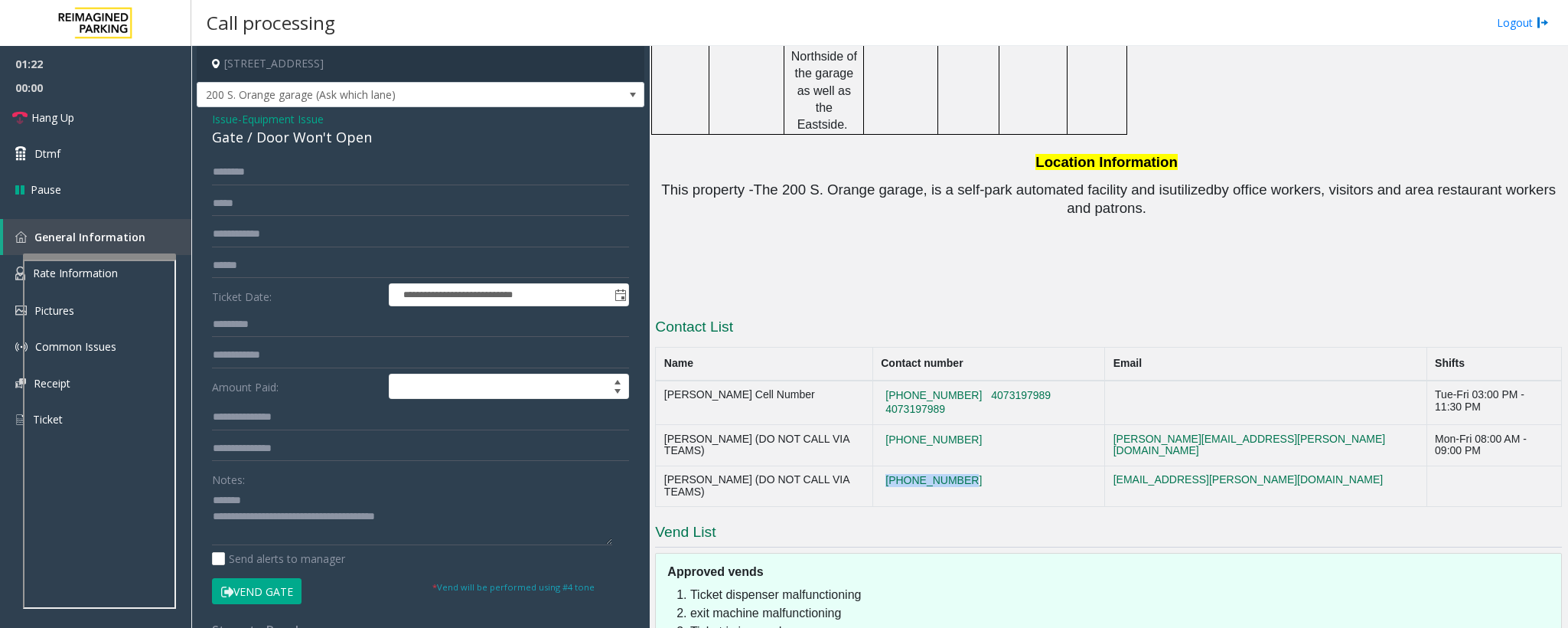
click at [899, 465] on tr "[PERSON_NAME] (DO NOT CALL VIA TEAMS) [PHONE_NUMBER] [EMAIL_ADDRESS][PERSON_NAM…" at bounding box center [1109, 486] width 906 height 42
copy tr "[PHONE_NUMBER]"
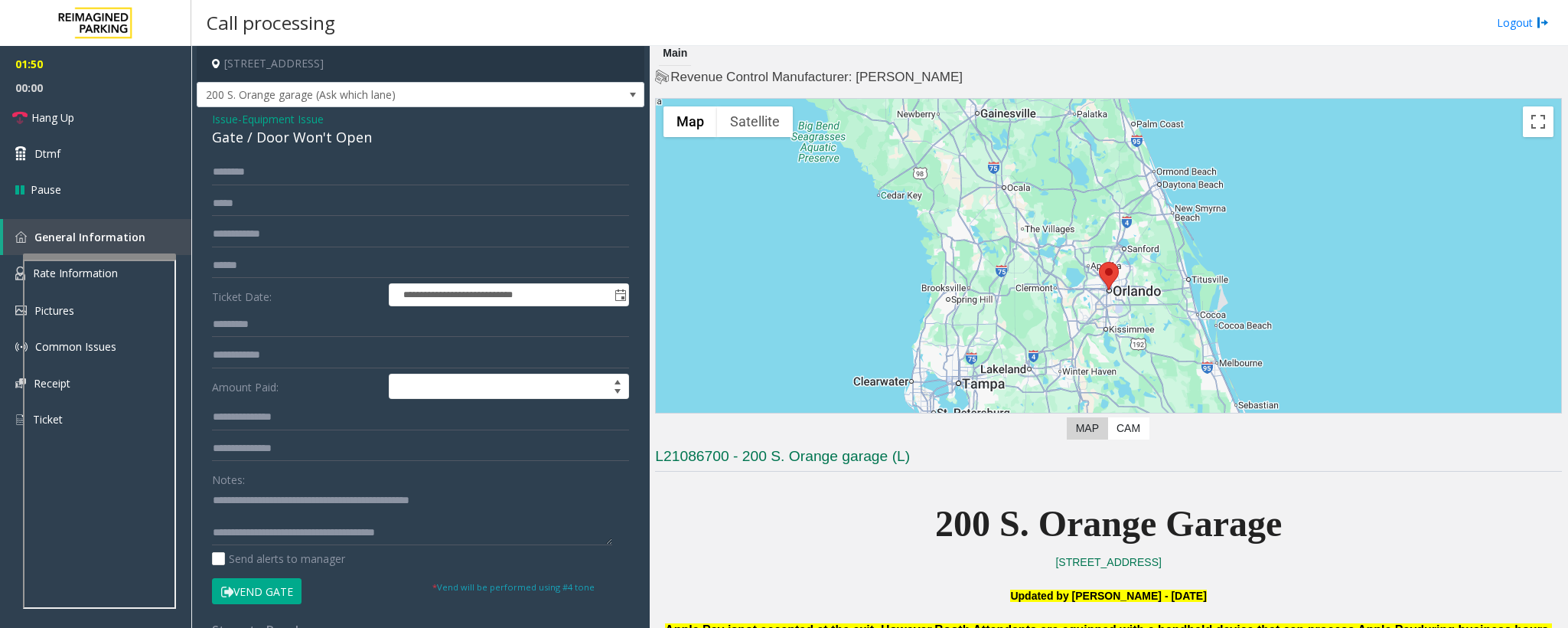
scroll to position [0, 0]
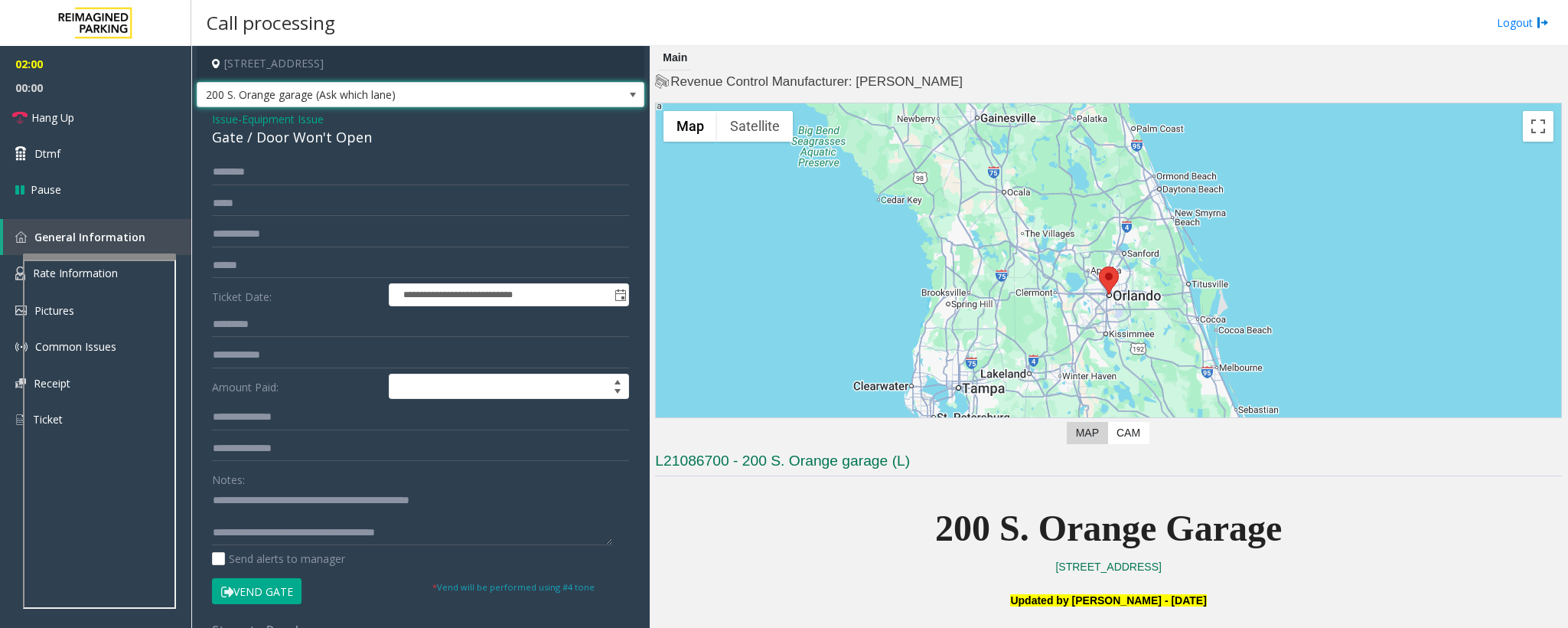
click at [589, 99] on span "200 S. Orange garage (Ask which lane)" at bounding box center [421, 95] width 447 height 26
click at [770, 566] on p "[STREET_ADDRESS]" at bounding box center [1109, 567] width 907 height 17
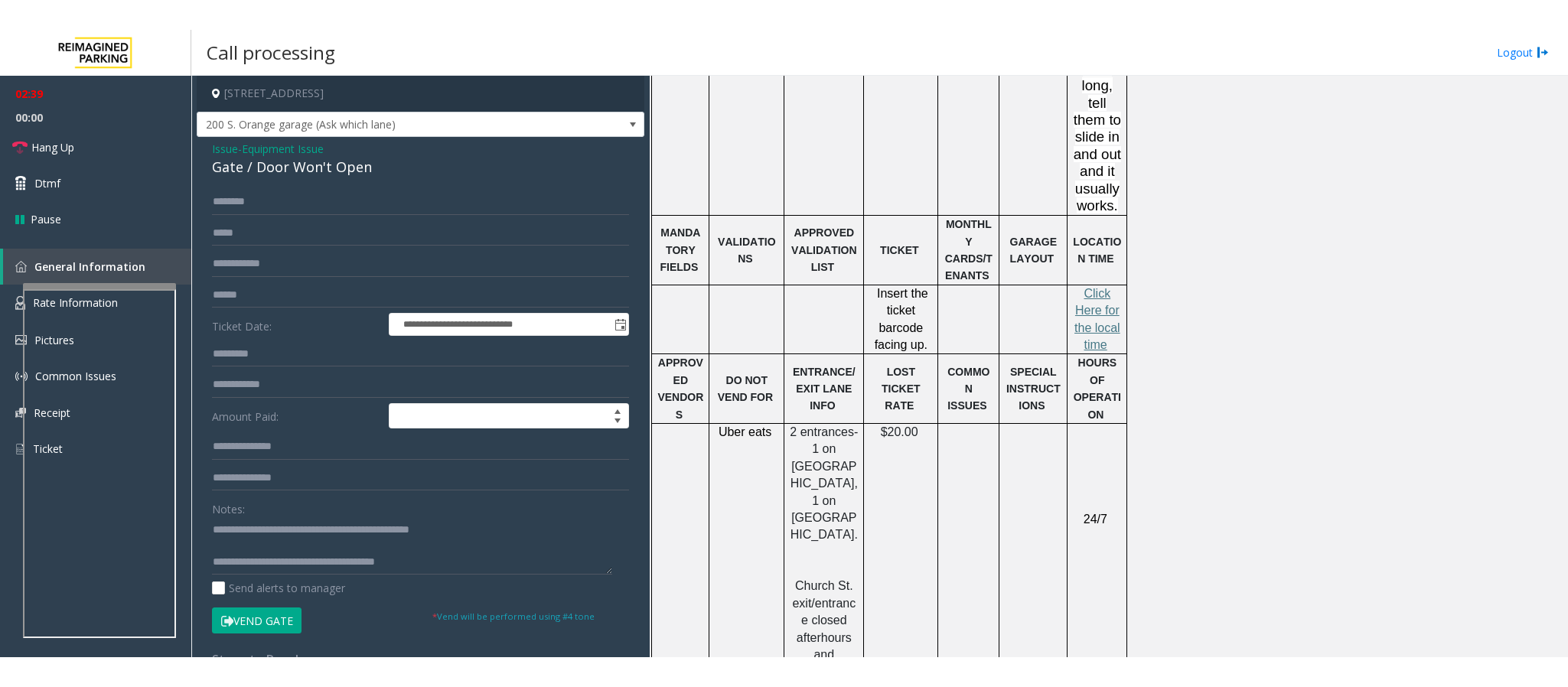
scroll to position [1667, 0]
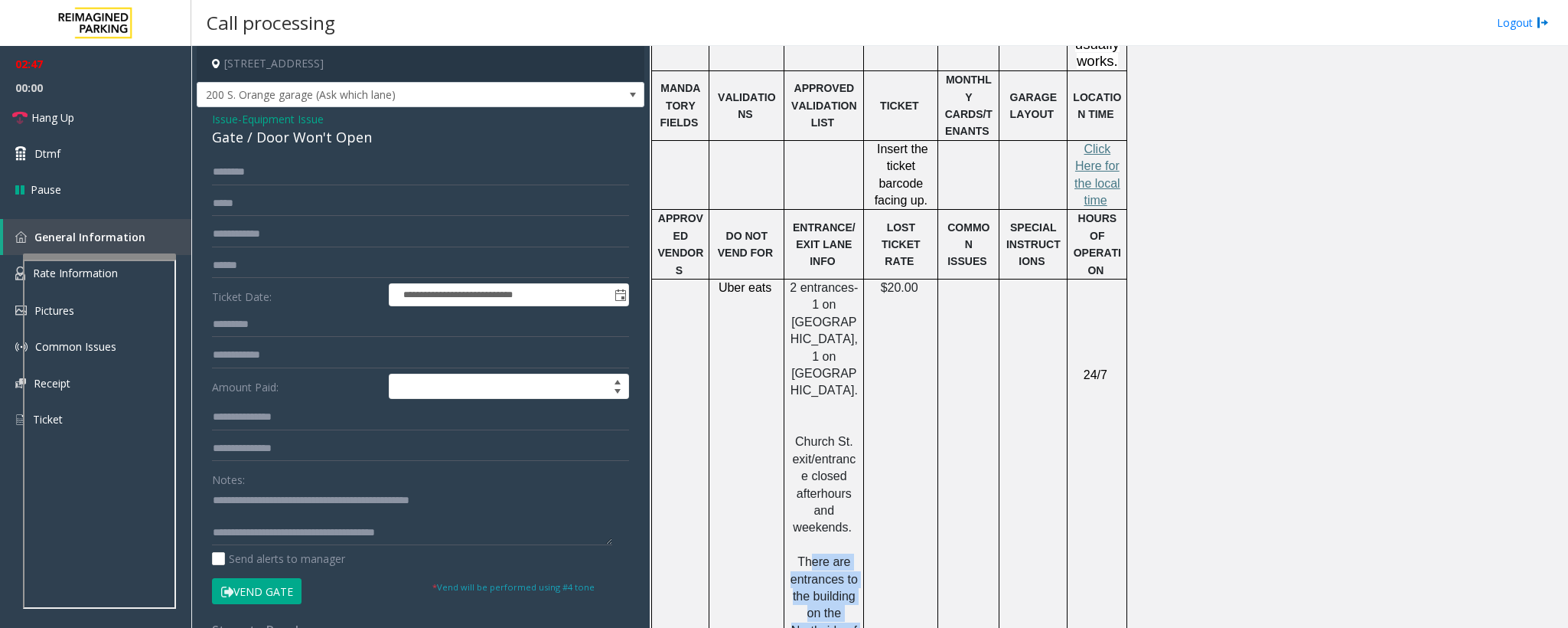
drag, startPoint x: 815, startPoint y: 428, endPoint x: 848, endPoint y: 540, distance: 116.8
click at [848, 540] on p "Church St. exit/entrance closed afterhours and weekends. There are entrances to…" at bounding box center [824, 571] width 68 height 274
click at [839, 487] on p "Church St. exit/entrance closed afterhours and weekends. There are entrances to…" at bounding box center [824, 571] width 68 height 274
drag, startPoint x: 817, startPoint y: 435, endPoint x: 846, endPoint y: 545, distance: 113.8
click at [846, 545] on p "Church St. exit/entrance closed afterhours and weekends. There are entrances to…" at bounding box center [824, 571] width 68 height 274
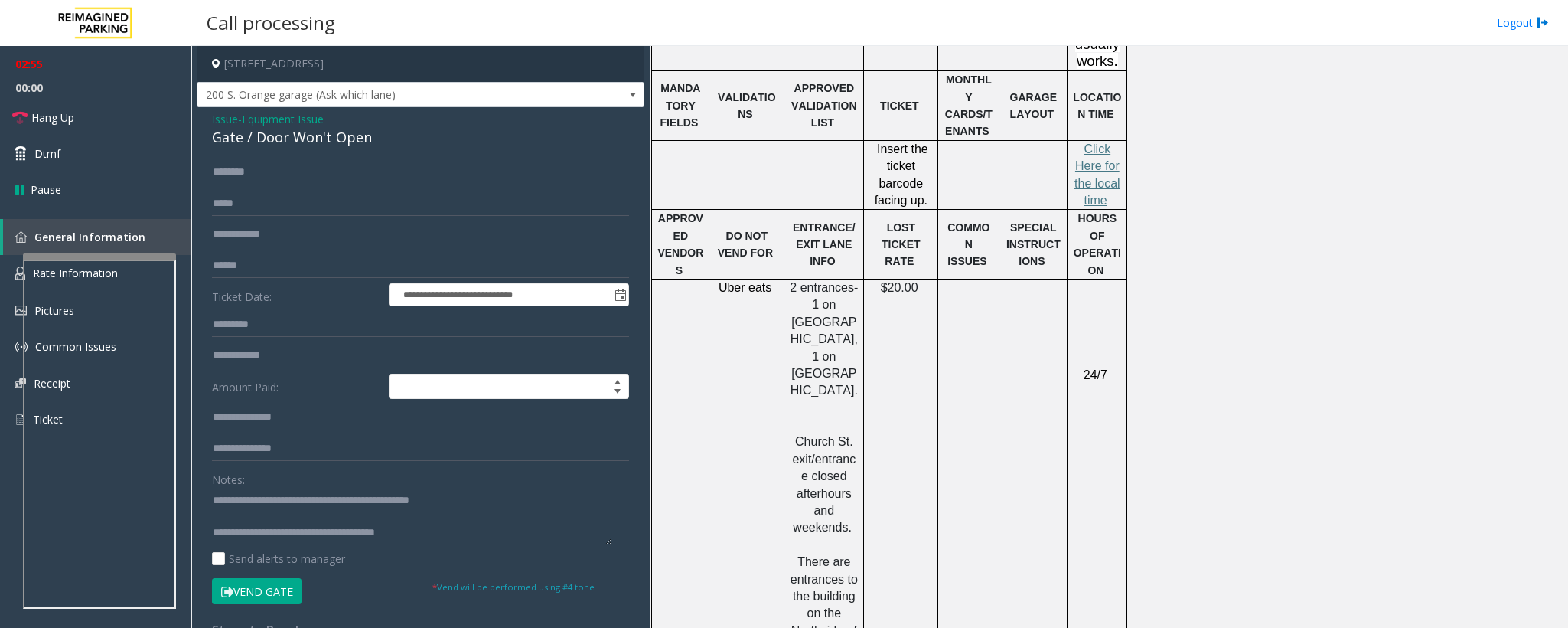
drag, startPoint x: 792, startPoint y: 492, endPoint x: 843, endPoint y: 499, distance: 51.5
click at [843, 499] on p "Church St. exit/entrance closed afterhours and weekends. There are entrances to…" at bounding box center [824, 571] width 68 height 274
click at [843, 555] on span "There are entrances to the building on the Northside of the garage as well as t…" at bounding box center [824, 630] width 67 height 150
drag, startPoint x: 456, startPoint y: 532, endPoint x: 278, endPoint y: 534, distance: 178.0
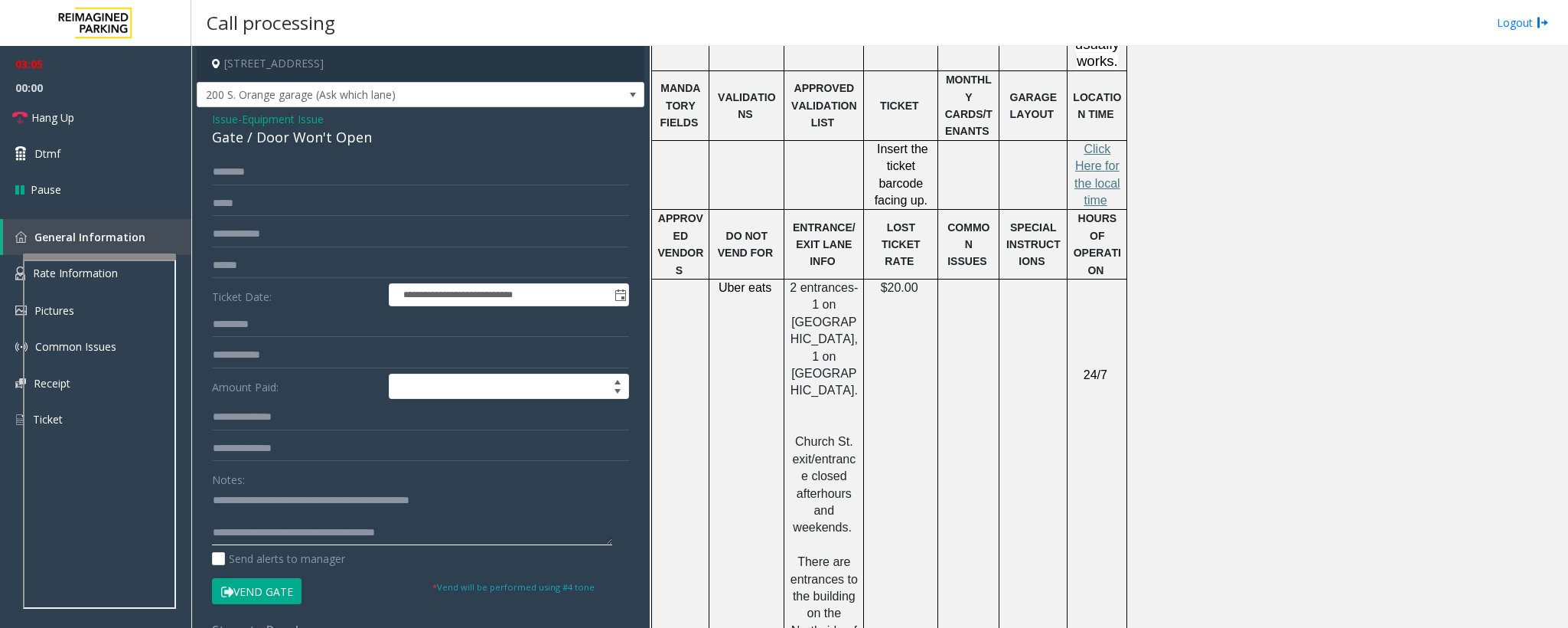
click at [278, 534] on textarea at bounding box center [411, 516] width 400 height 57
click at [296, 542] on textarea at bounding box center [411, 516] width 400 height 57
drag, startPoint x: 441, startPoint y: 532, endPoint x: 276, endPoint y: 528, distance: 165.0
click at [276, 528] on textarea at bounding box center [411, 516] width 400 height 57
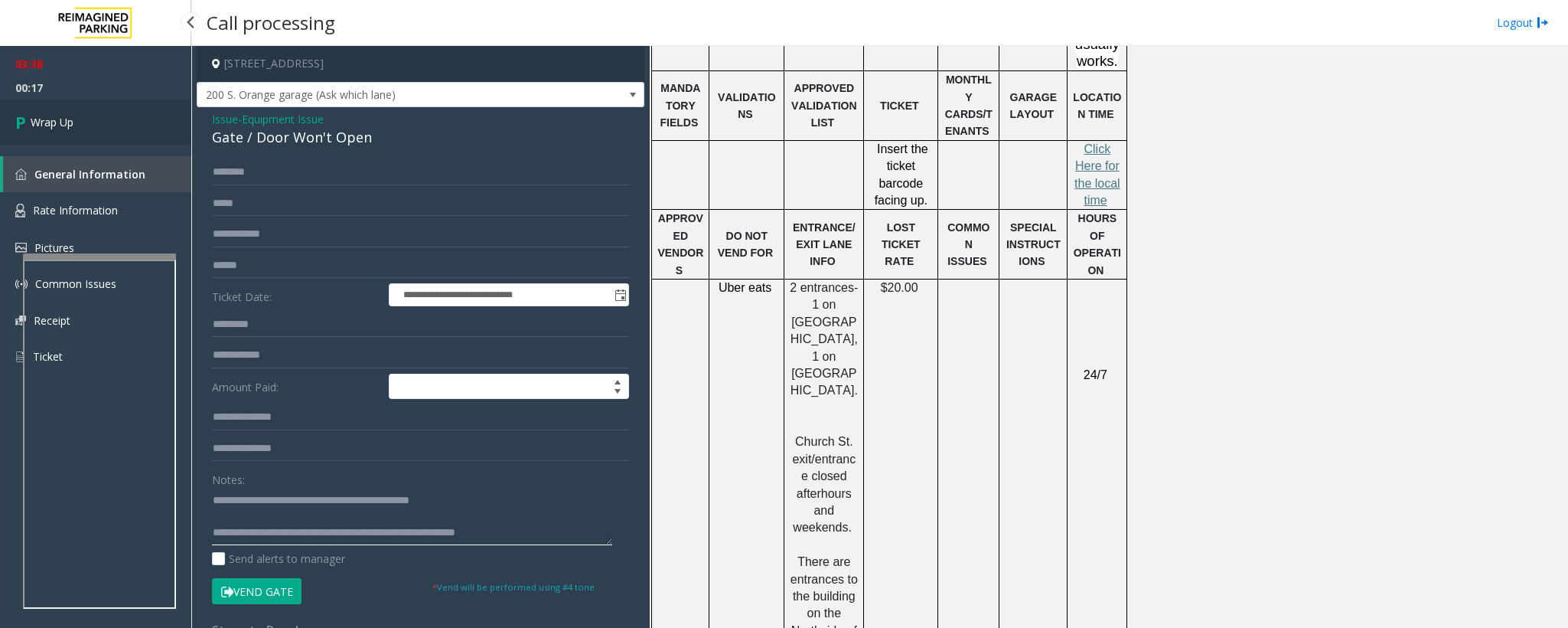
type textarea "**********"
click at [18, 127] on icon at bounding box center [23, 121] width 16 height 25
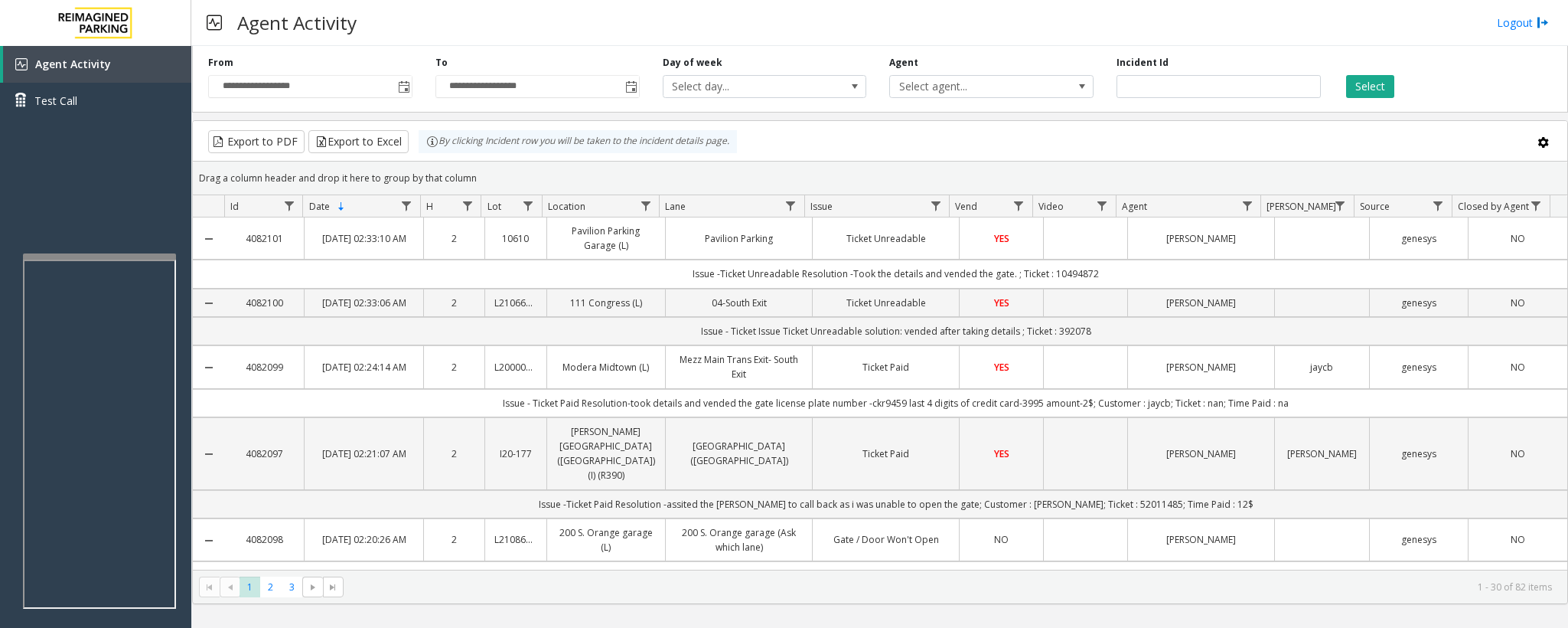
click at [655, 388] on td "Modera Midtown (L)" at bounding box center [606, 366] width 119 height 43
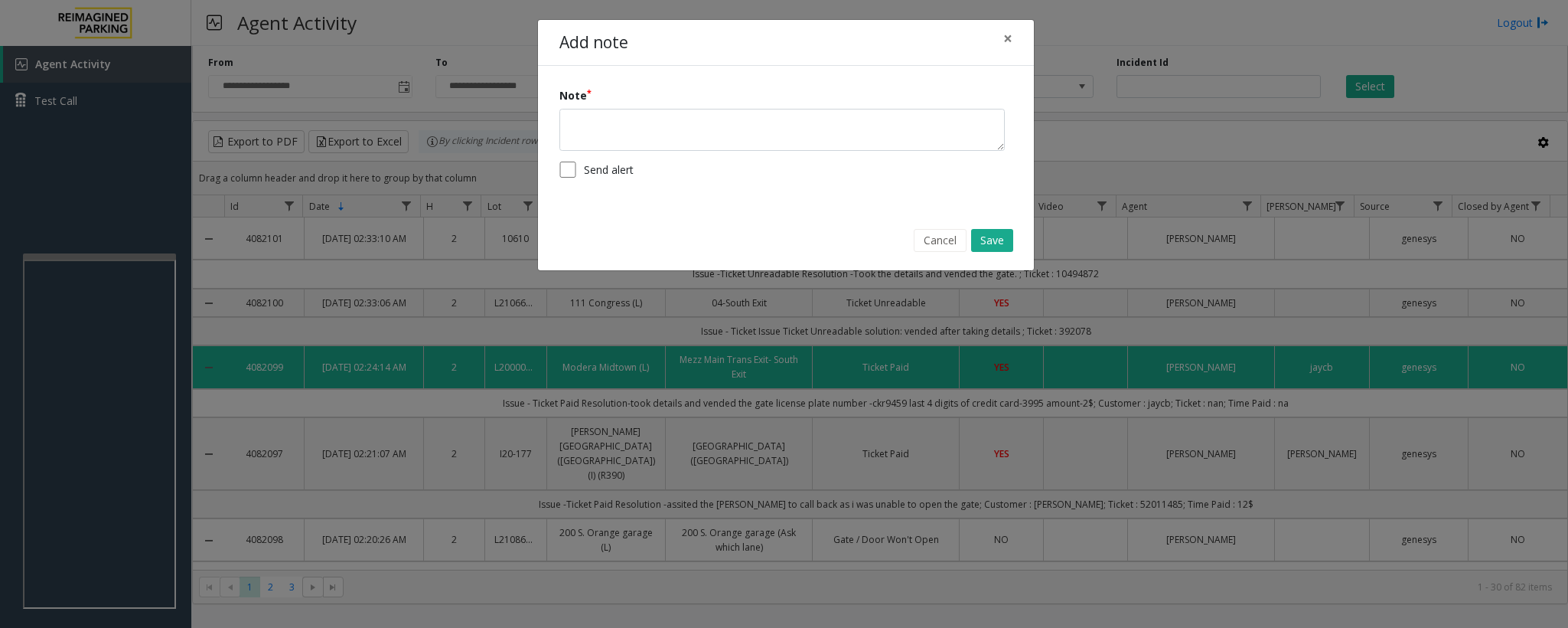
click at [101, 161] on div "Add note × Note Send alert Cancel Save" at bounding box center [784, 314] width 1568 height 628
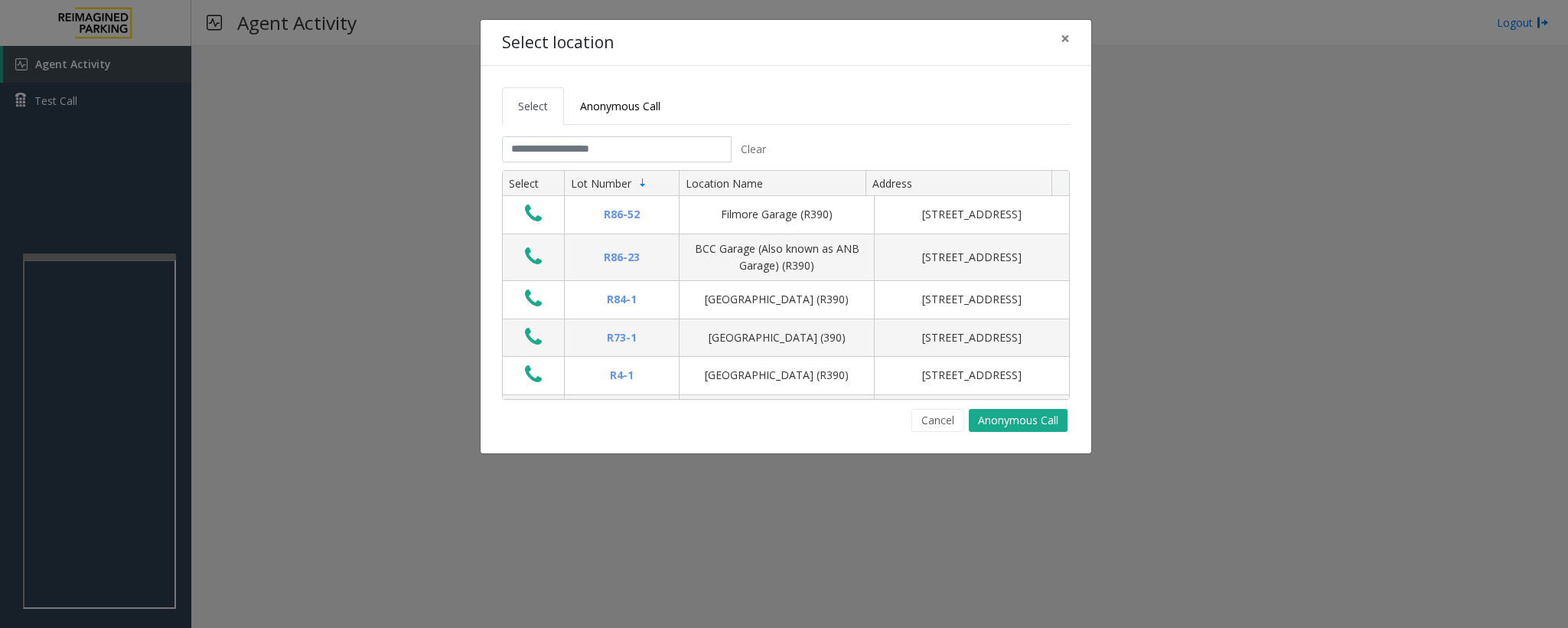
click at [777, 425] on div "Cancel Anonymous Call" at bounding box center [786, 420] width 568 height 23
click at [940, 421] on button "Cancel" at bounding box center [937, 420] width 53 height 23
